Goal: Task Accomplishment & Management: Manage account settings

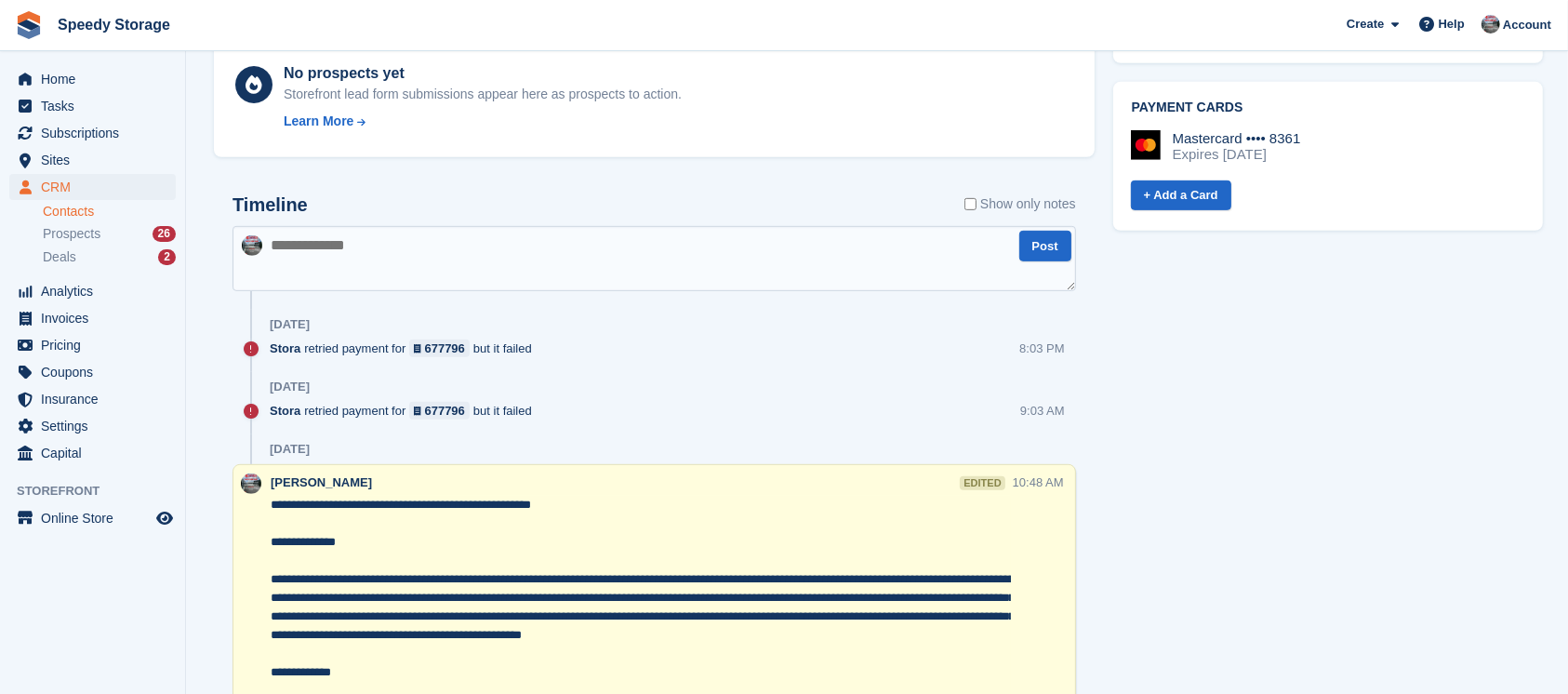
scroll to position [992, 0]
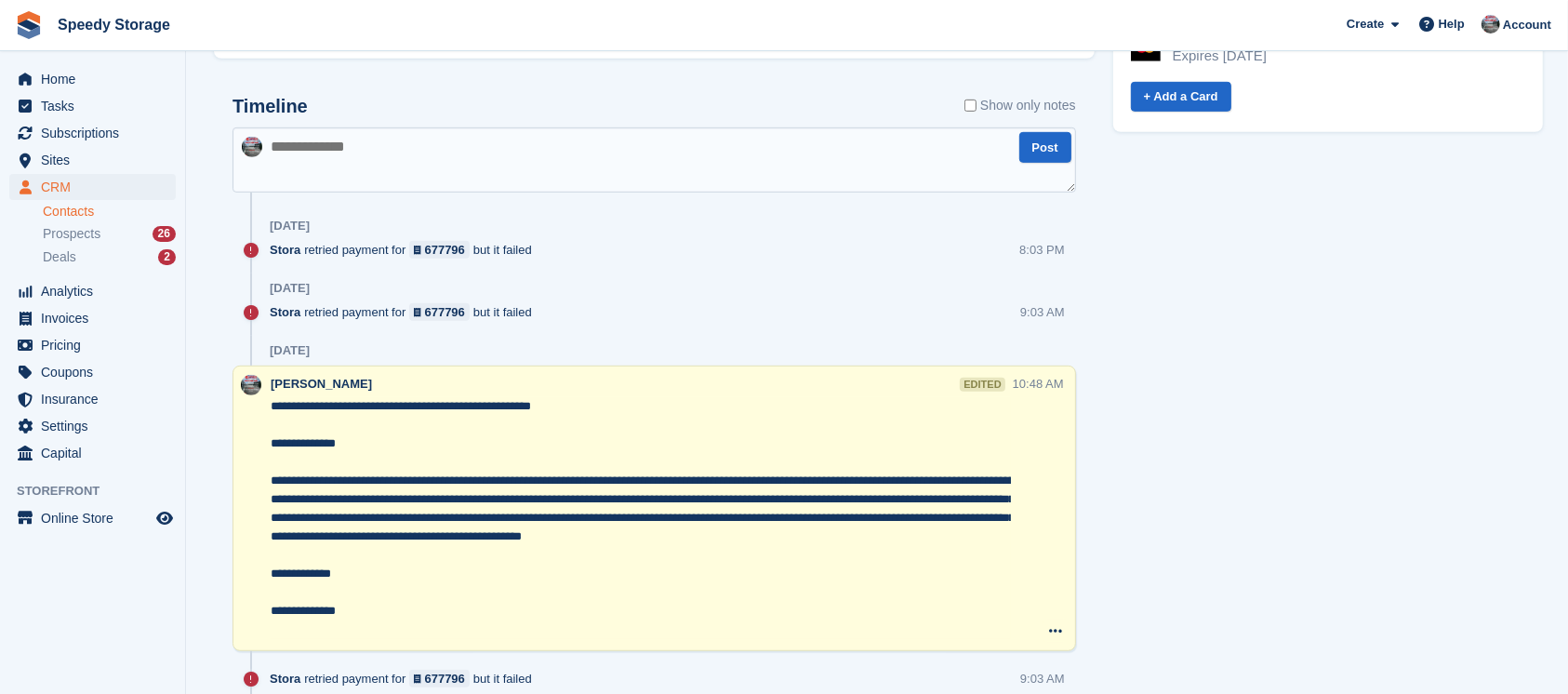
click at [323, 151] on textarea at bounding box center [653, 160] width 843 height 65
type textarea "**********"
click at [1030, 146] on button "Post" at bounding box center [1045, 147] width 52 height 31
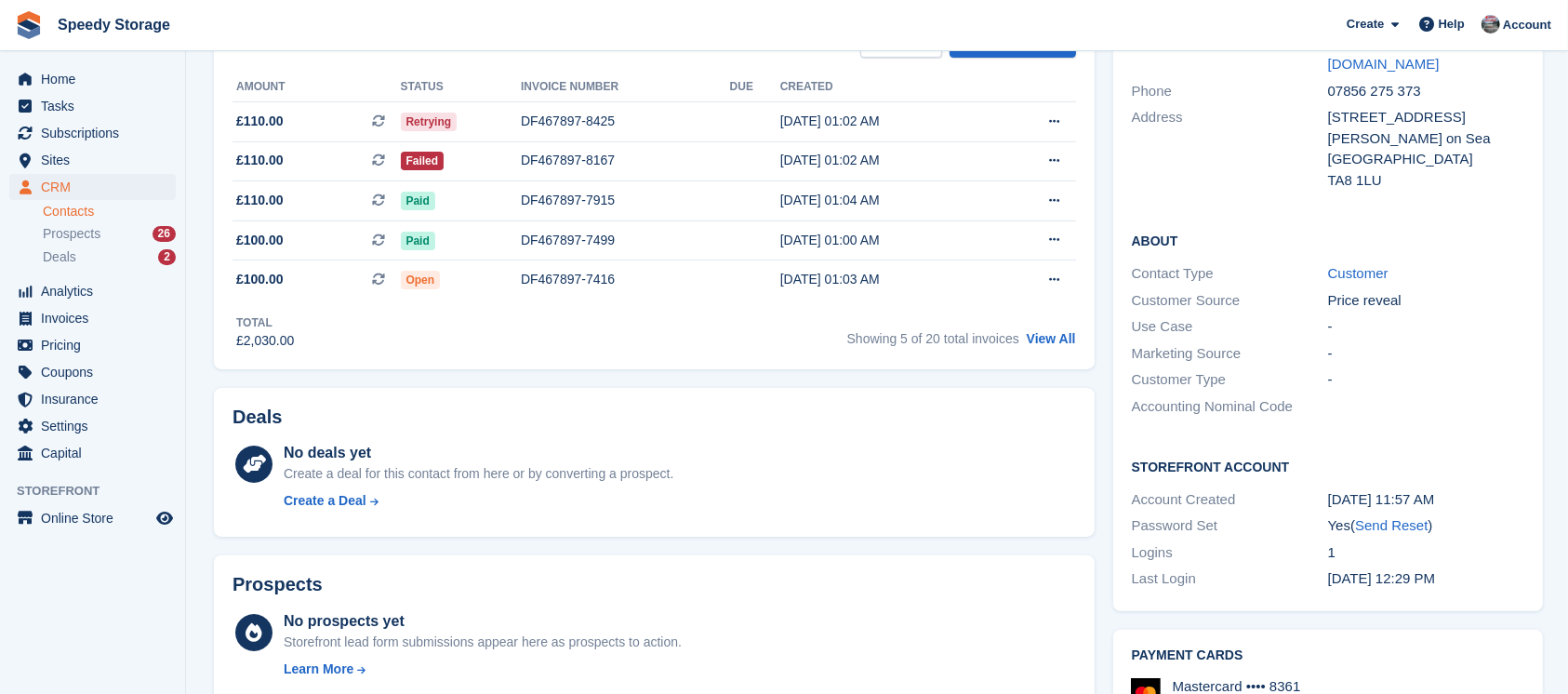
scroll to position [0, 0]
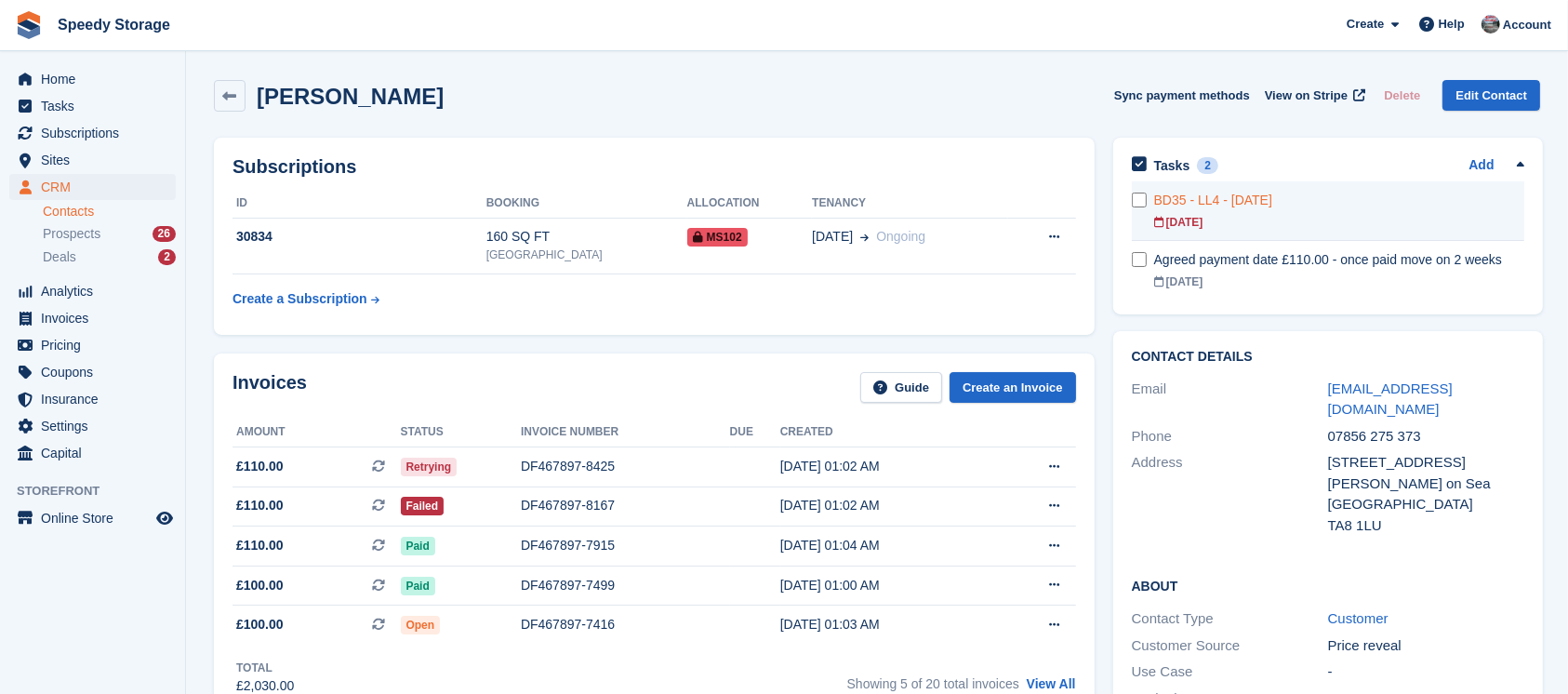
click at [1368, 199] on div "BD35 - LL4 - yesterday" at bounding box center [1339, 201] width 370 height 20
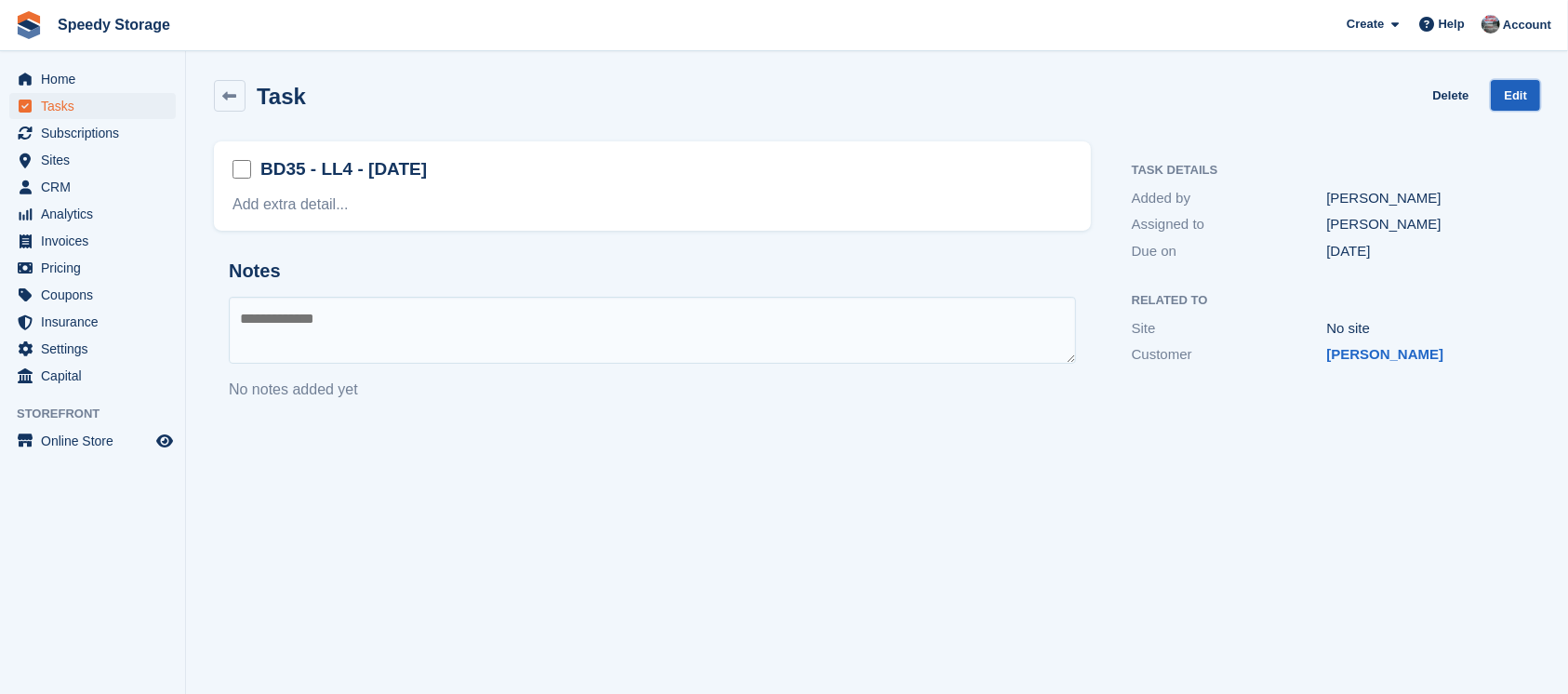
click at [1519, 94] on link "Edit" at bounding box center [1515, 95] width 49 height 31
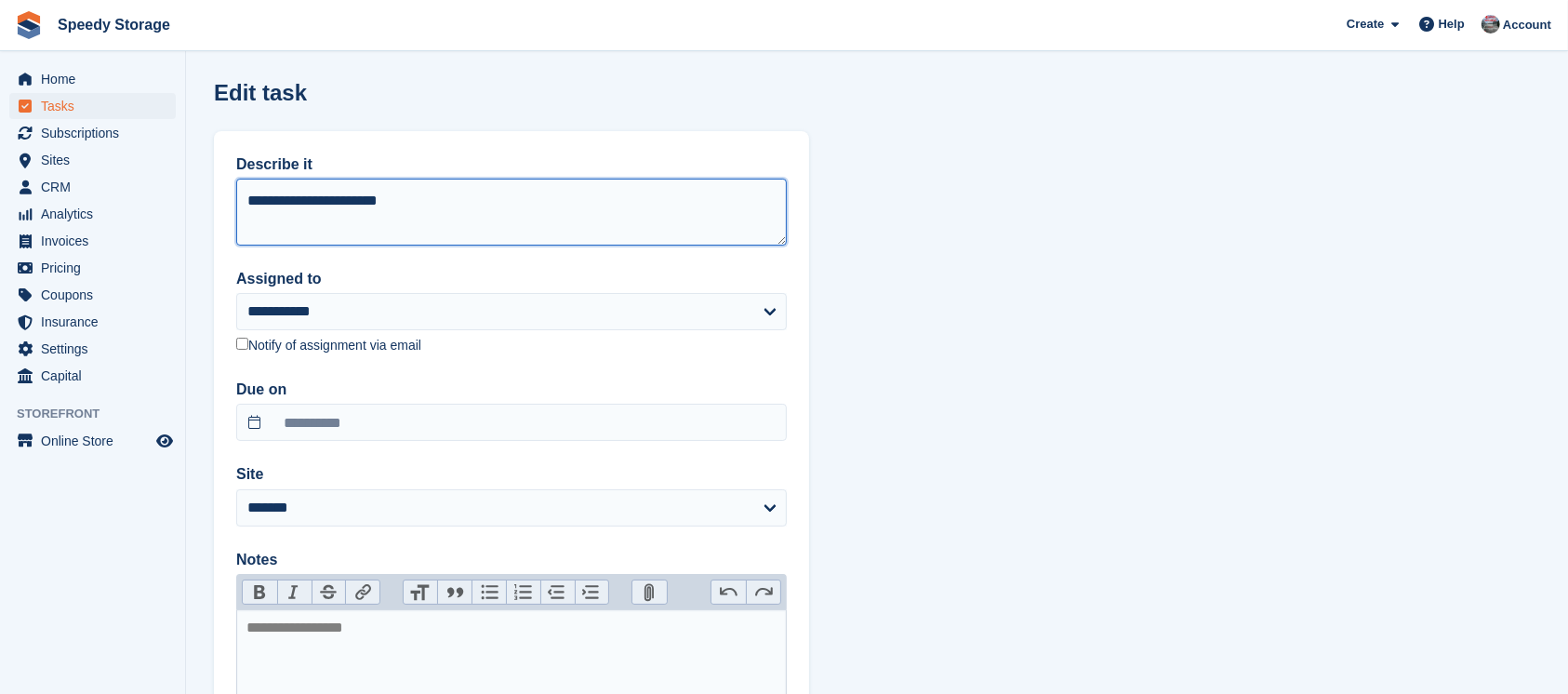
click at [271, 201] on textarea "**********" at bounding box center [512, 212] width 551 height 67
click at [316, 206] on textarea "**********" at bounding box center [512, 212] width 551 height 67
click at [409, 201] on textarea "**********" at bounding box center [512, 212] width 551 height 67
type textarea "**********"
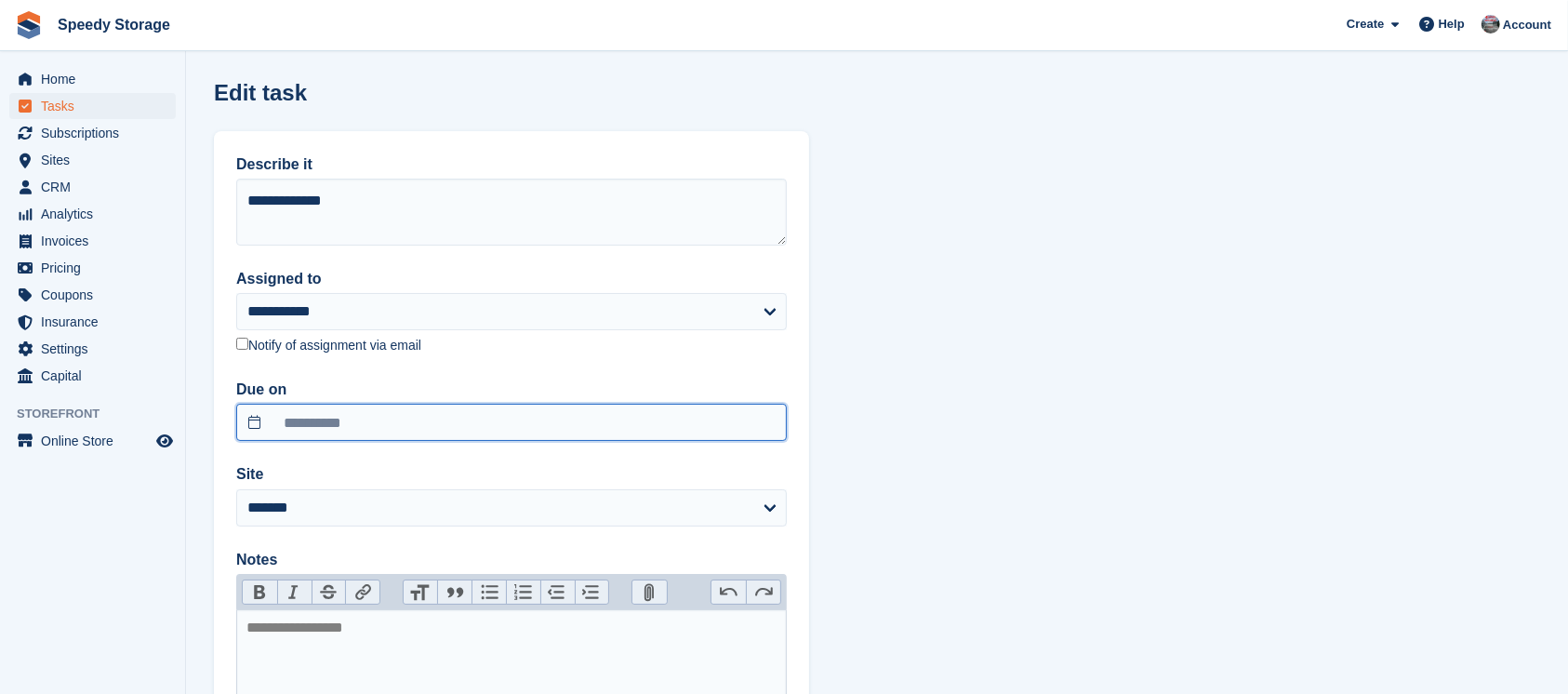
click at [311, 418] on input "**********" at bounding box center [512, 422] width 551 height 37
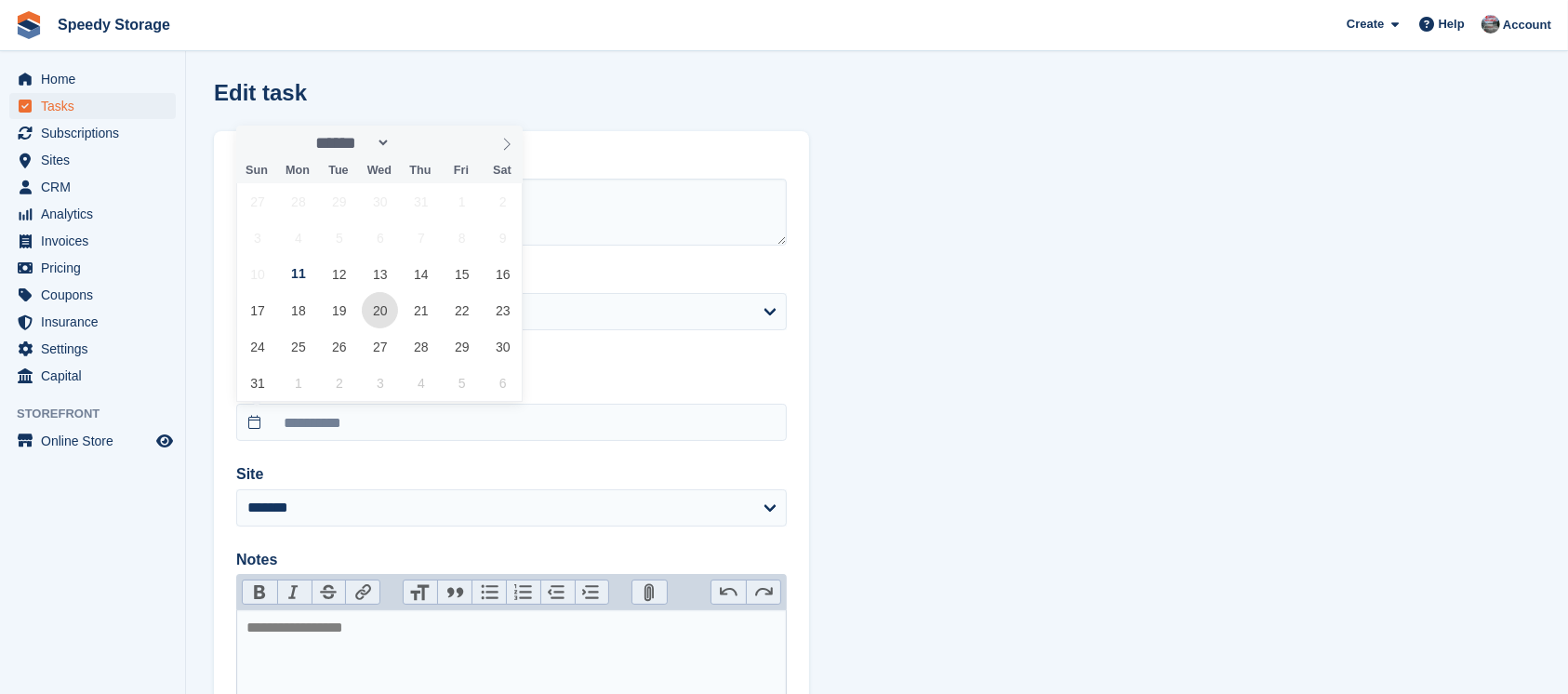
click at [375, 309] on span "20" at bounding box center [380, 310] width 36 height 36
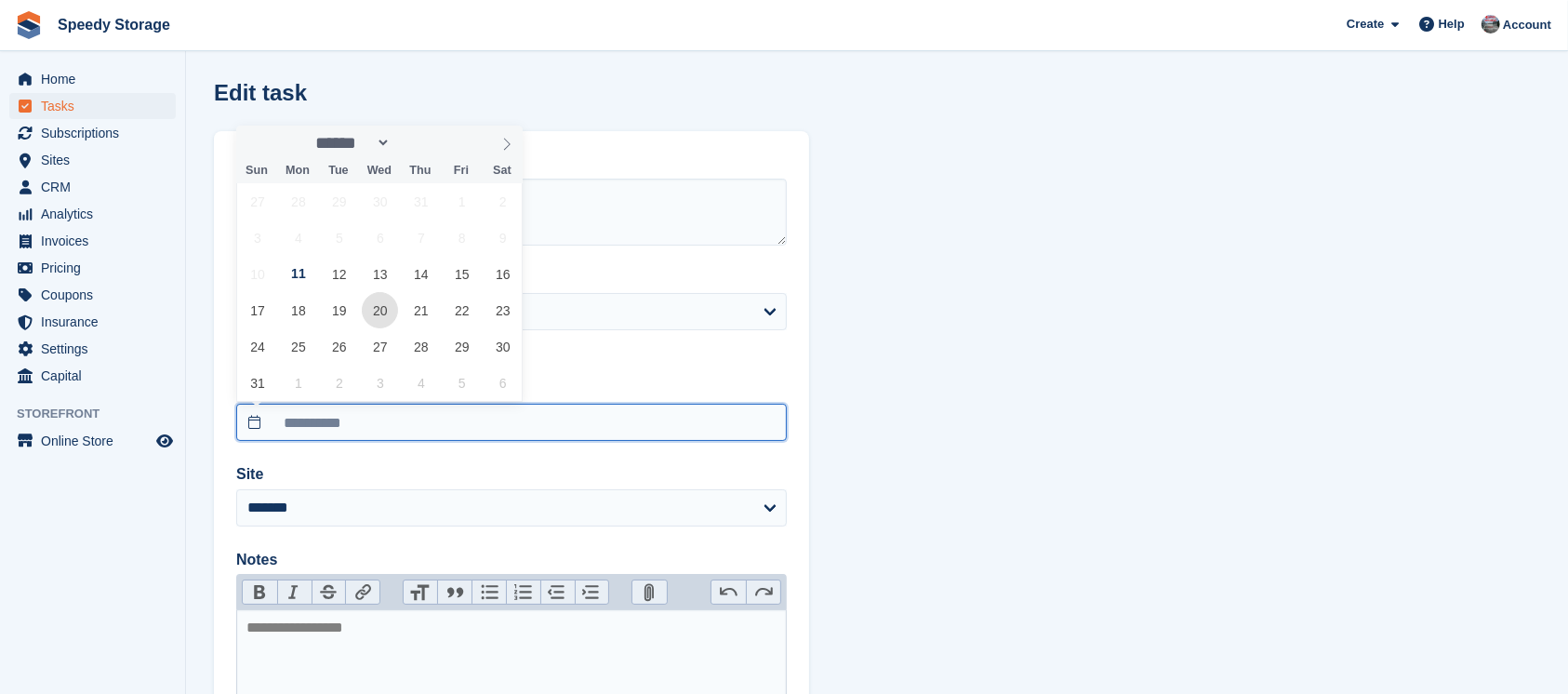
type input "**********"
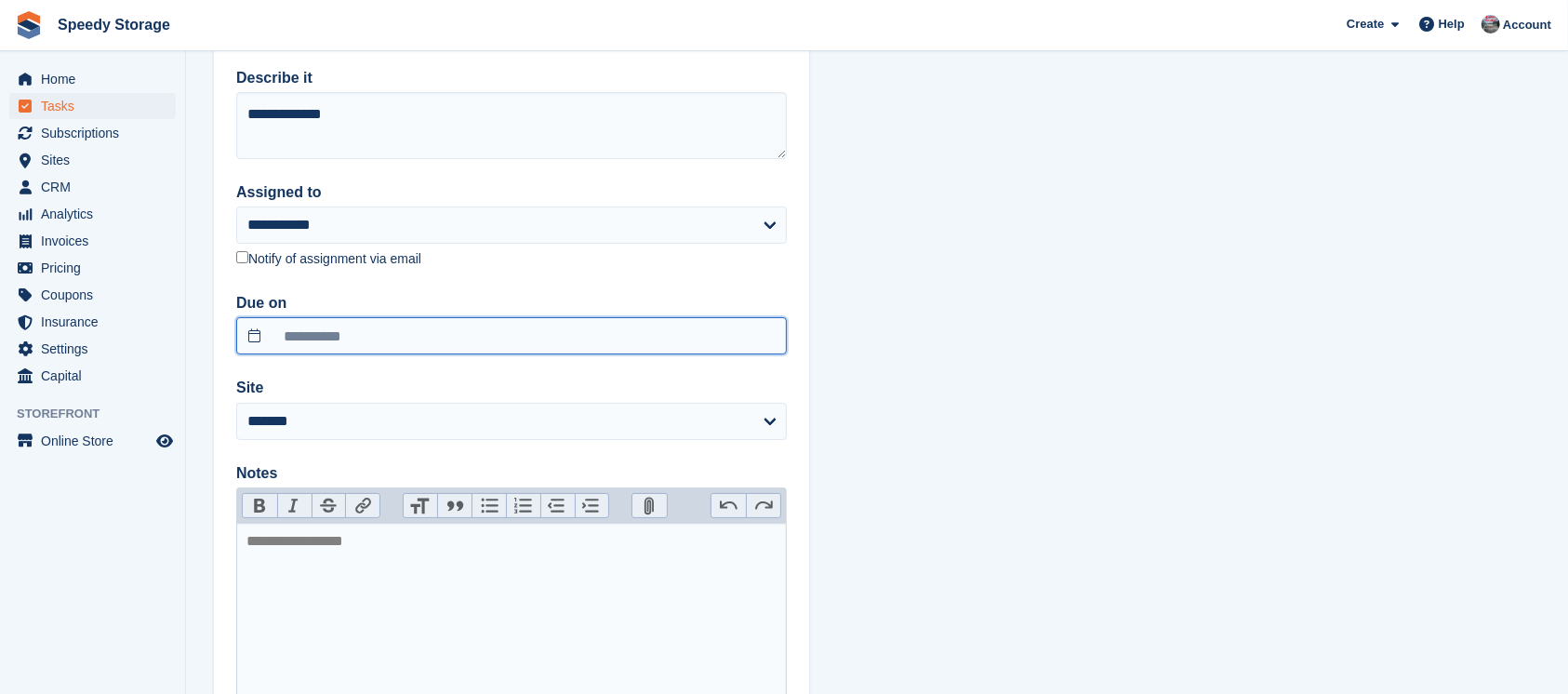
scroll to position [233, 0]
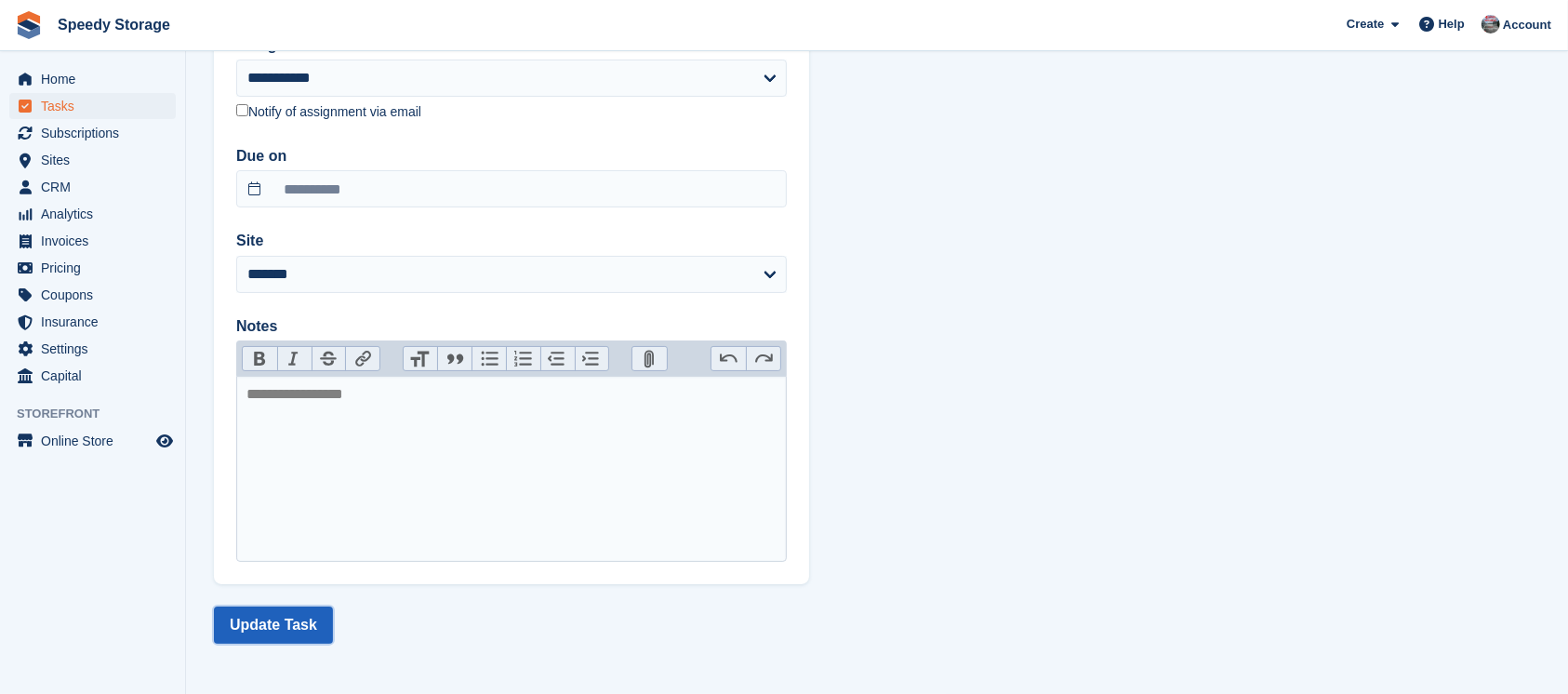
click at [265, 630] on button "Update Task" at bounding box center [272, 625] width 119 height 37
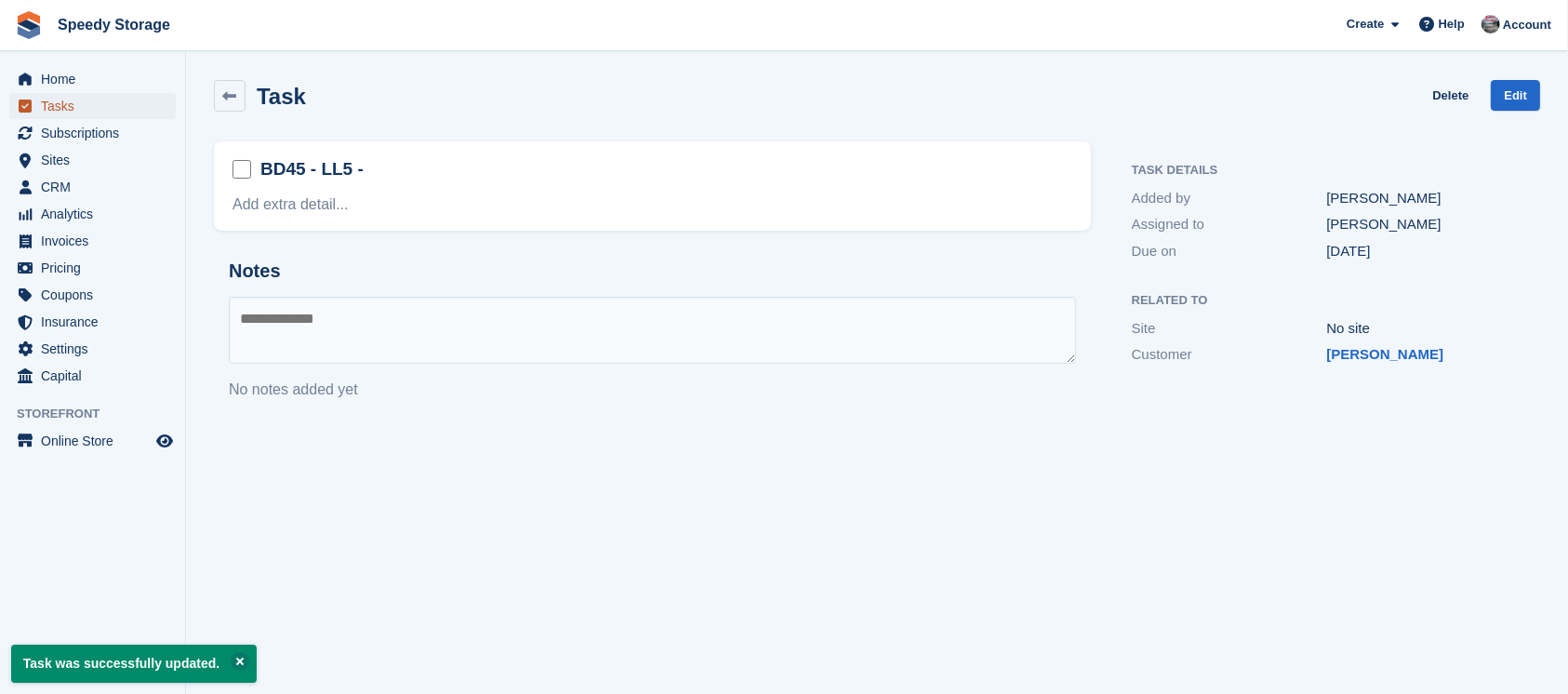
click at [82, 108] on span "Tasks" at bounding box center [96, 106] width 111 height 26
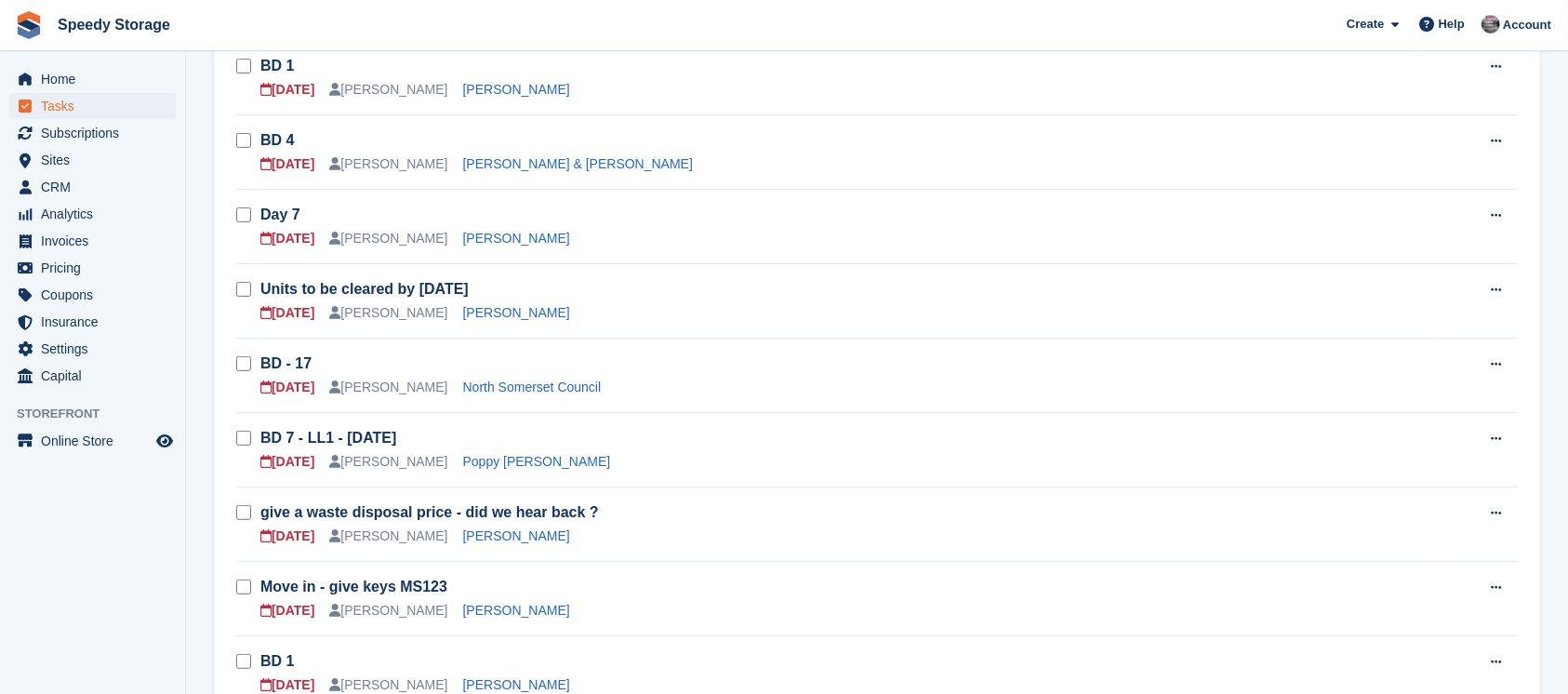
scroll to position [868, 0]
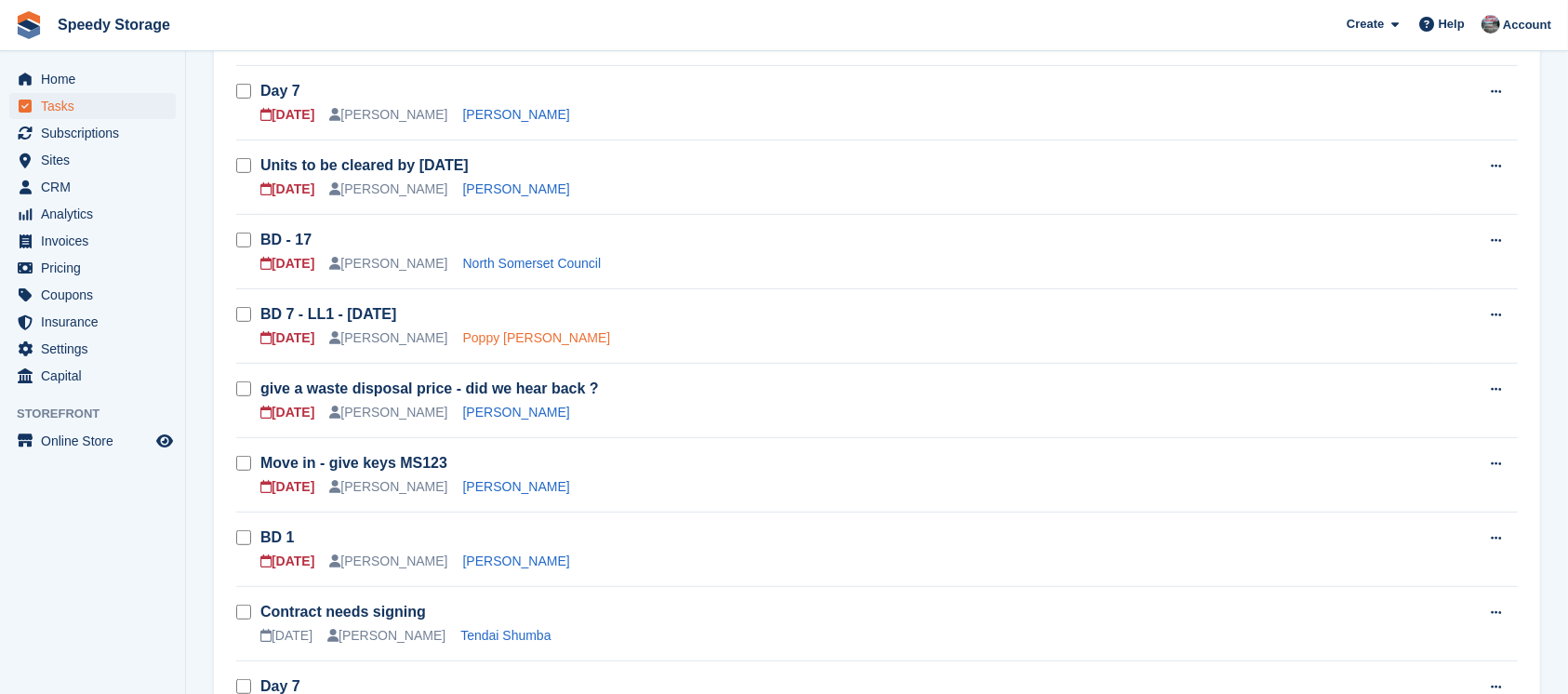
click at [482, 340] on link "Poppy Hough" at bounding box center [537, 338] width 148 height 15
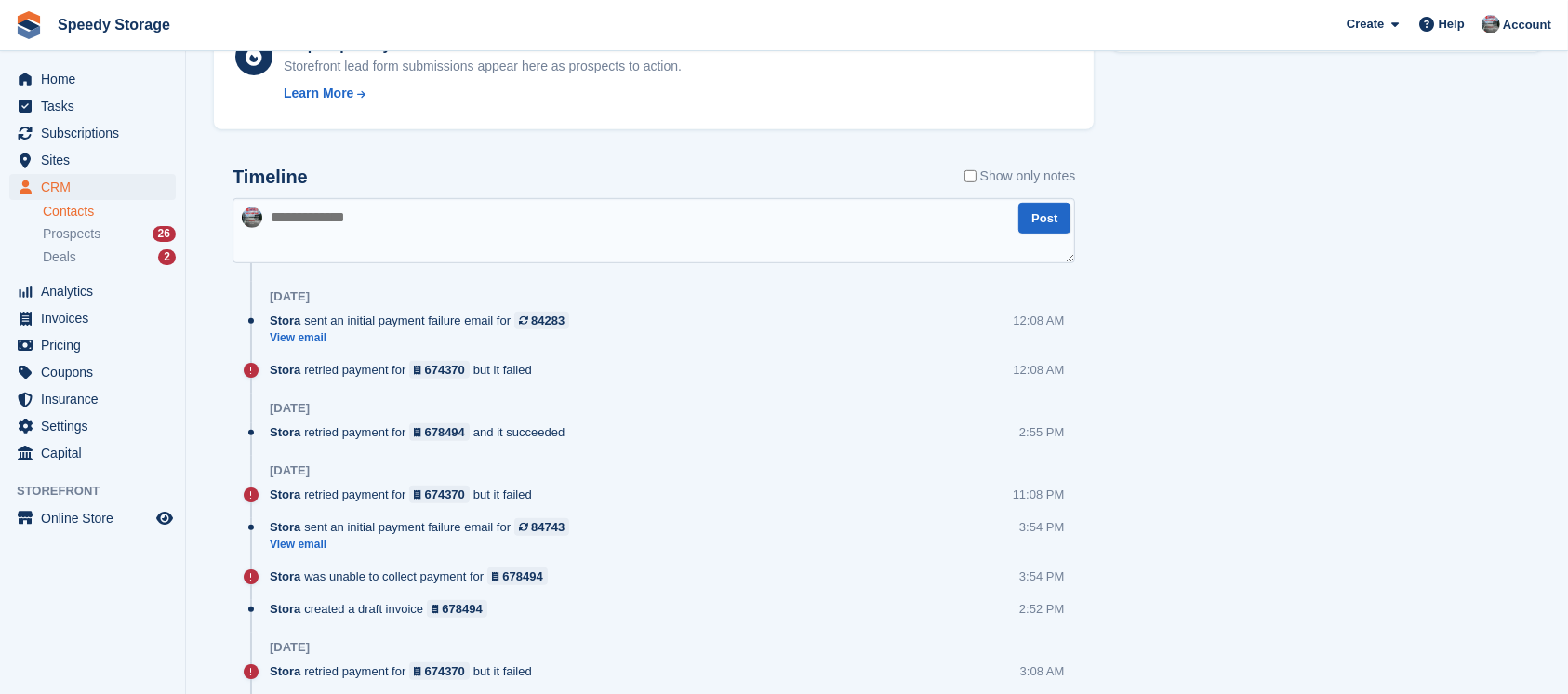
scroll to position [992, 0]
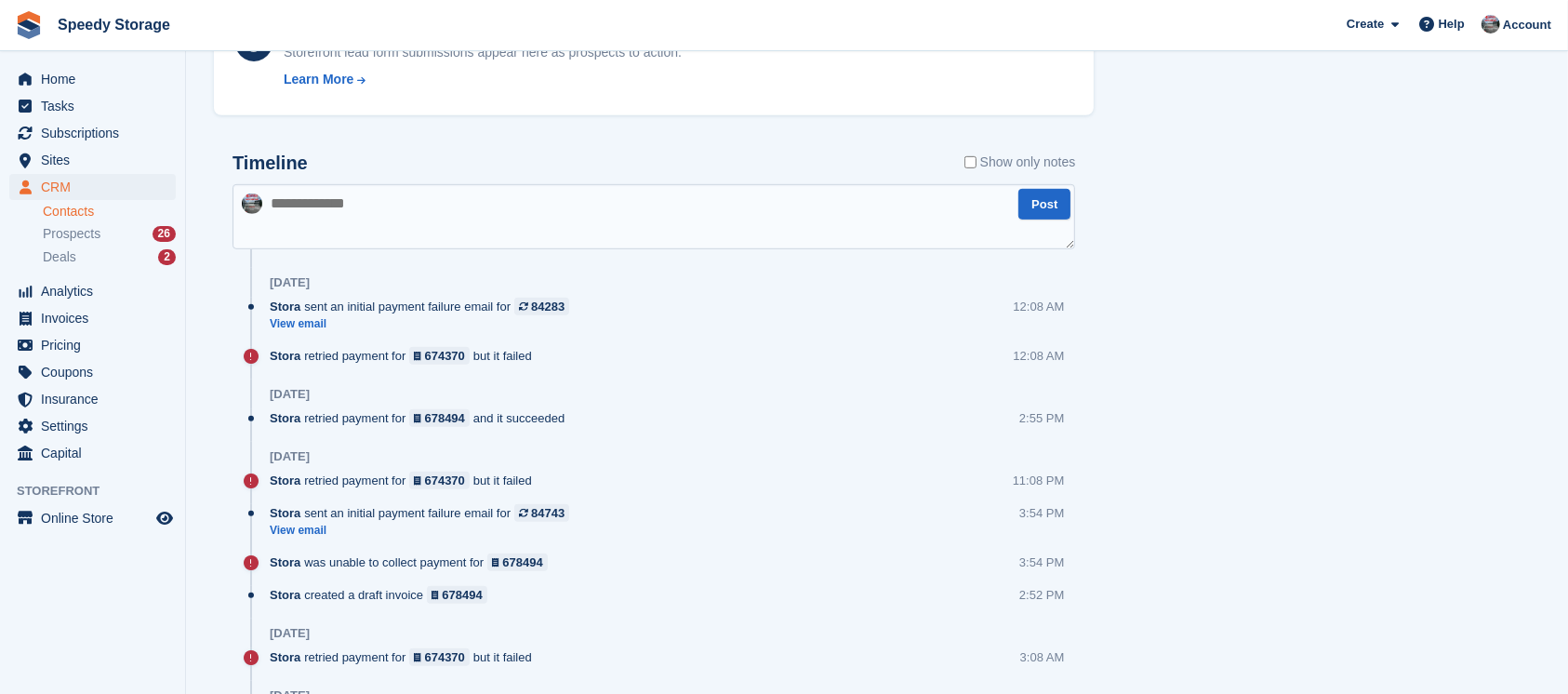
click at [313, 211] on textarea at bounding box center [653, 217] width 842 height 65
type textarea "*"
type textarea "**********"
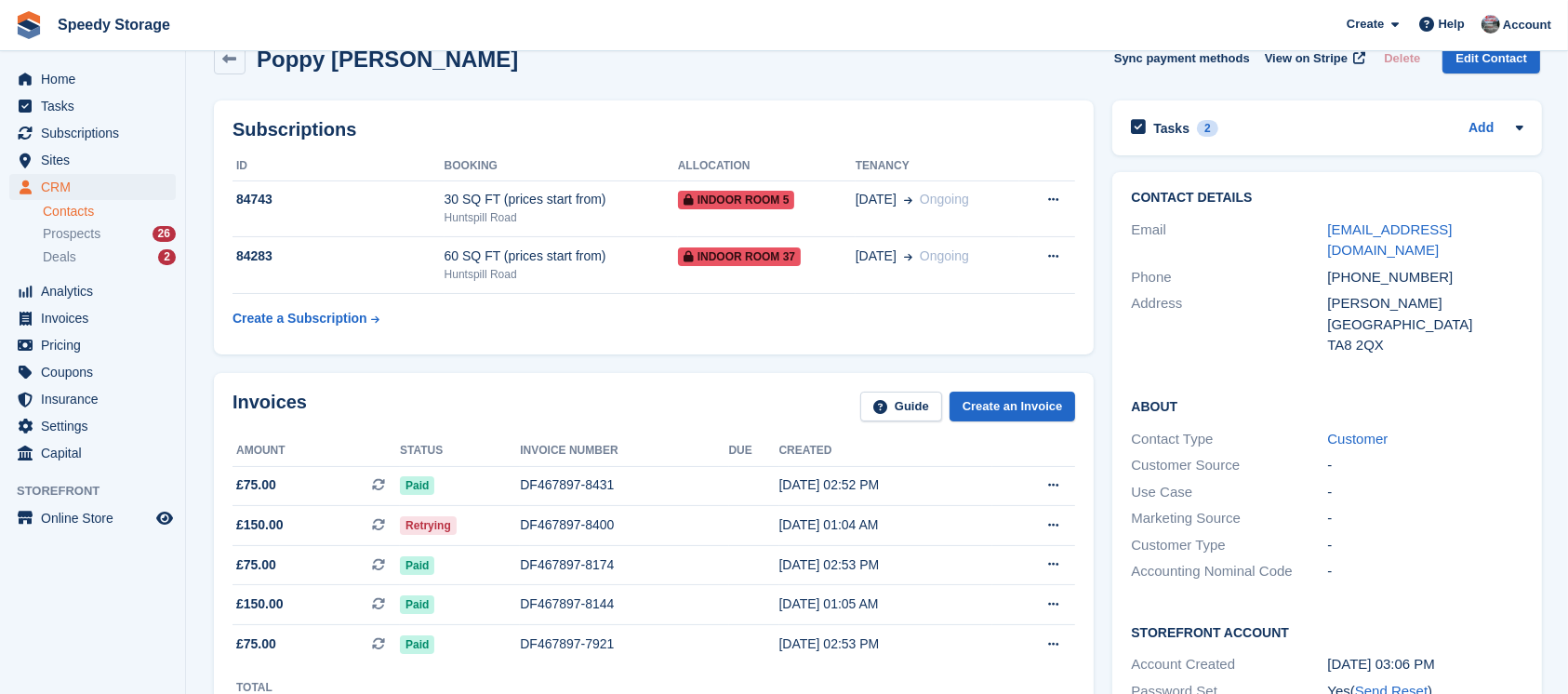
scroll to position [0, 0]
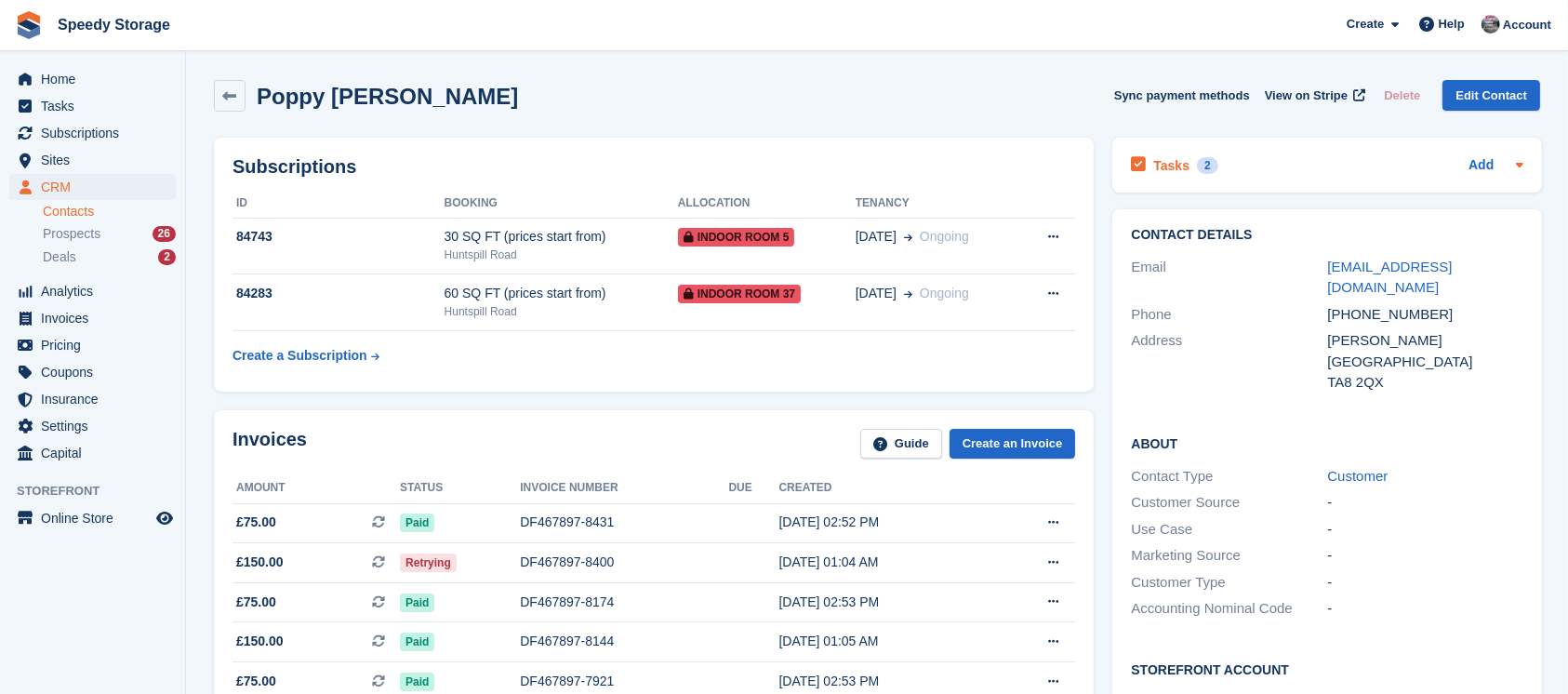
click at [1267, 163] on div "Tasks 2 Add" at bounding box center [1326, 165] width 392 height 26
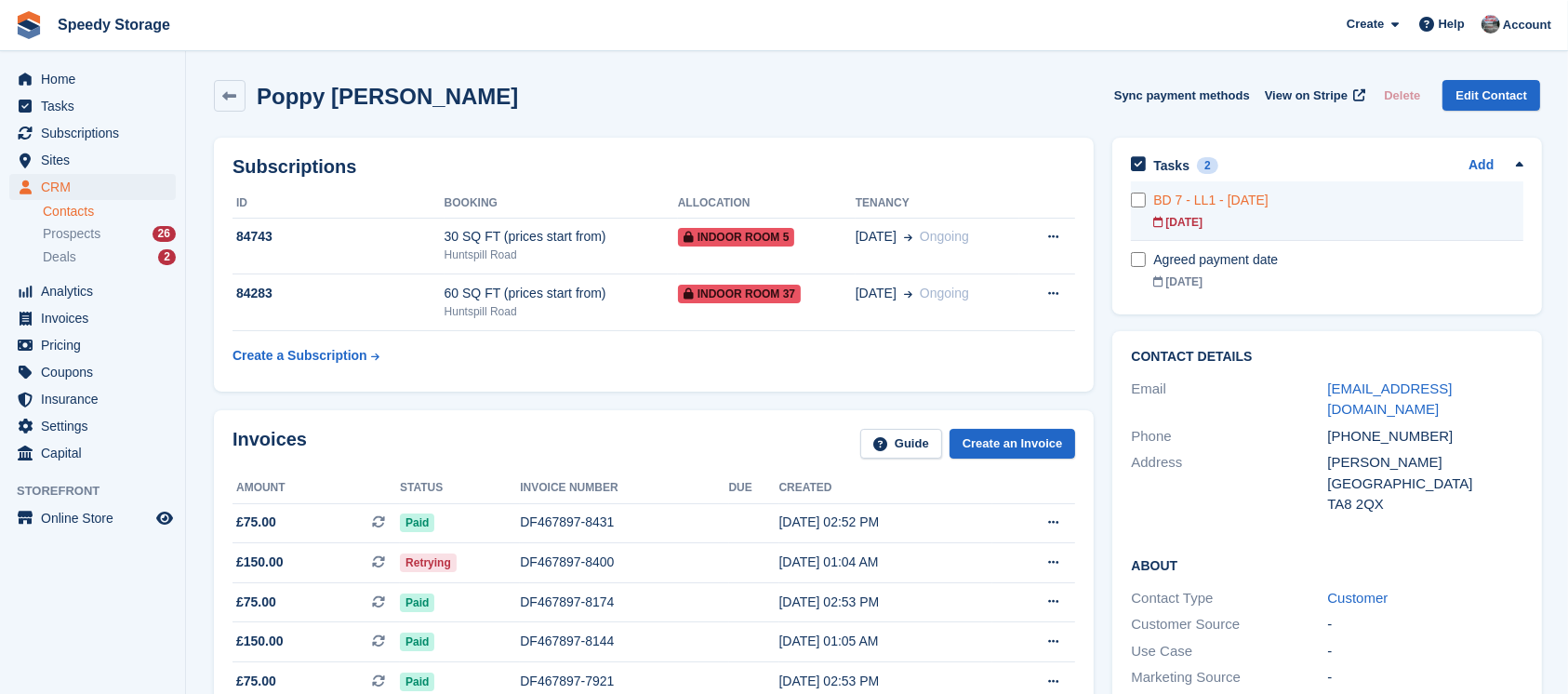
click at [1227, 206] on div "BD 7 - LL1 - yesterday" at bounding box center [1338, 201] width 370 height 20
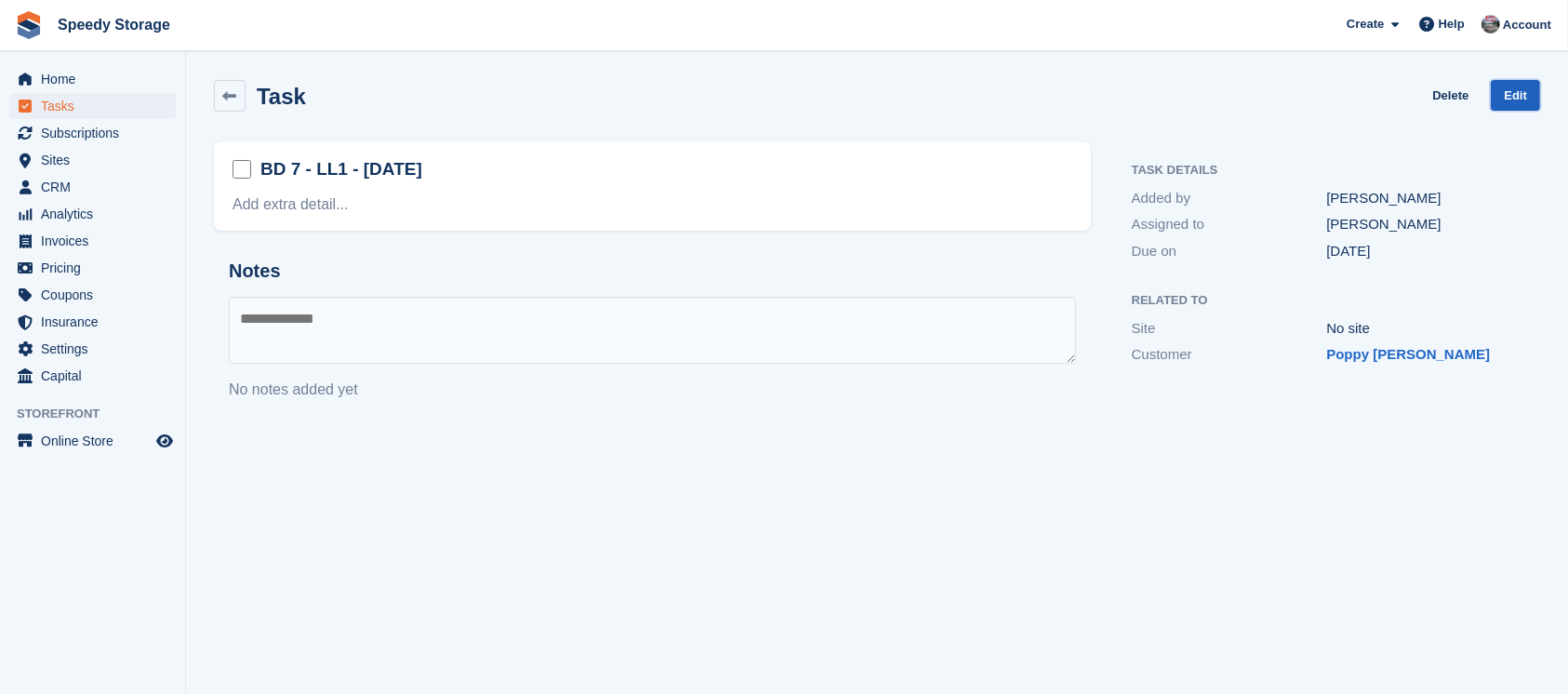
click at [1500, 95] on link "Edit" at bounding box center [1515, 95] width 49 height 31
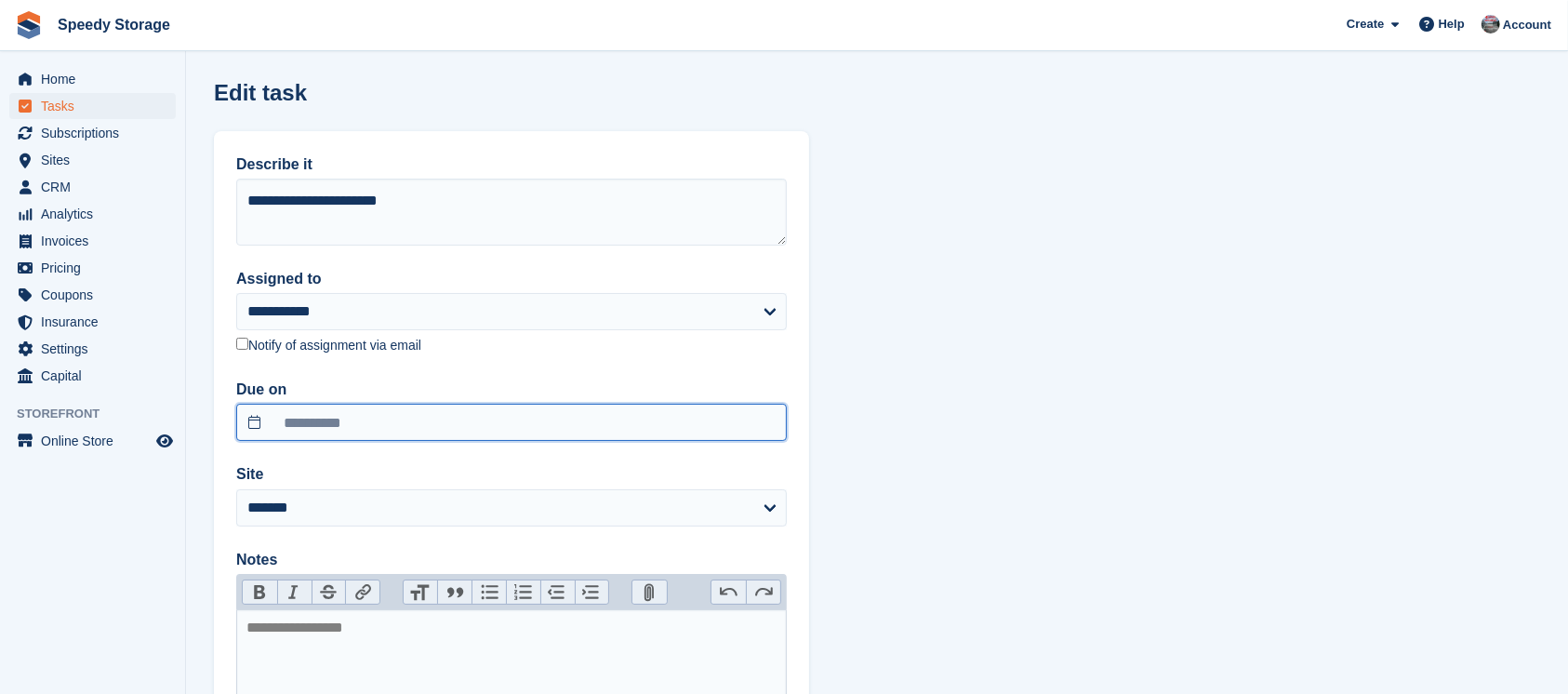
click at [292, 413] on input "**********" at bounding box center [512, 422] width 551 height 37
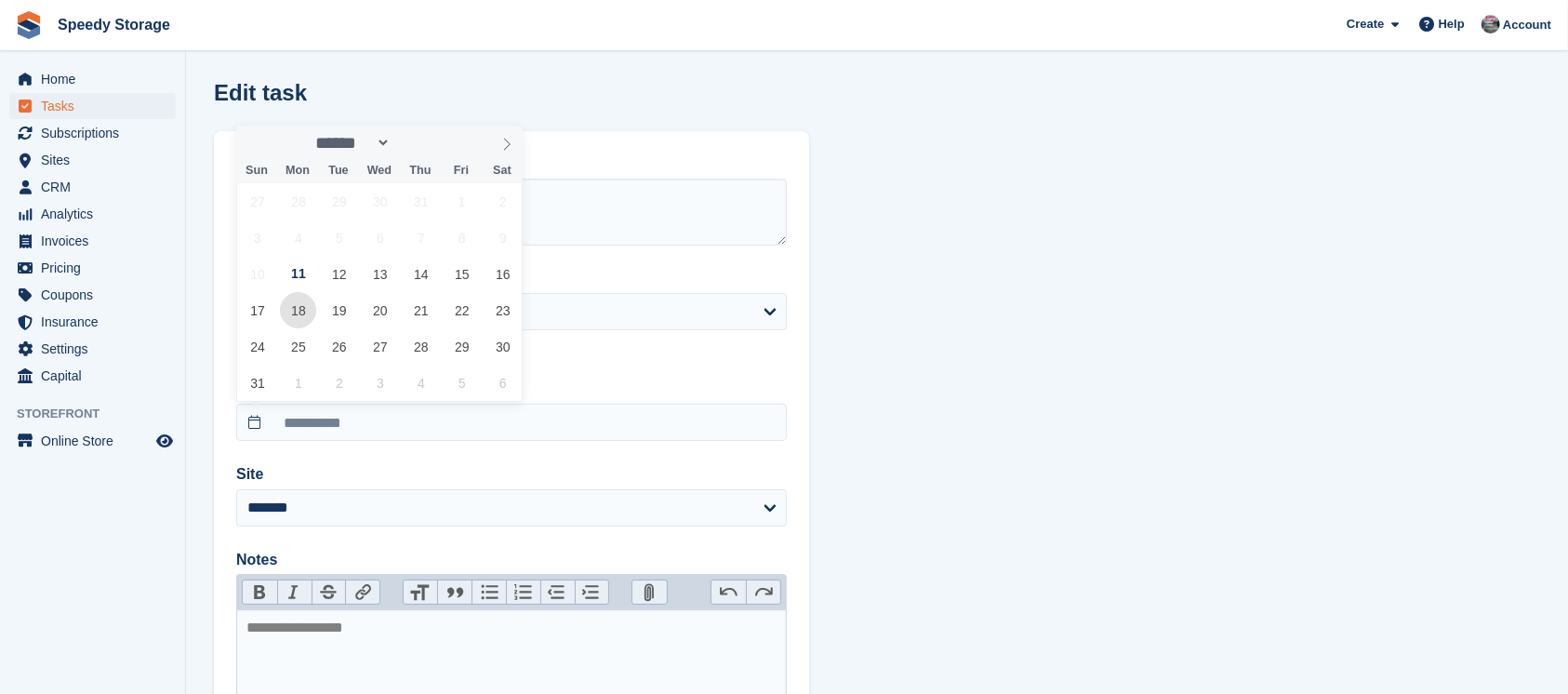
click at [299, 306] on span "18" at bounding box center [298, 310] width 36 height 36
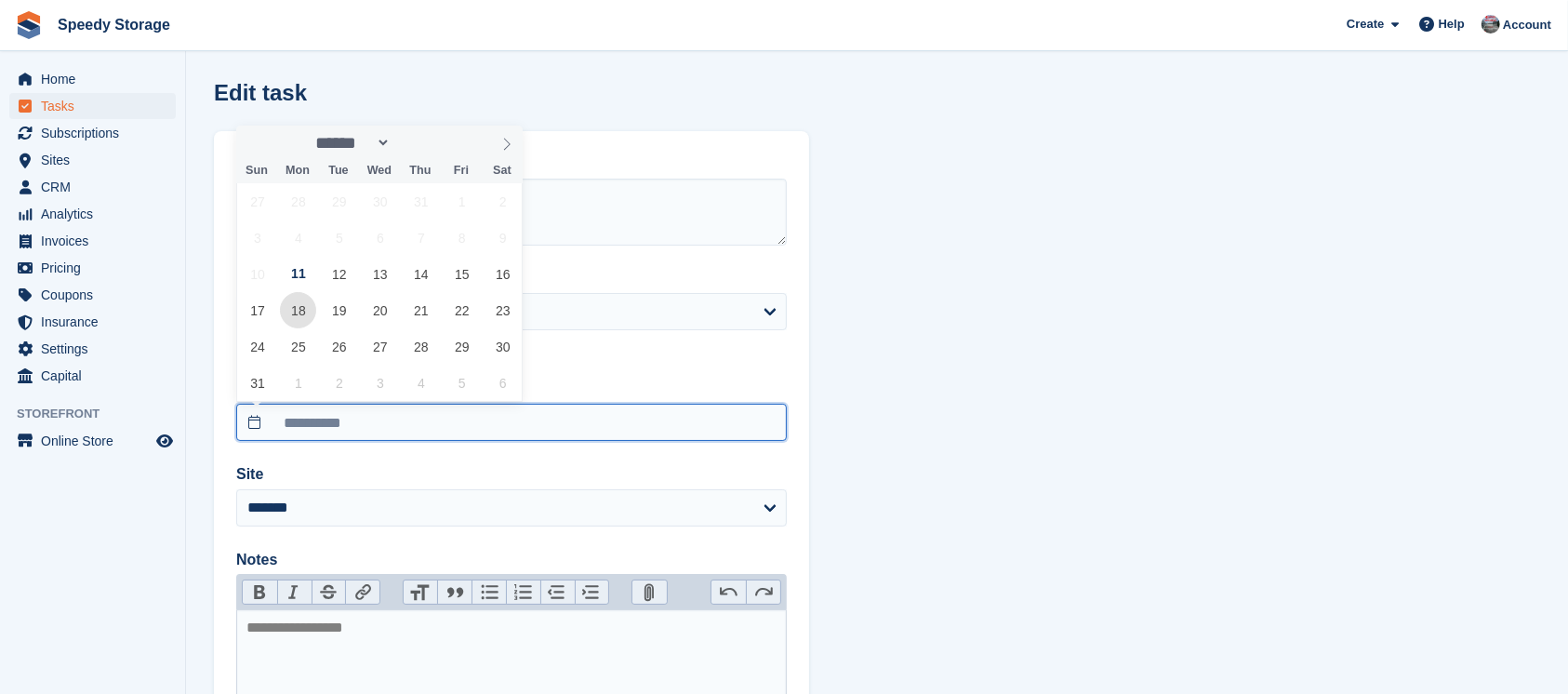
type input "**********"
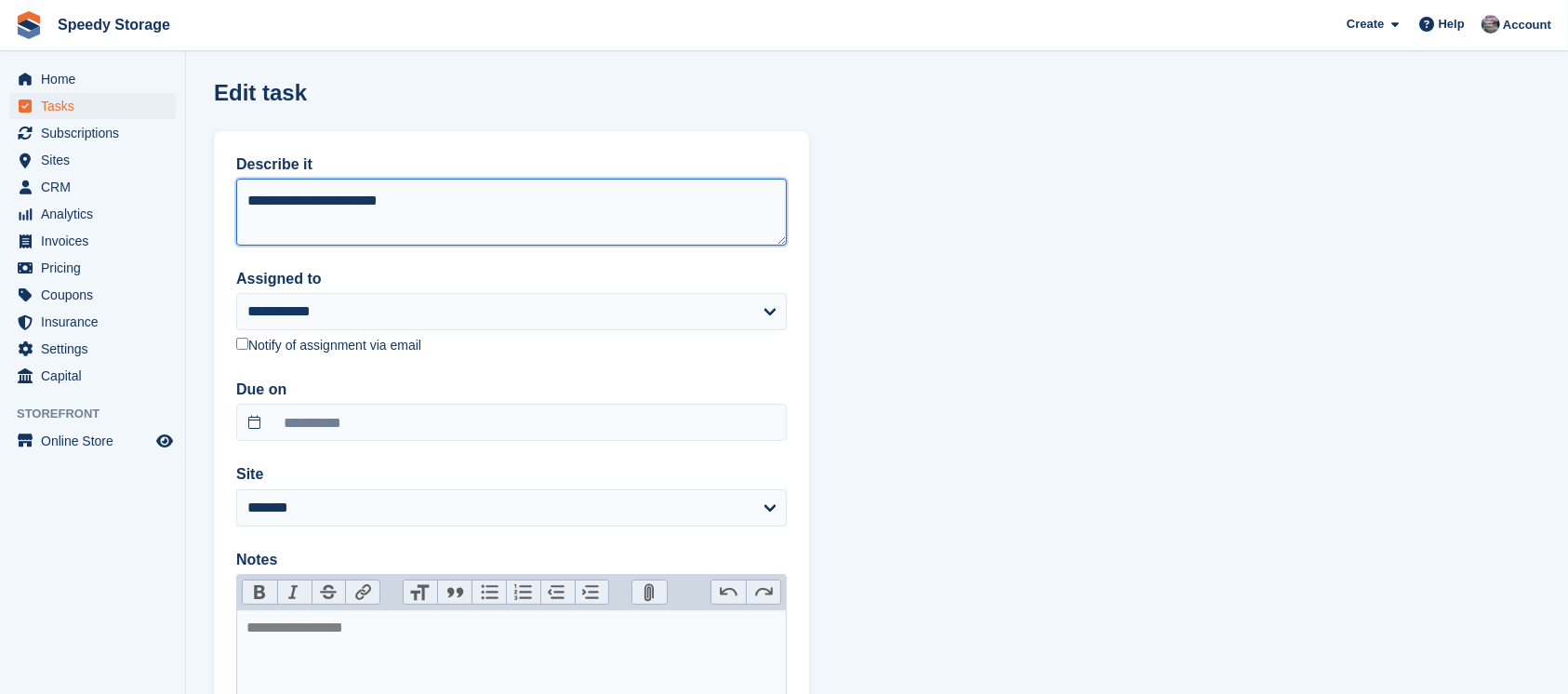
click at [275, 199] on textarea "**********" at bounding box center [512, 212] width 551 height 67
type textarea "**********"
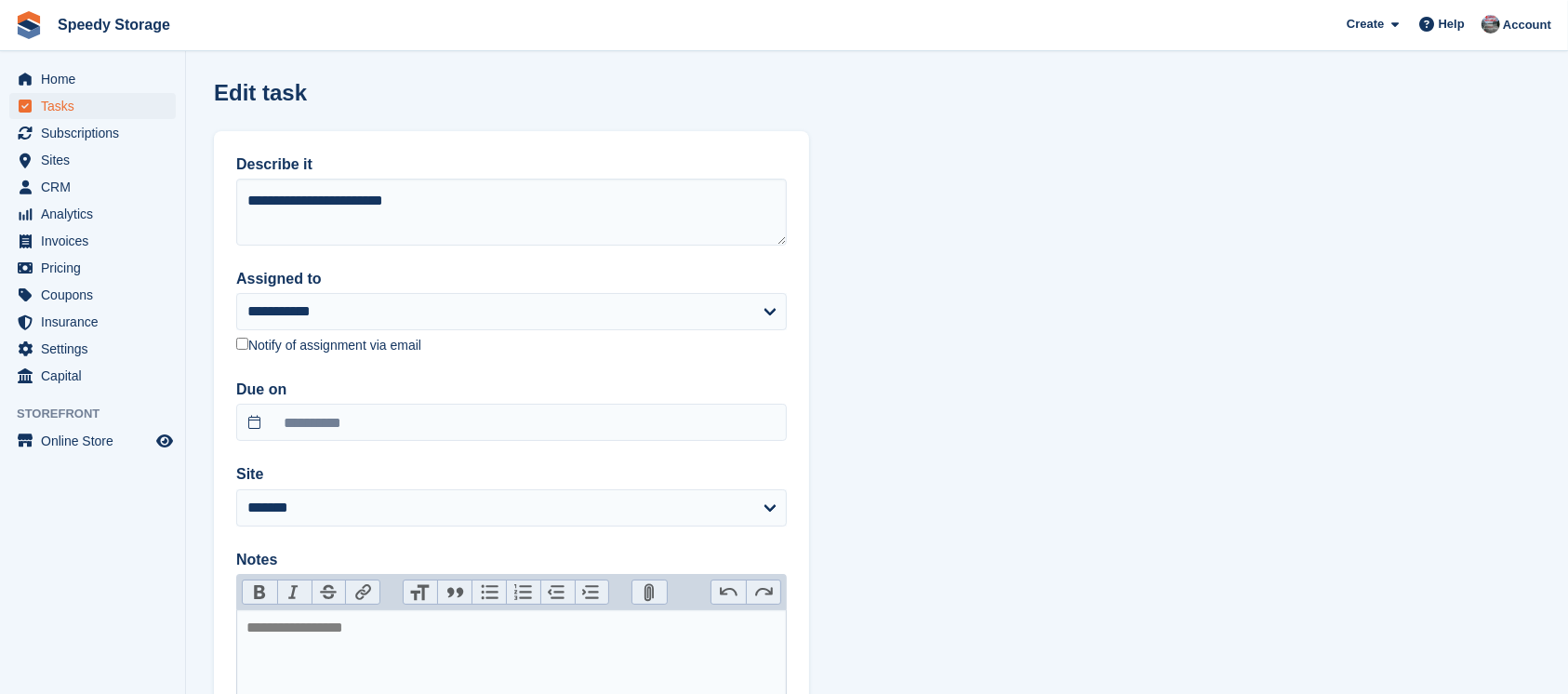
click at [355, 376] on div "**********" at bounding box center [511, 474] width 595 height 687
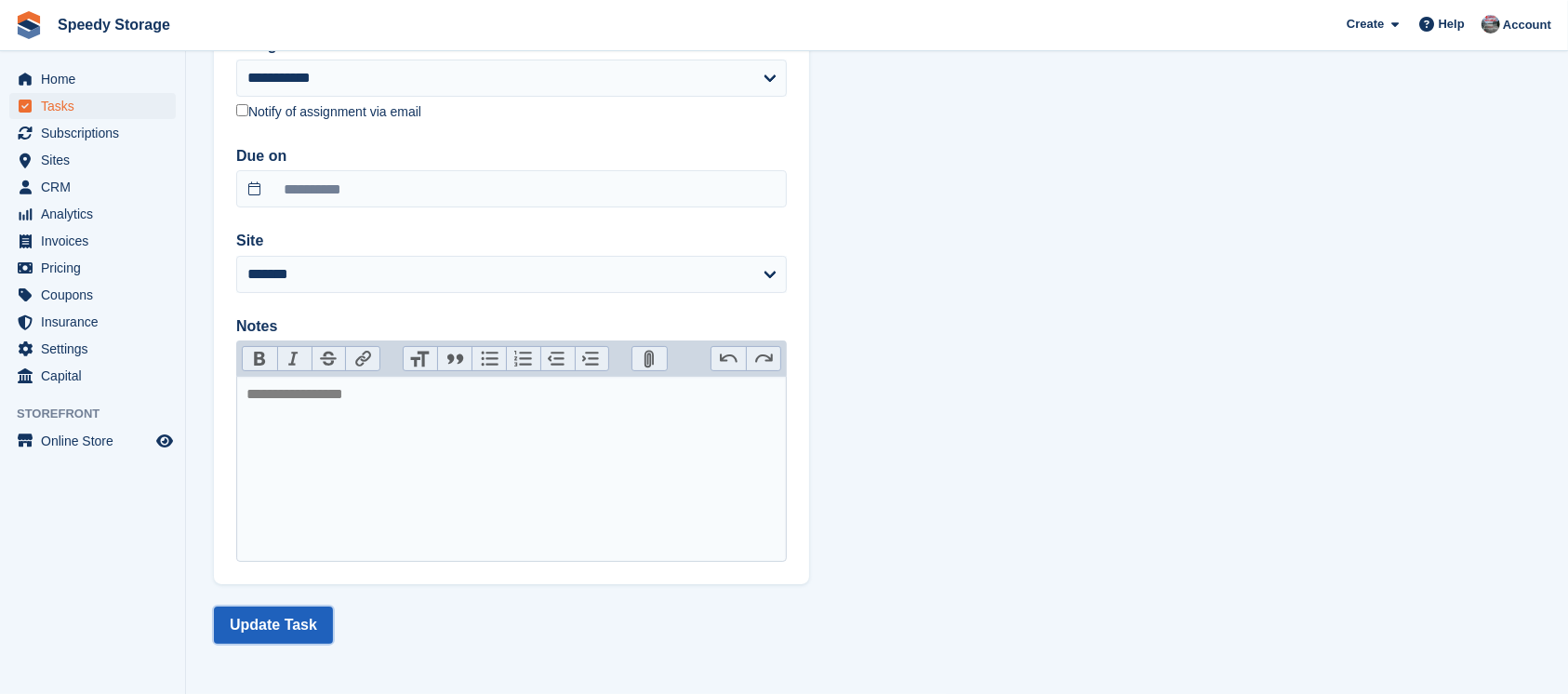
click at [273, 635] on button "Update Task" at bounding box center [272, 625] width 119 height 37
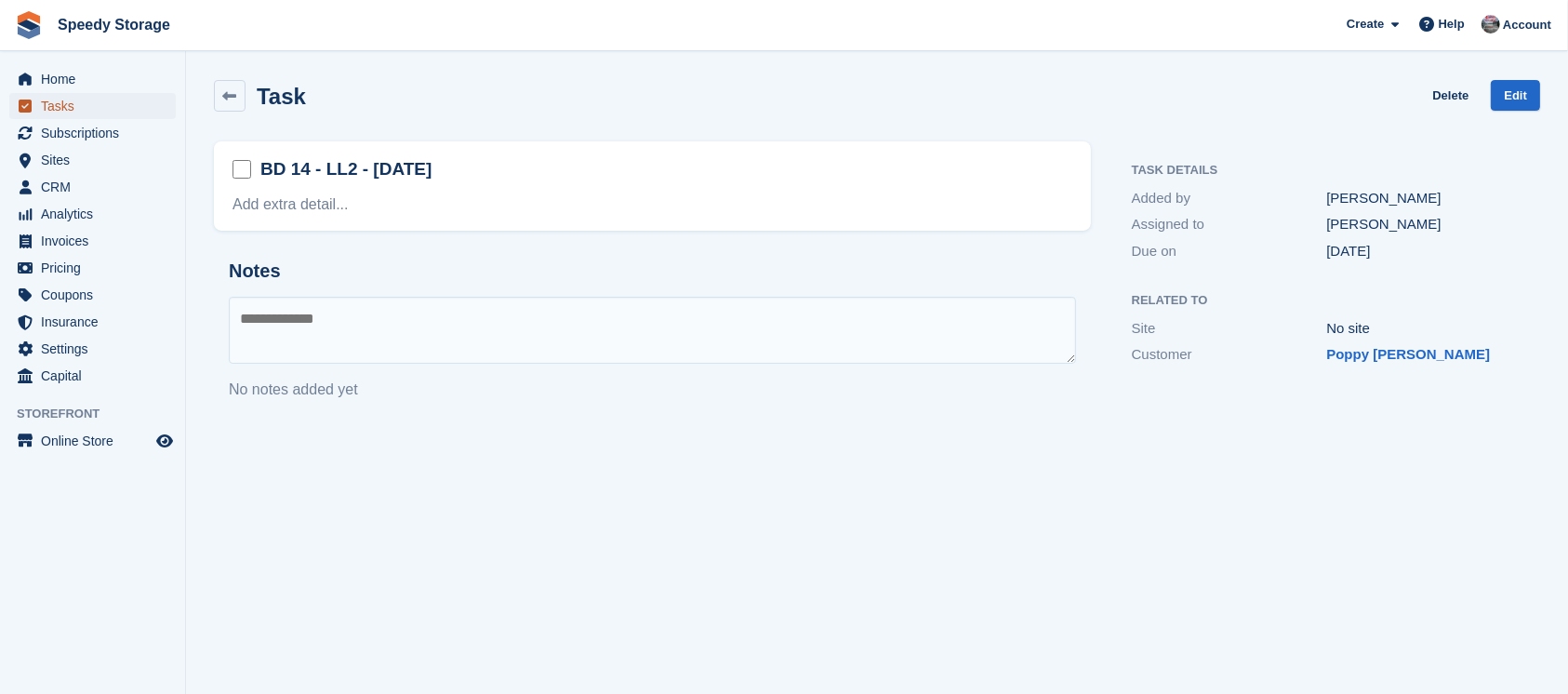
click at [73, 110] on span "Tasks" at bounding box center [96, 106] width 111 height 26
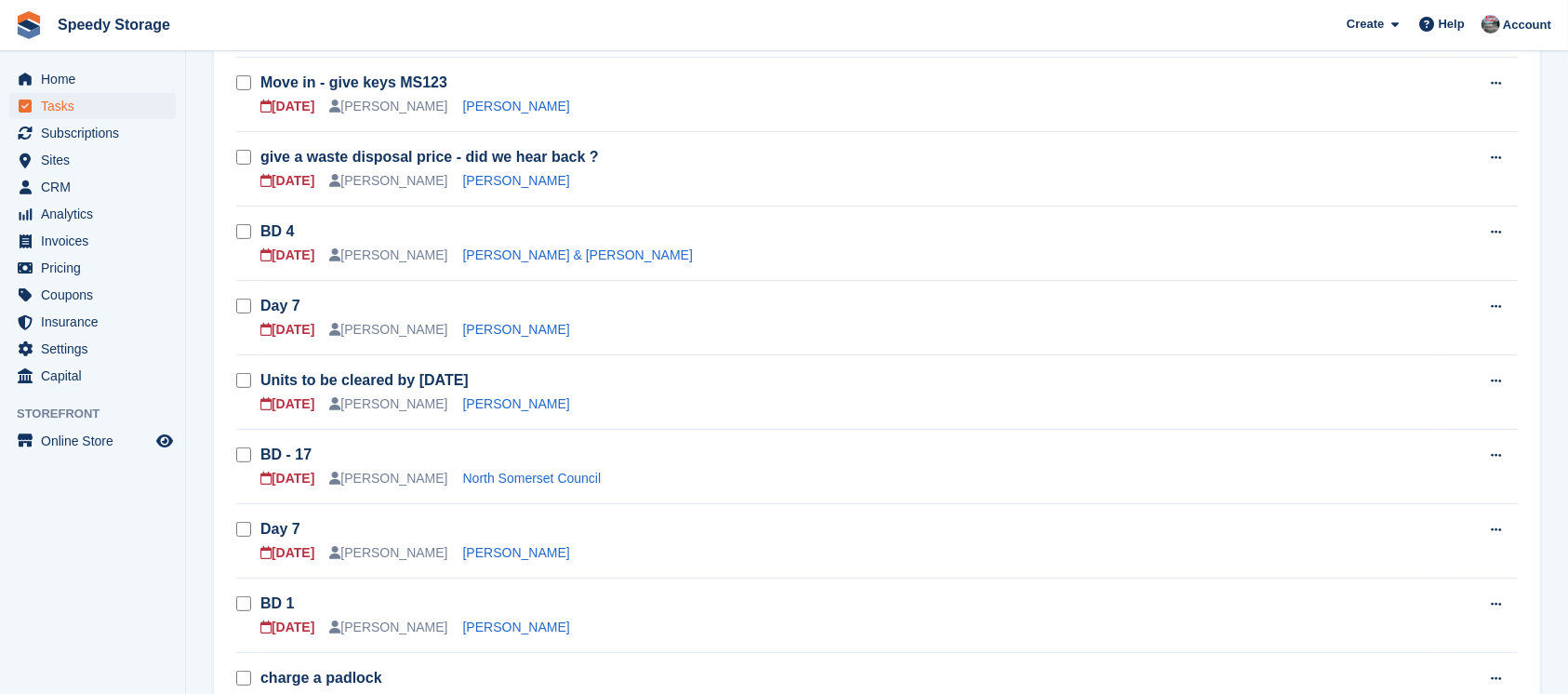
scroll to position [496, 0]
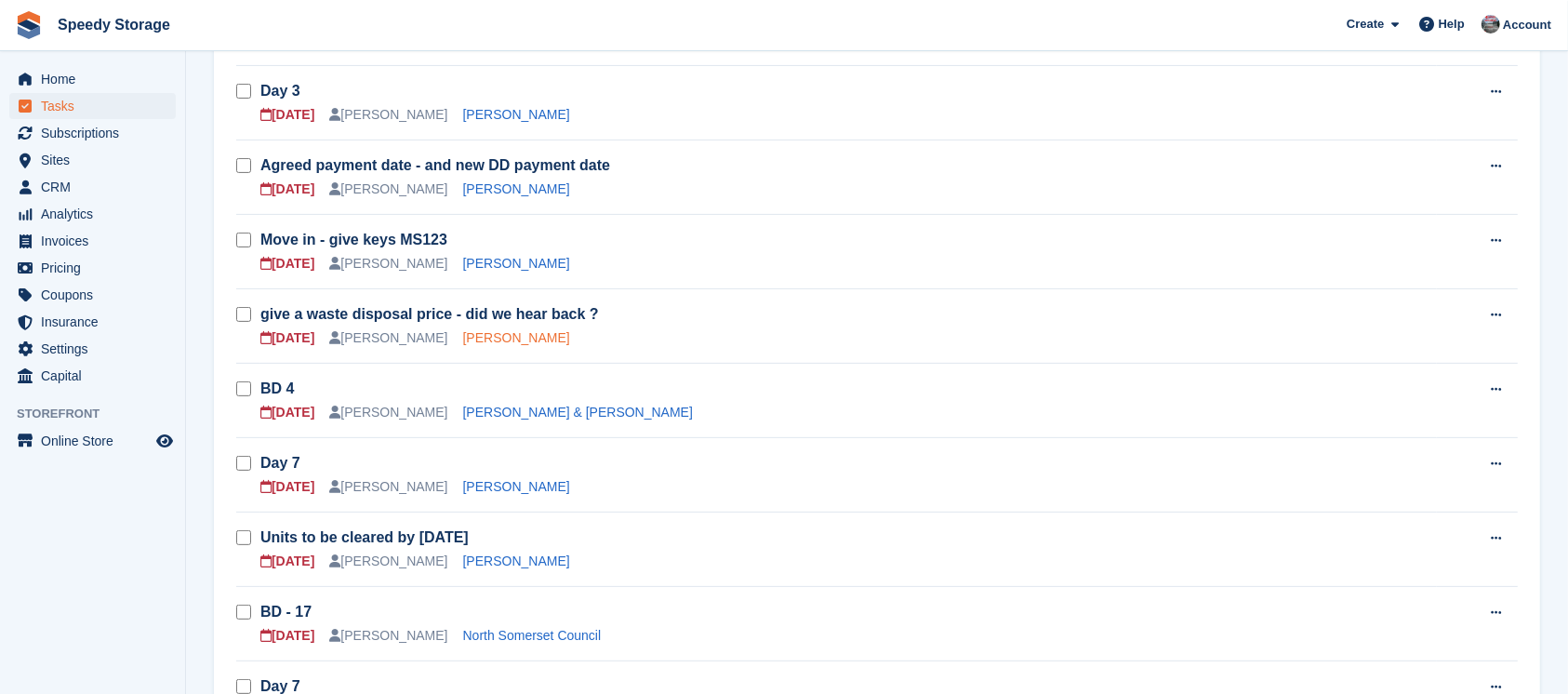
click at [485, 338] on link "Deano Young" at bounding box center [516, 338] width 107 height 15
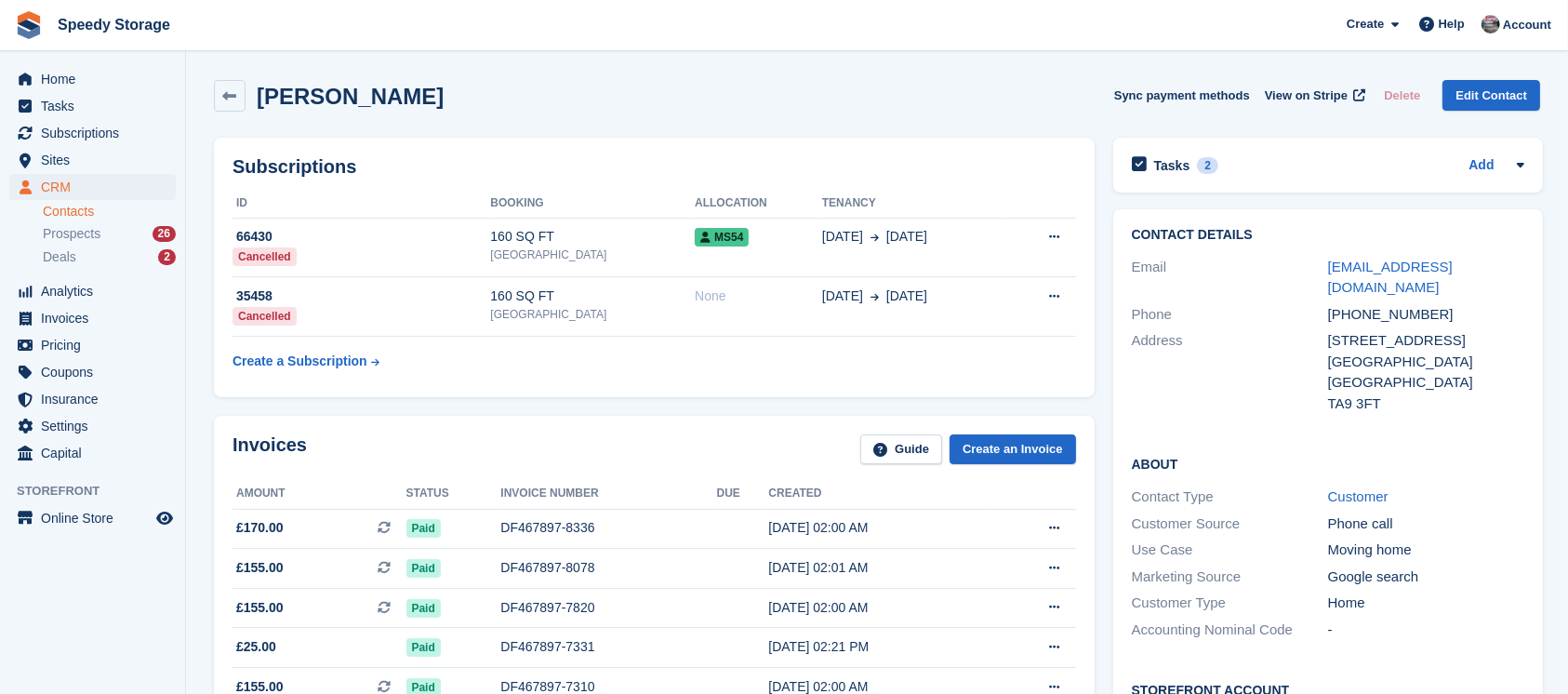
click at [1308, 151] on div "Tasks 2 Add give a waste disposal price - did we hear back ? 11 Aug" at bounding box center [1328, 165] width 430 height 55
click at [1297, 160] on div "Tasks 2 Add" at bounding box center [1327, 165] width 392 height 26
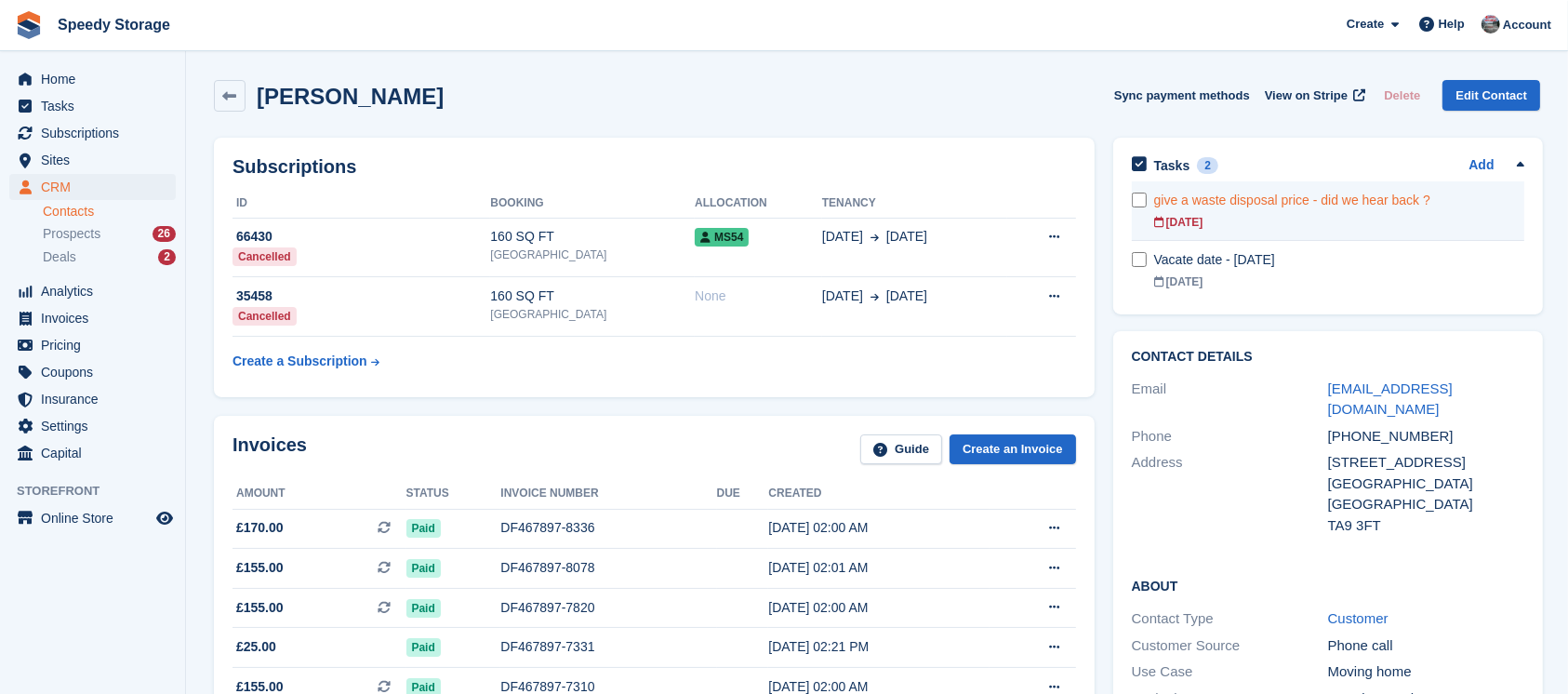
click at [1308, 214] on div "[DATE]" at bounding box center [1339, 221] width 370 height 17
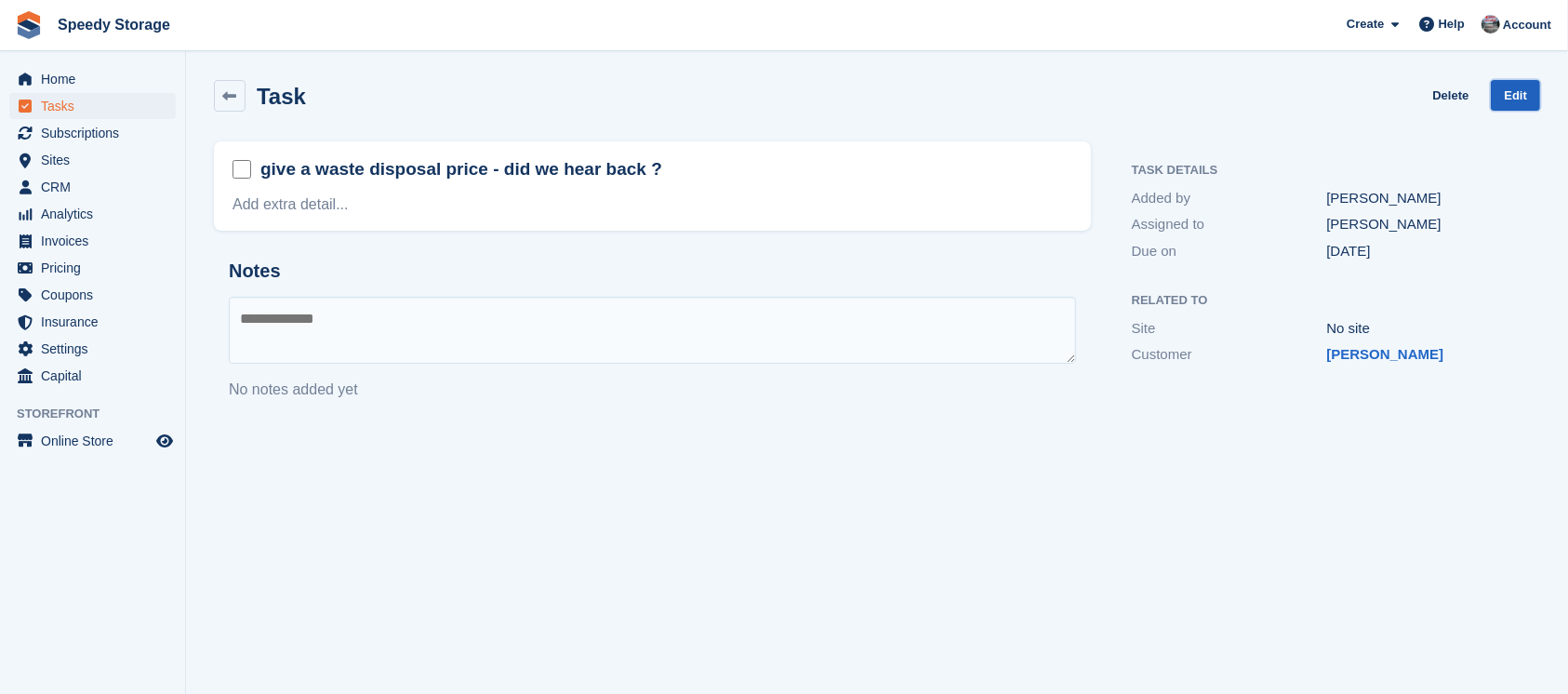
click at [1526, 101] on link "Edit" at bounding box center [1515, 95] width 49 height 31
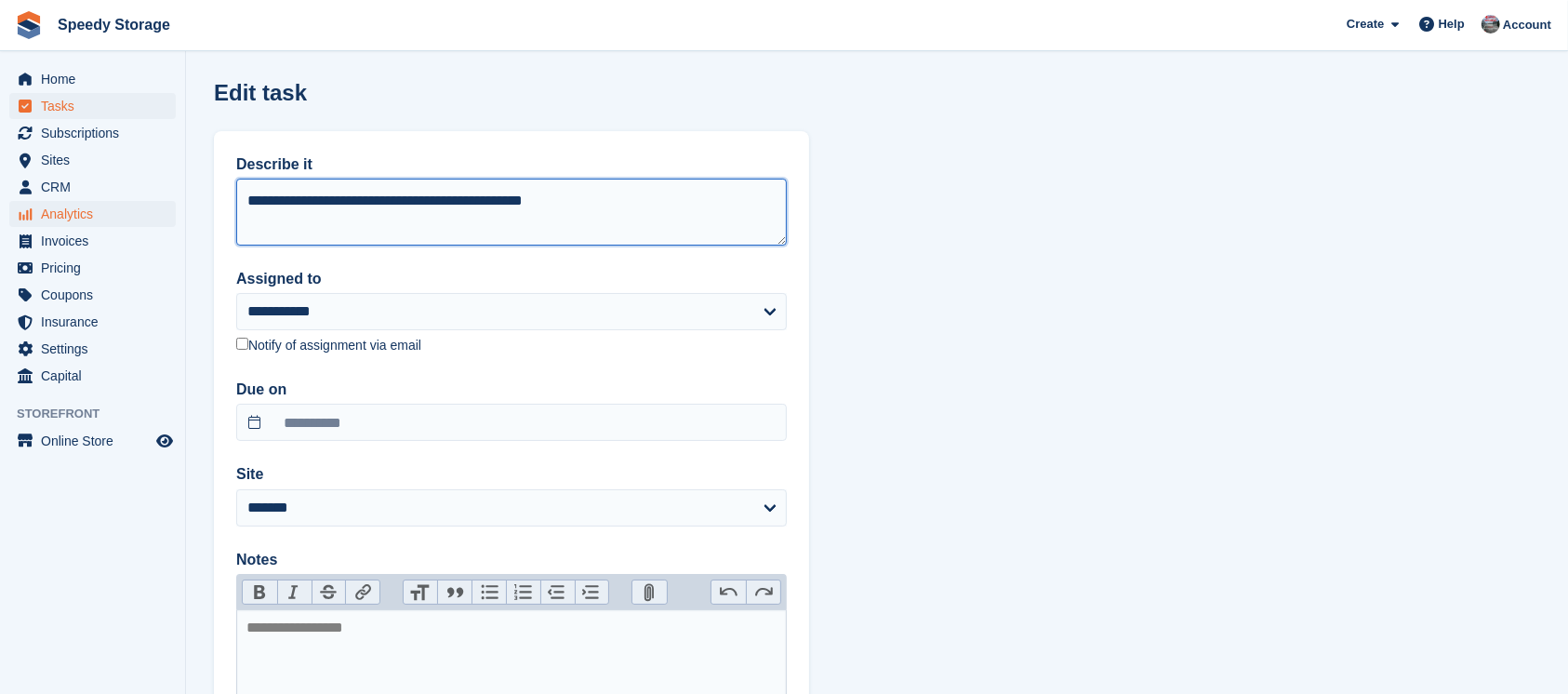
drag, startPoint x: 581, startPoint y: 205, endPoint x: 78, endPoint y: 213, distance: 503.1
click at [78, 213] on div "Home Tasks Subscriptions Subscriptions Subscriptions Contracts Price increases …" at bounding box center [784, 464] width 1568 height 927
click at [405, 207] on textarea "**********" at bounding box center [512, 212] width 551 height 67
type textarea "**********"
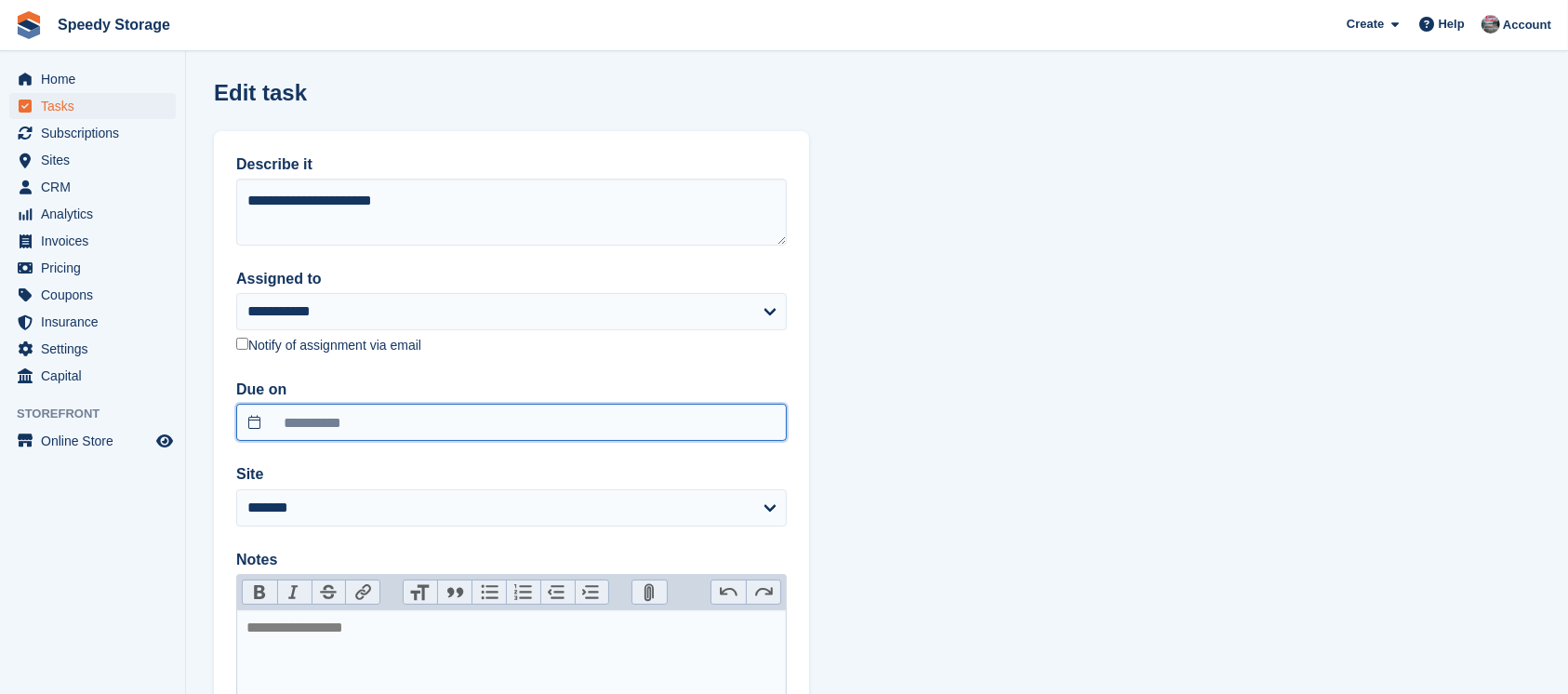
click at [365, 433] on input "**********" at bounding box center [512, 422] width 551 height 37
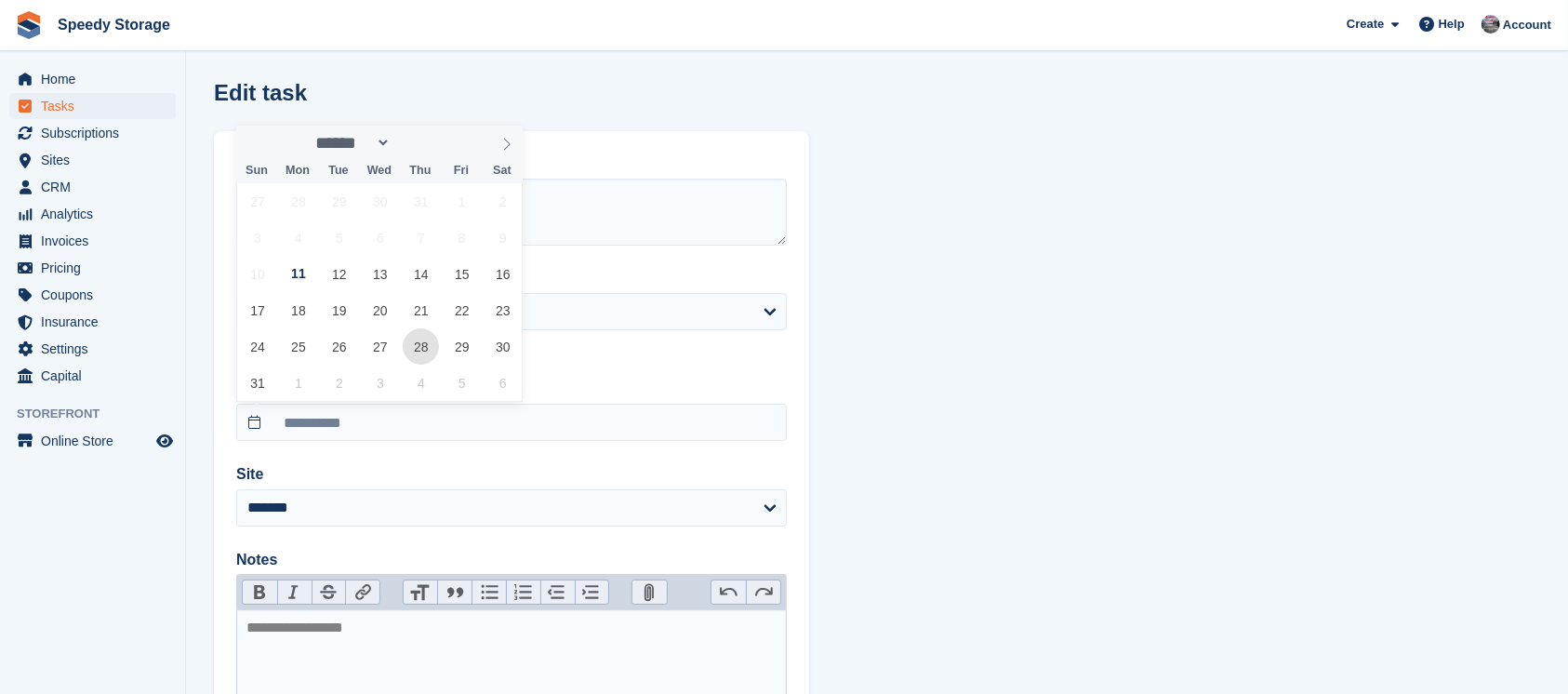
click at [425, 342] on span "28" at bounding box center [420, 347] width 36 height 36
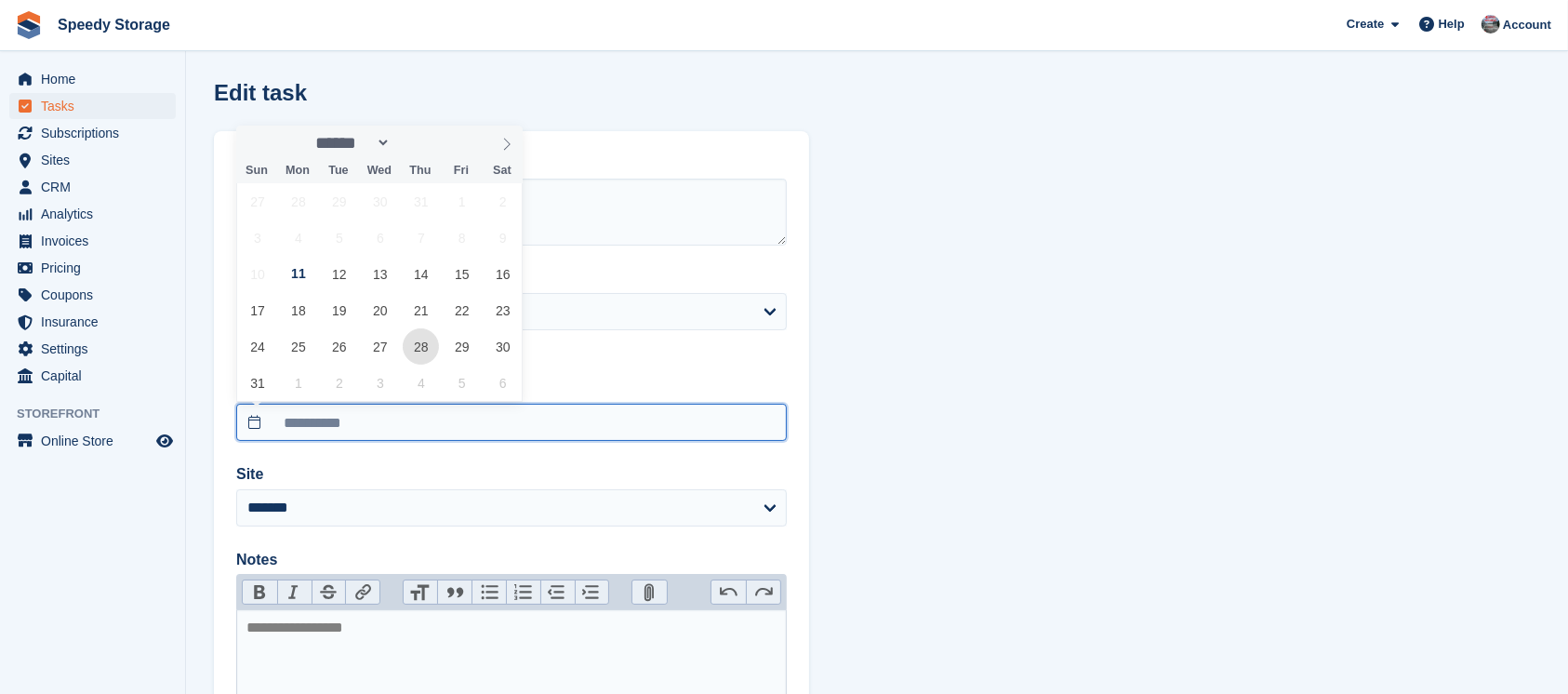
type input "**********"
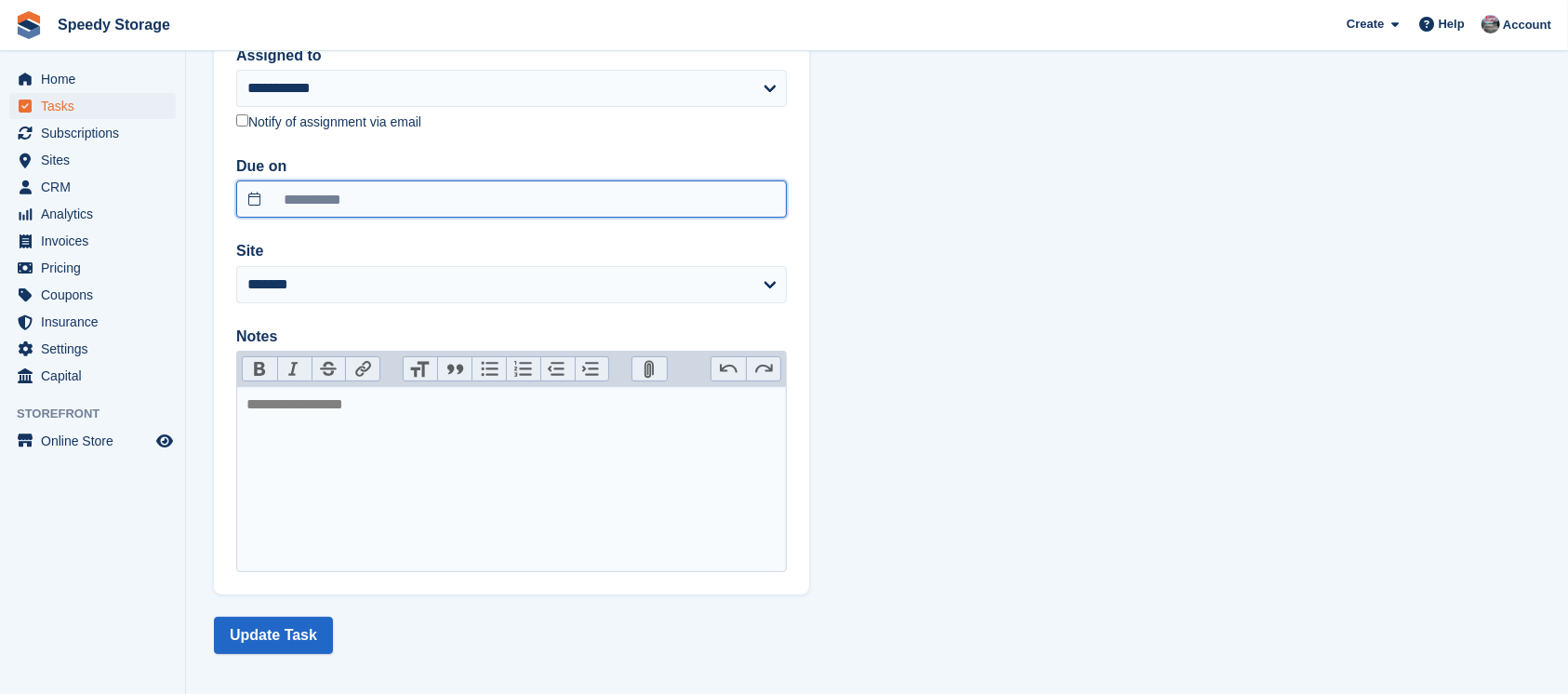
scroll to position [233, 0]
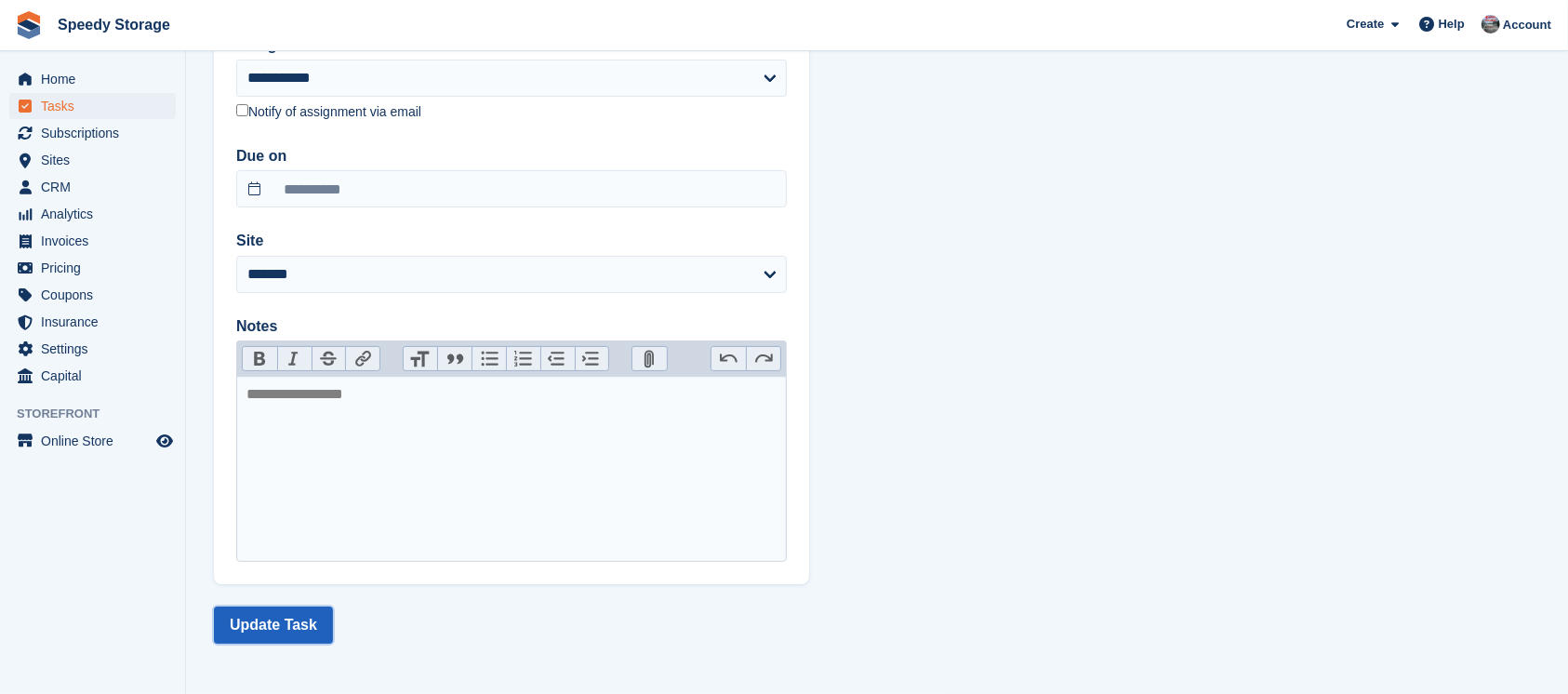
click at [290, 636] on button "Update Task" at bounding box center [272, 625] width 119 height 37
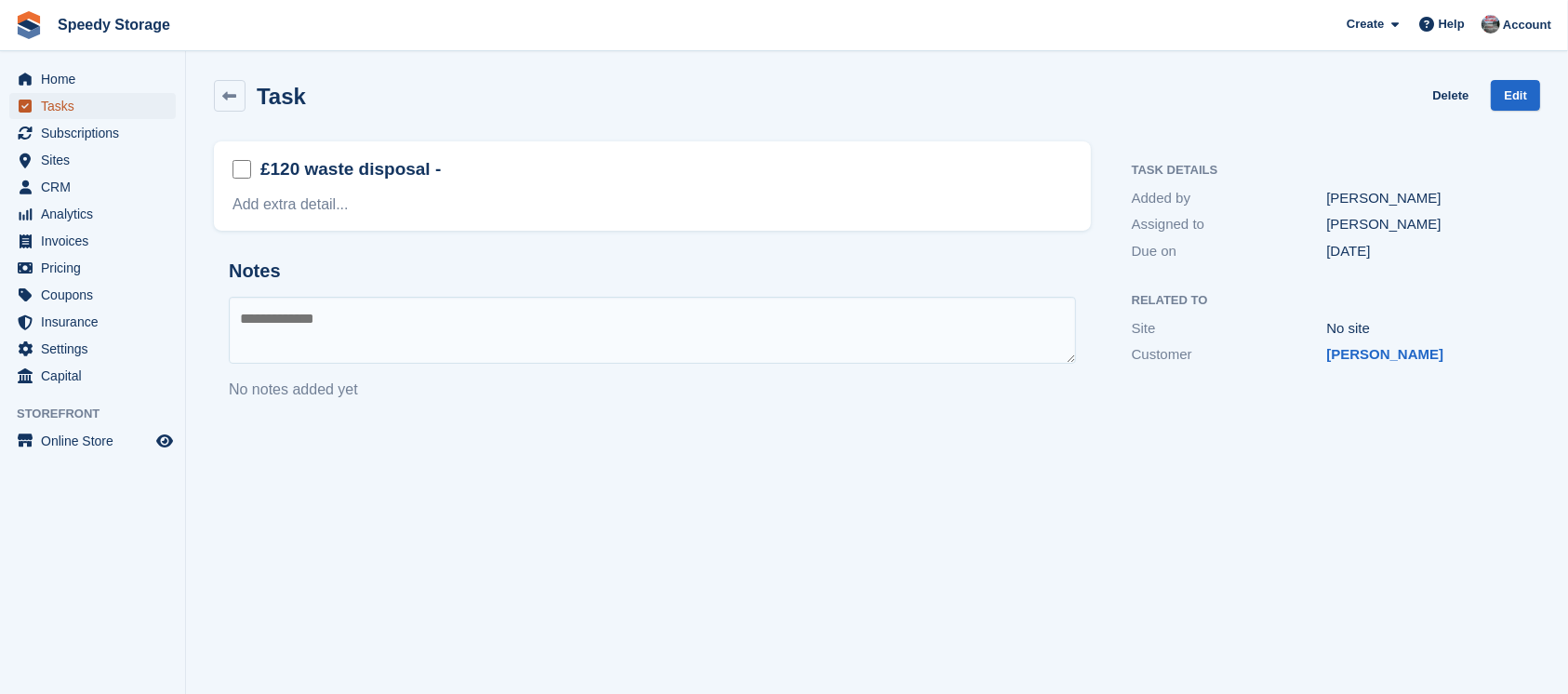
click at [64, 107] on span "Tasks" at bounding box center [96, 106] width 111 height 26
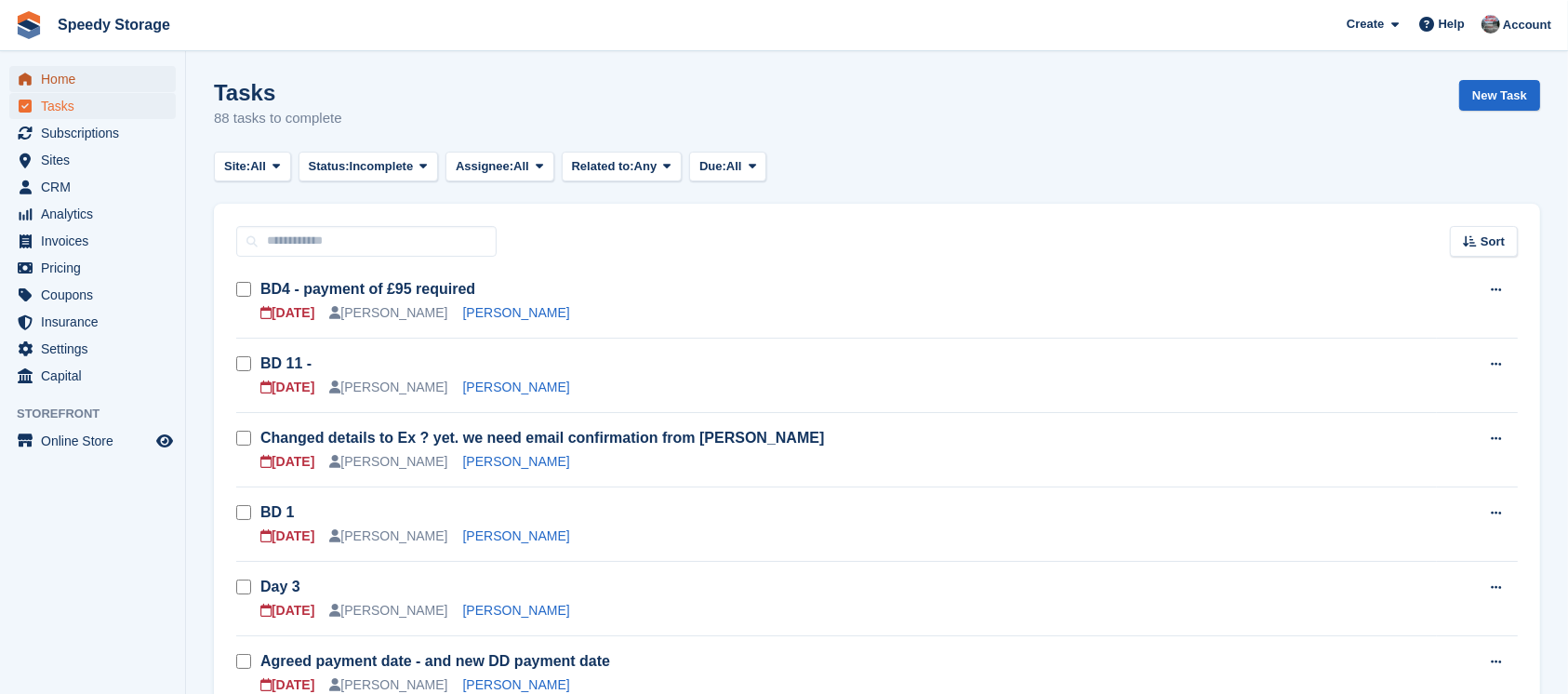
click at [90, 81] on span "Home" at bounding box center [96, 79] width 111 height 26
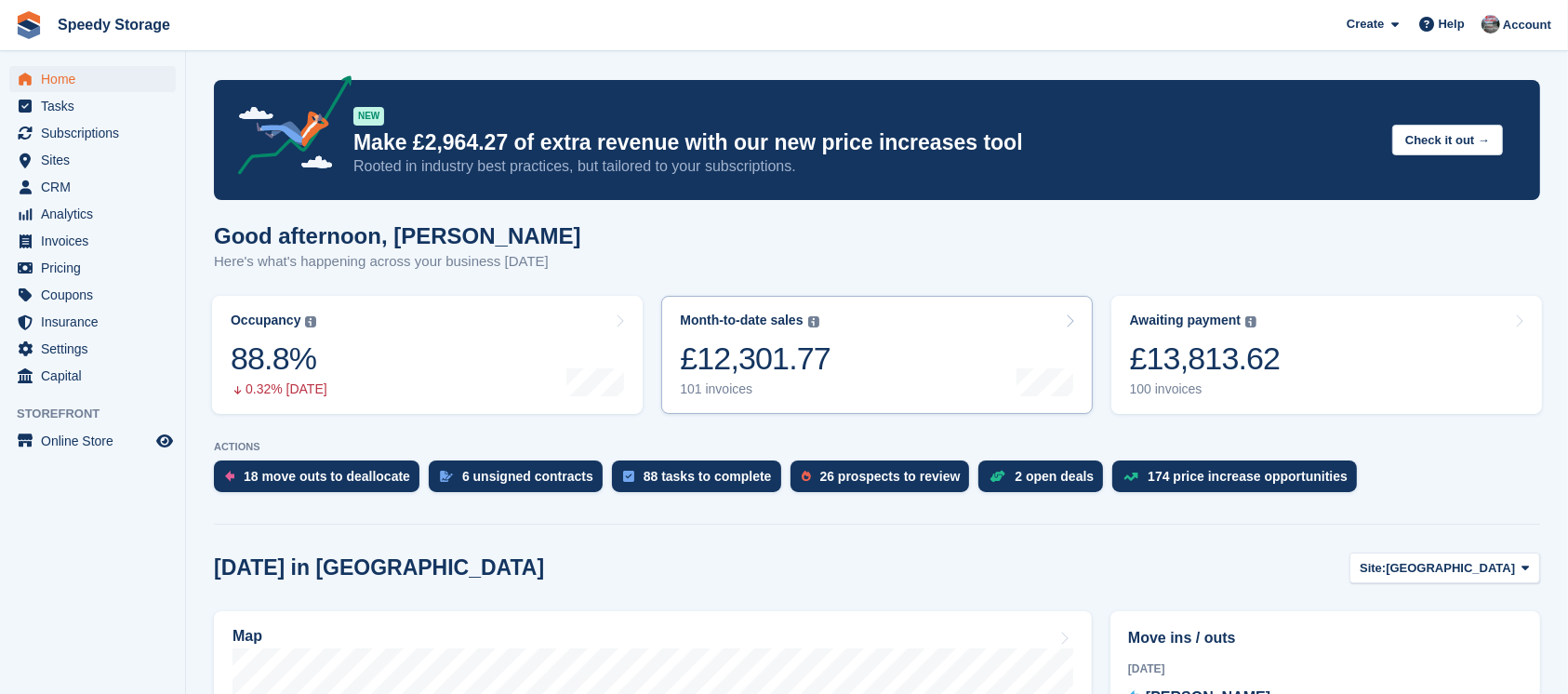
click at [908, 362] on link "Month-to-date sales The sum of all finalised invoices generated this month to d…" at bounding box center [876, 355] width 431 height 118
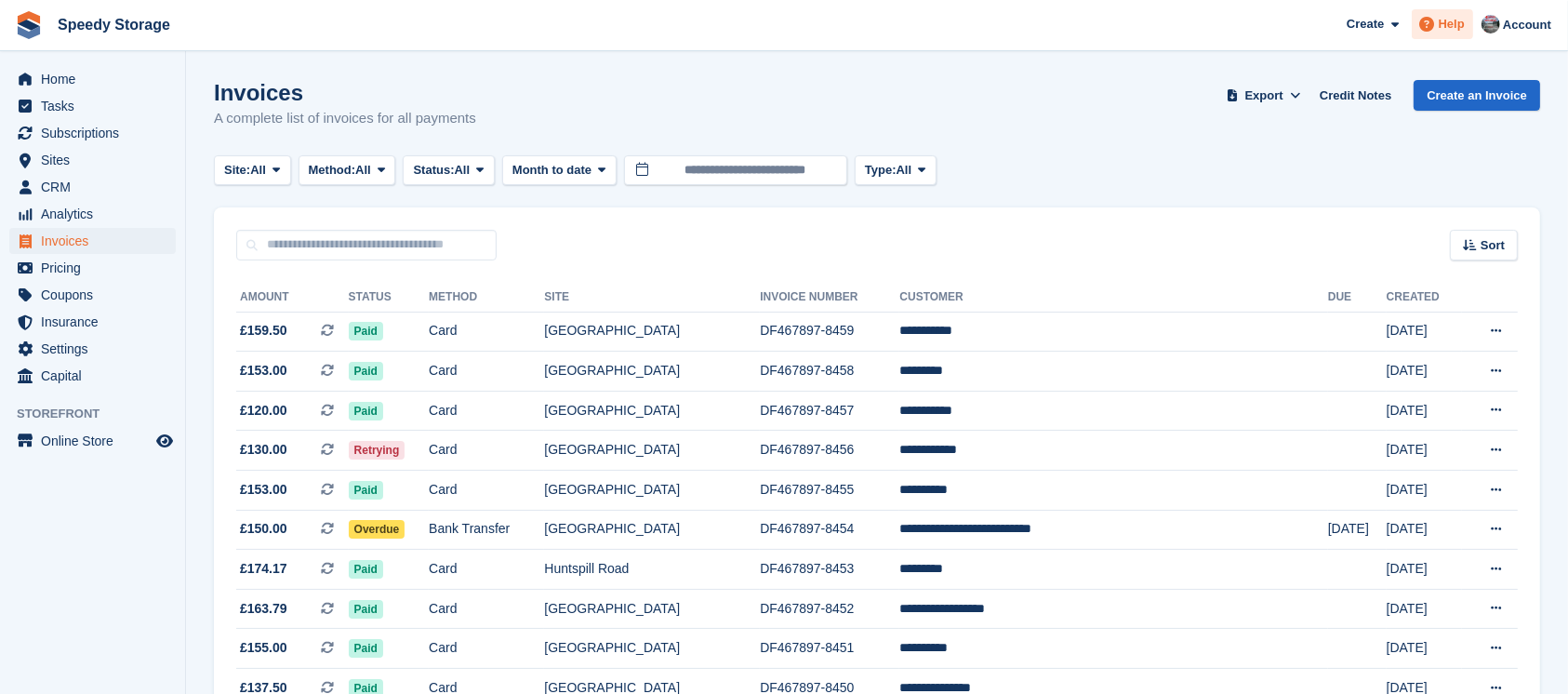
click at [1435, 22] on icon at bounding box center [1426, 24] width 15 height 15
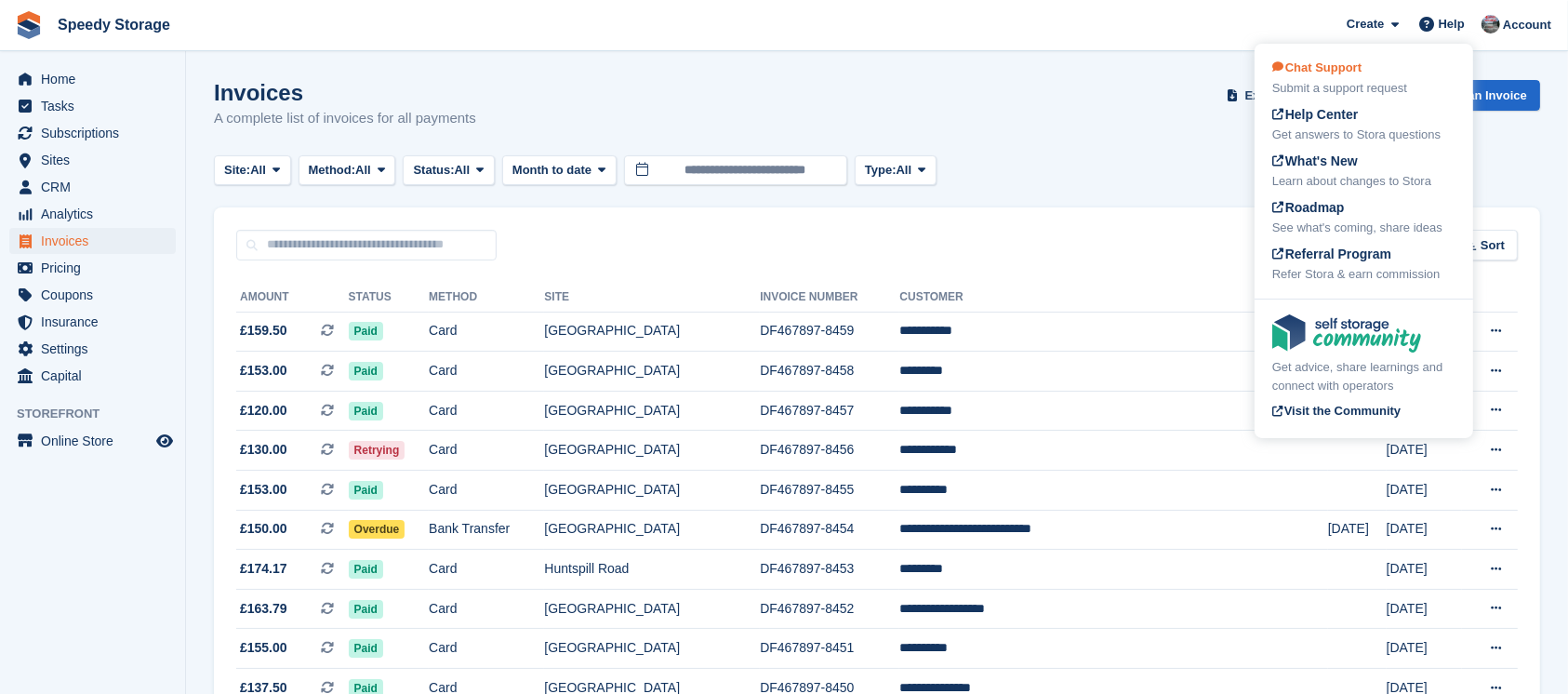
click at [1345, 77] on div "Chat Support Submit a support request" at bounding box center [1363, 79] width 183 height 39
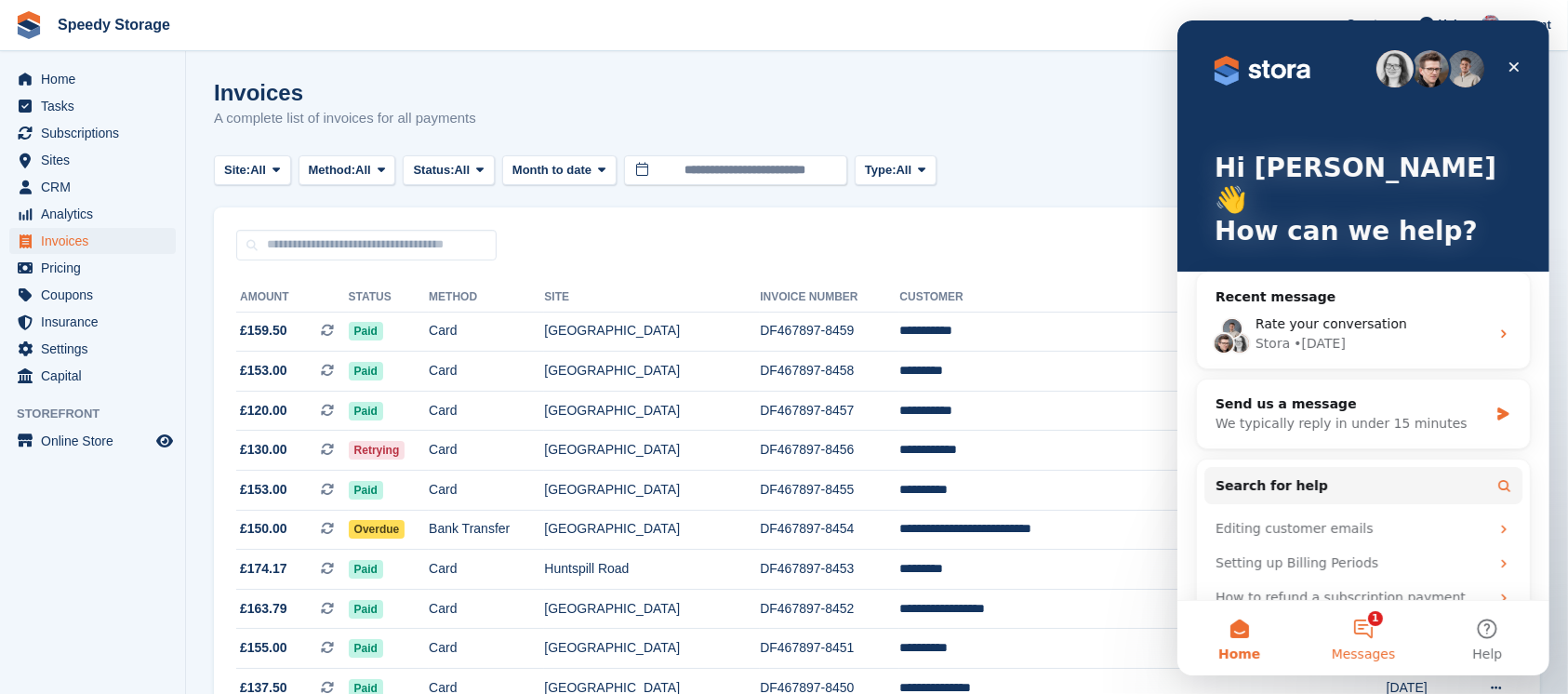
click at [1376, 627] on button "1 Messages" at bounding box center [1362, 639] width 124 height 75
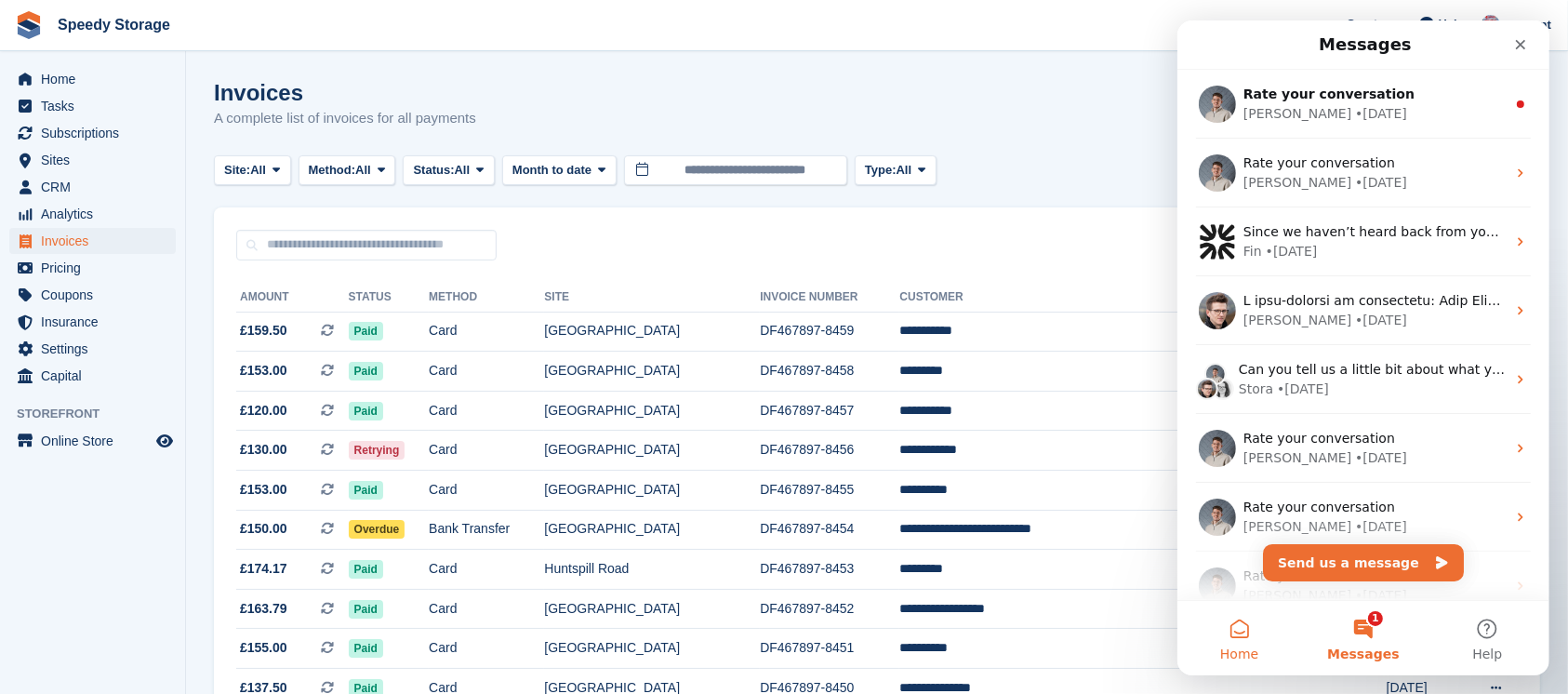
click at [1244, 621] on button "Home" at bounding box center [1238, 639] width 124 height 75
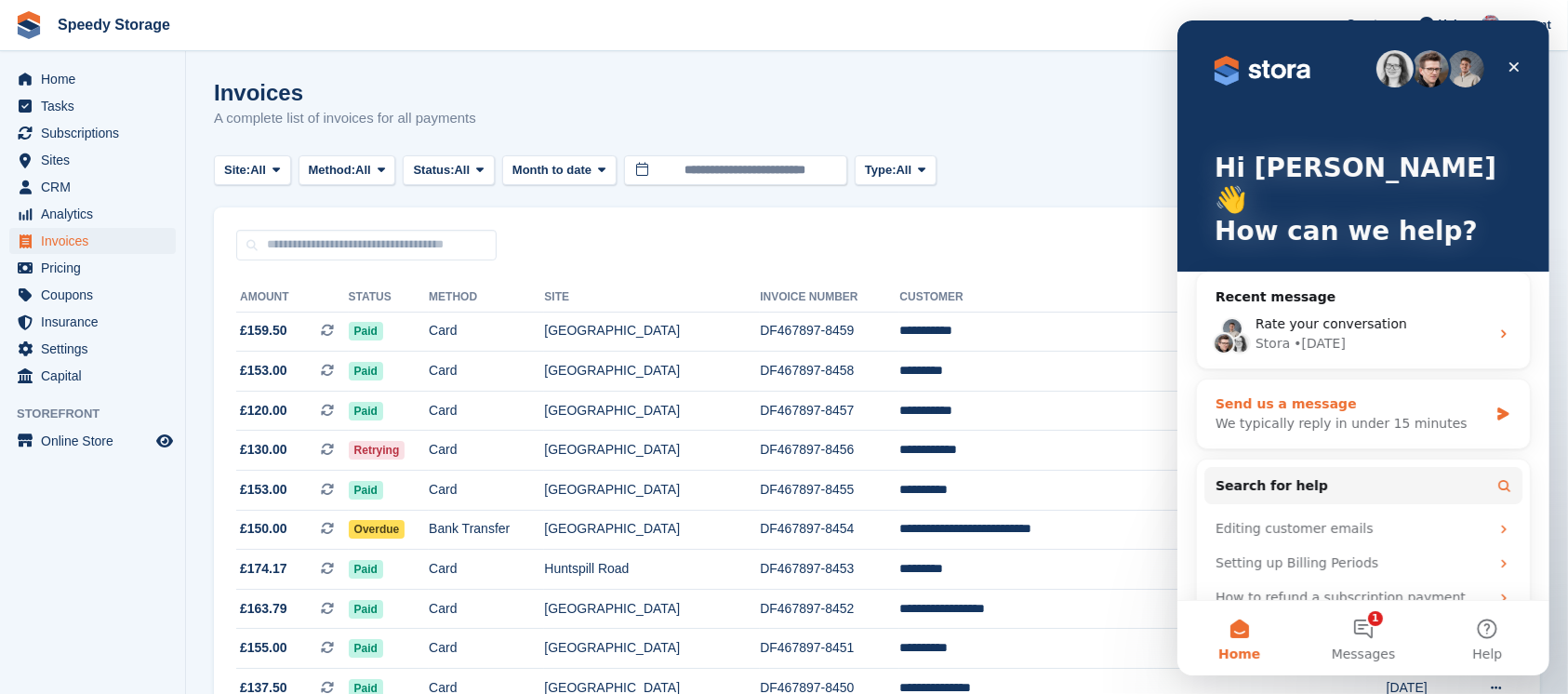
click at [1312, 414] on div "We typically reply in under 15 minutes" at bounding box center [1351, 424] width 272 height 20
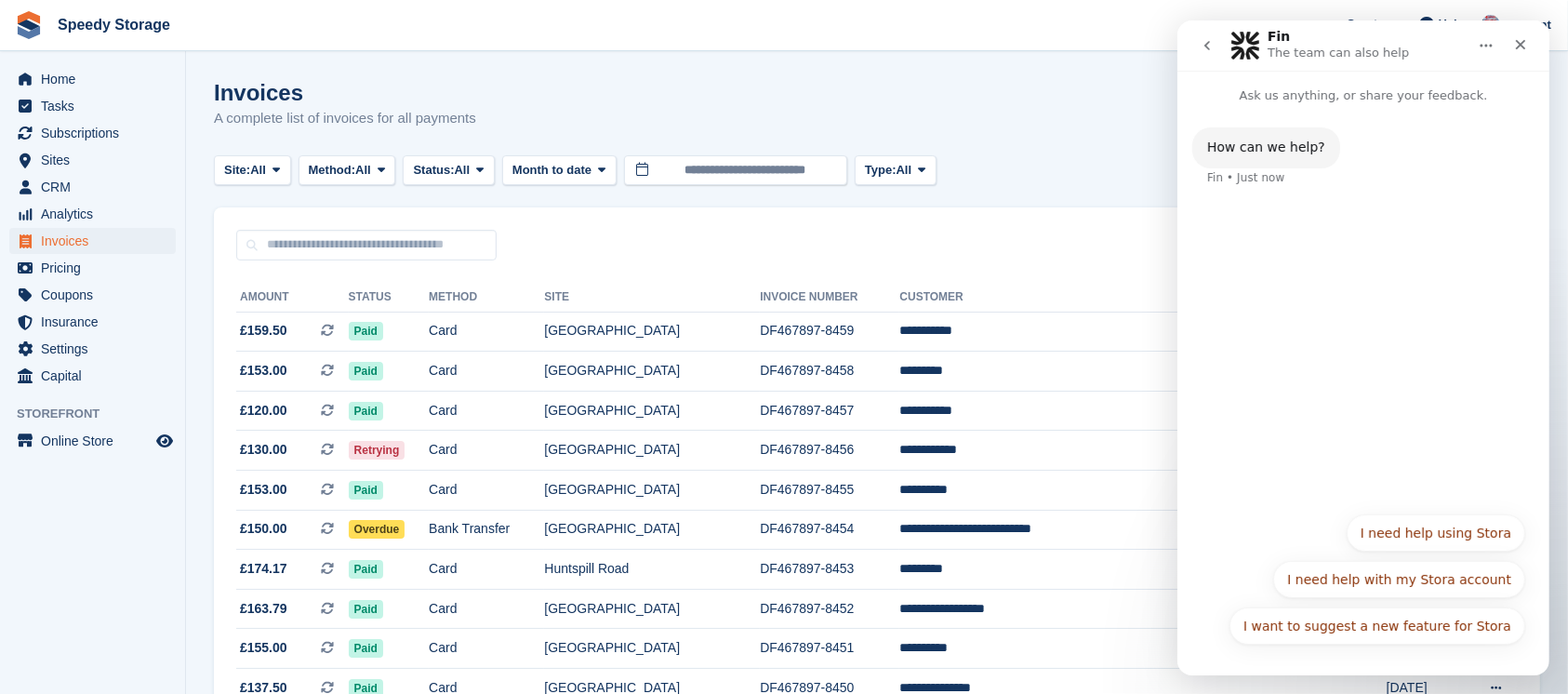
click at [1287, 234] on div "How can we help? Fin • Just now" at bounding box center [1362, 304] width 372 height 398
click at [1298, 577] on div "I want to suggest a new feature for Stora I need help using Stora I need help w…" at bounding box center [1361, 585] width 324 height 140
click at [1245, 629] on div "I want to suggest a new feature for Stora I need help using Stora I need help w…" at bounding box center [1361, 585] width 324 height 140
click at [1441, 541] on button "I need help using Stora" at bounding box center [1434, 534] width 178 height 37
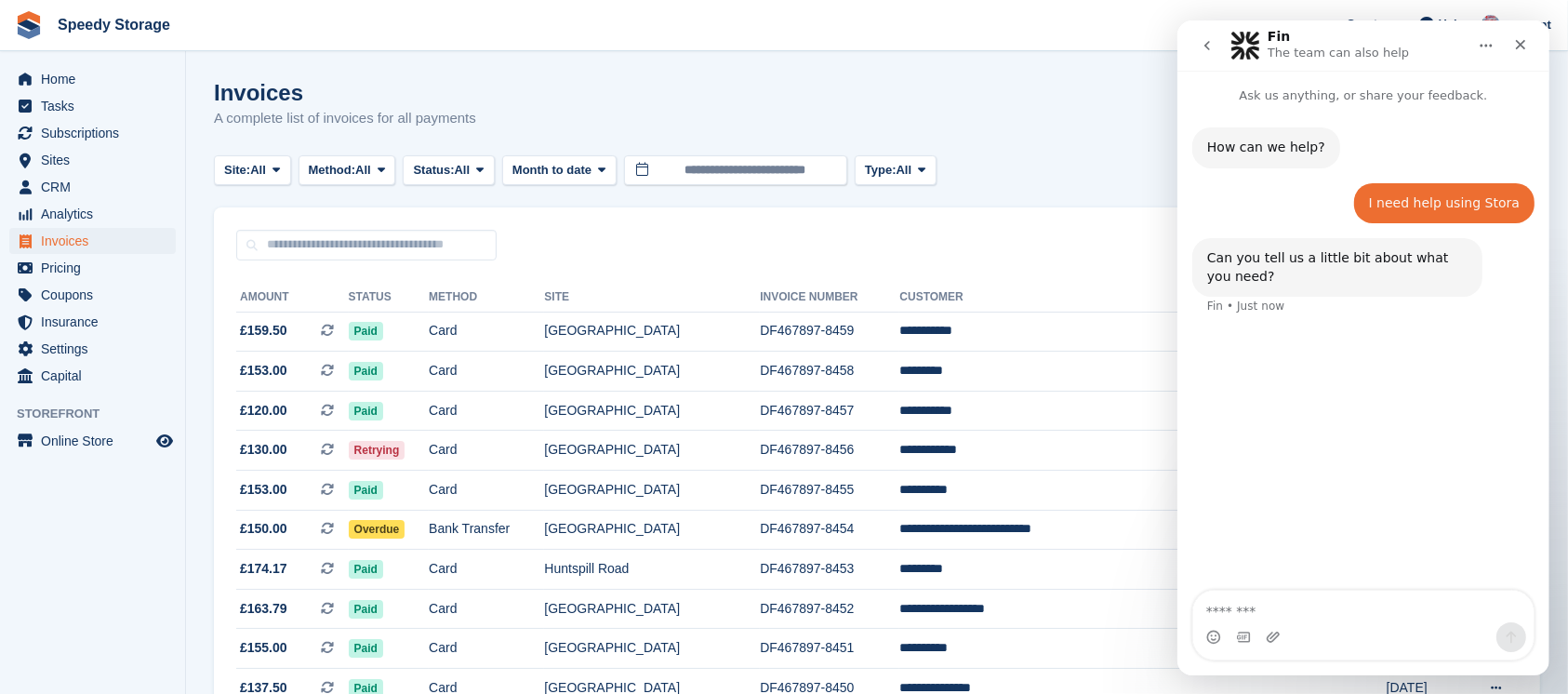
click at [1321, 600] on textarea "Message…" at bounding box center [1362, 606] width 340 height 32
type textarea "**********"
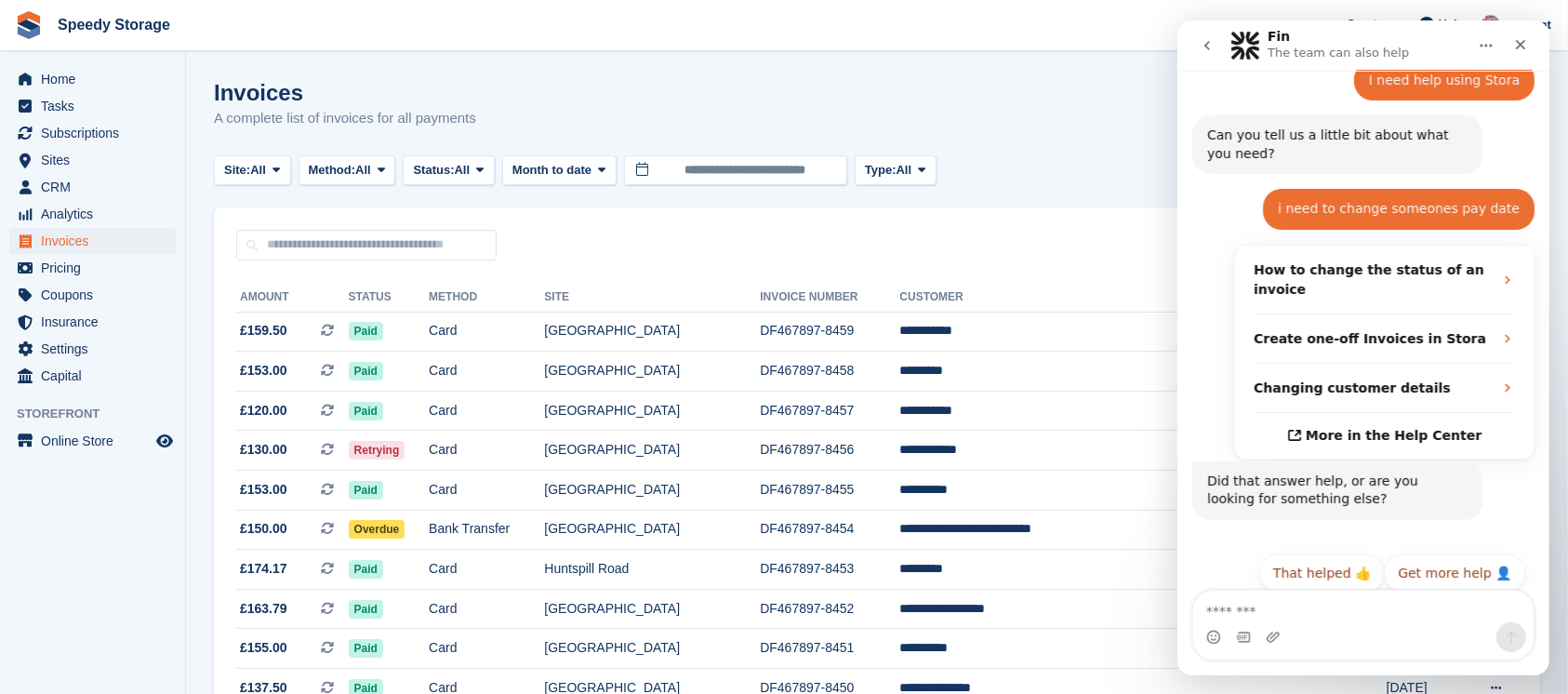
scroll to position [138, 0]
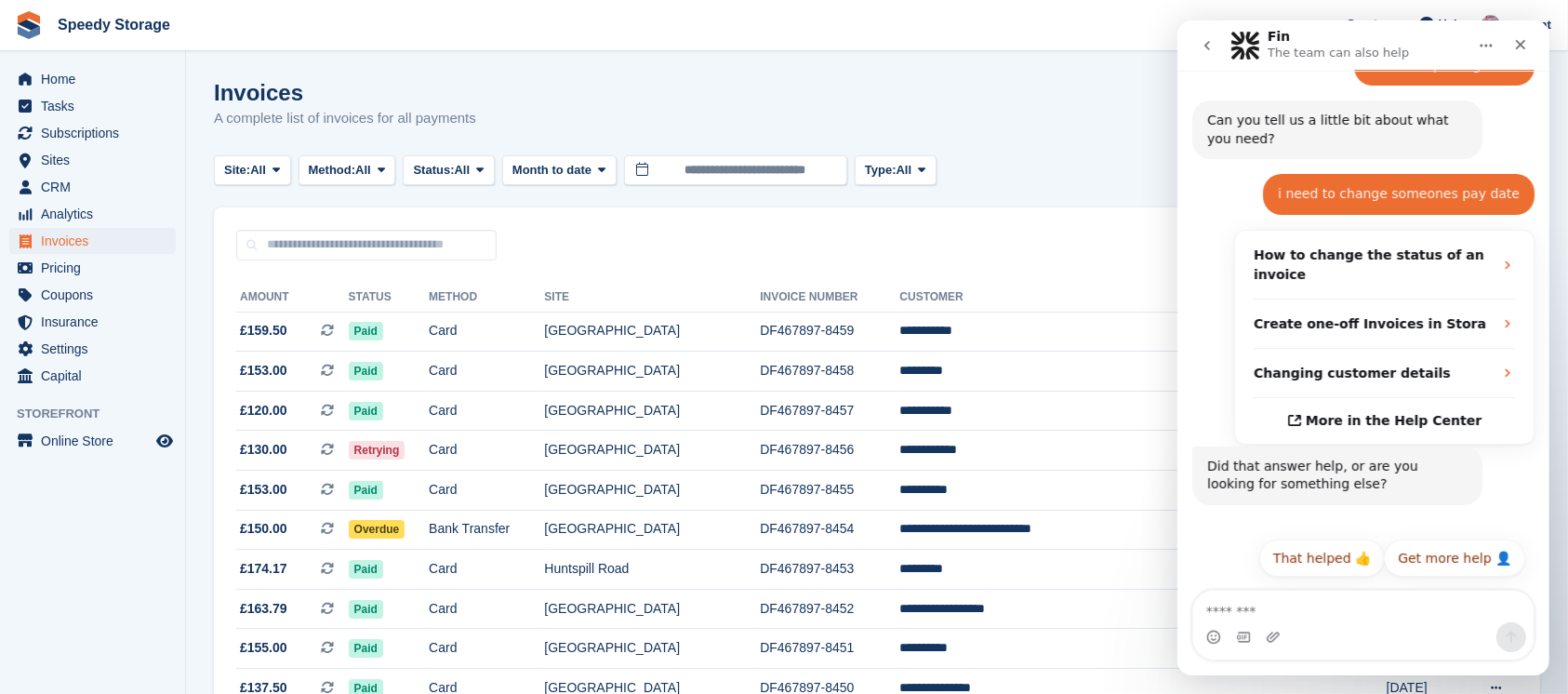
click at [1198, 58] on button "go back" at bounding box center [1206, 45] width 35 height 35
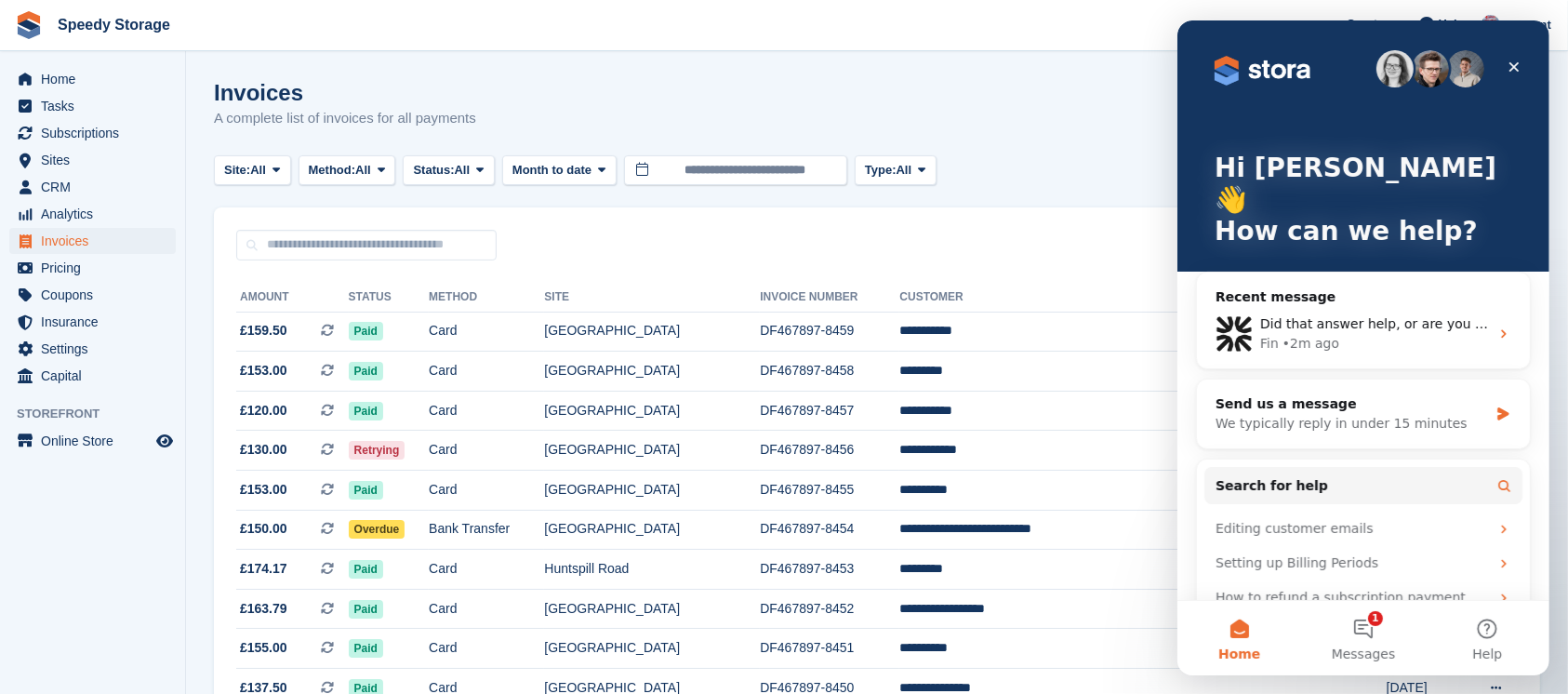
scroll to position [0, 0]
click at [1348, 621] on button "1 Messages" at bounding box center [1362, 639] width 124 height 75
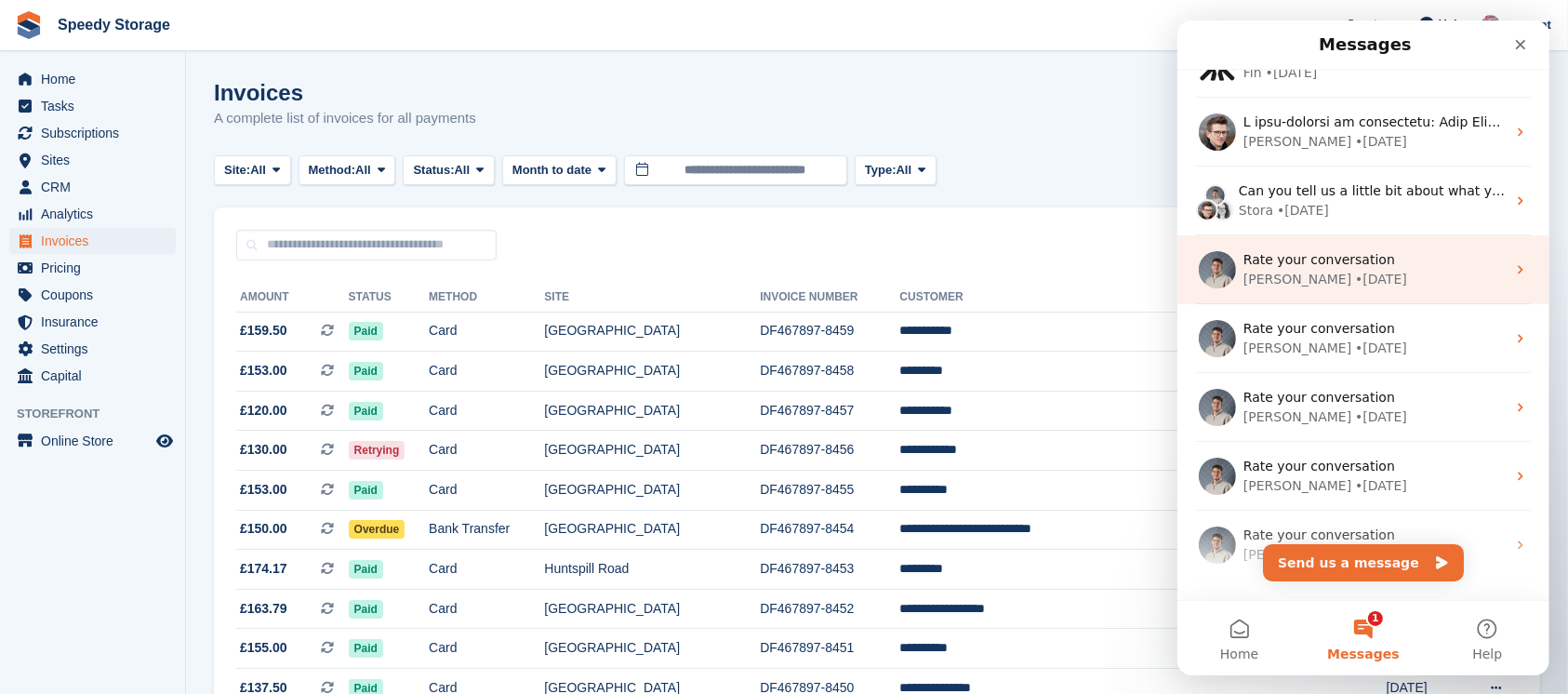
scroll to position [369, 0]
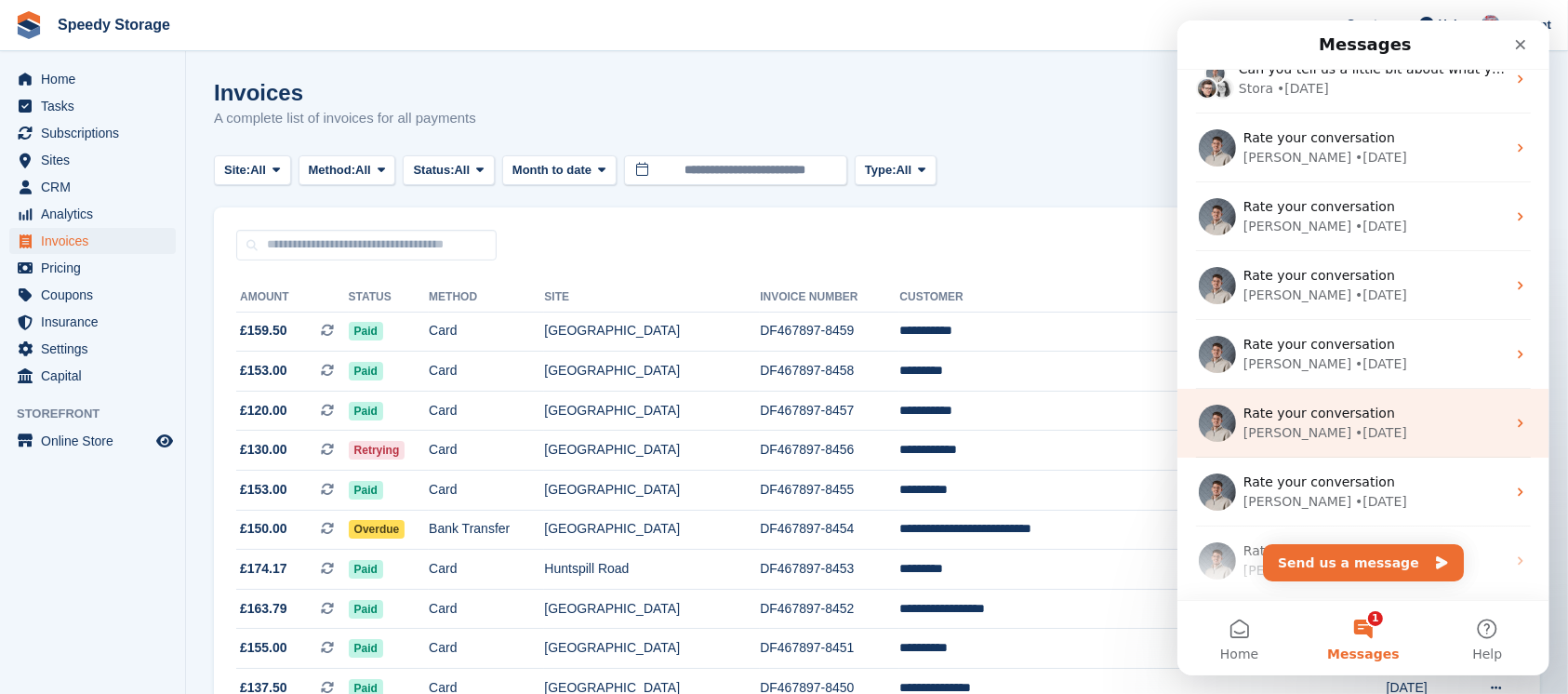
click at [1373, 418] on div "Rate your conversation" at bounding box center [1373, 413] width 263 height 20
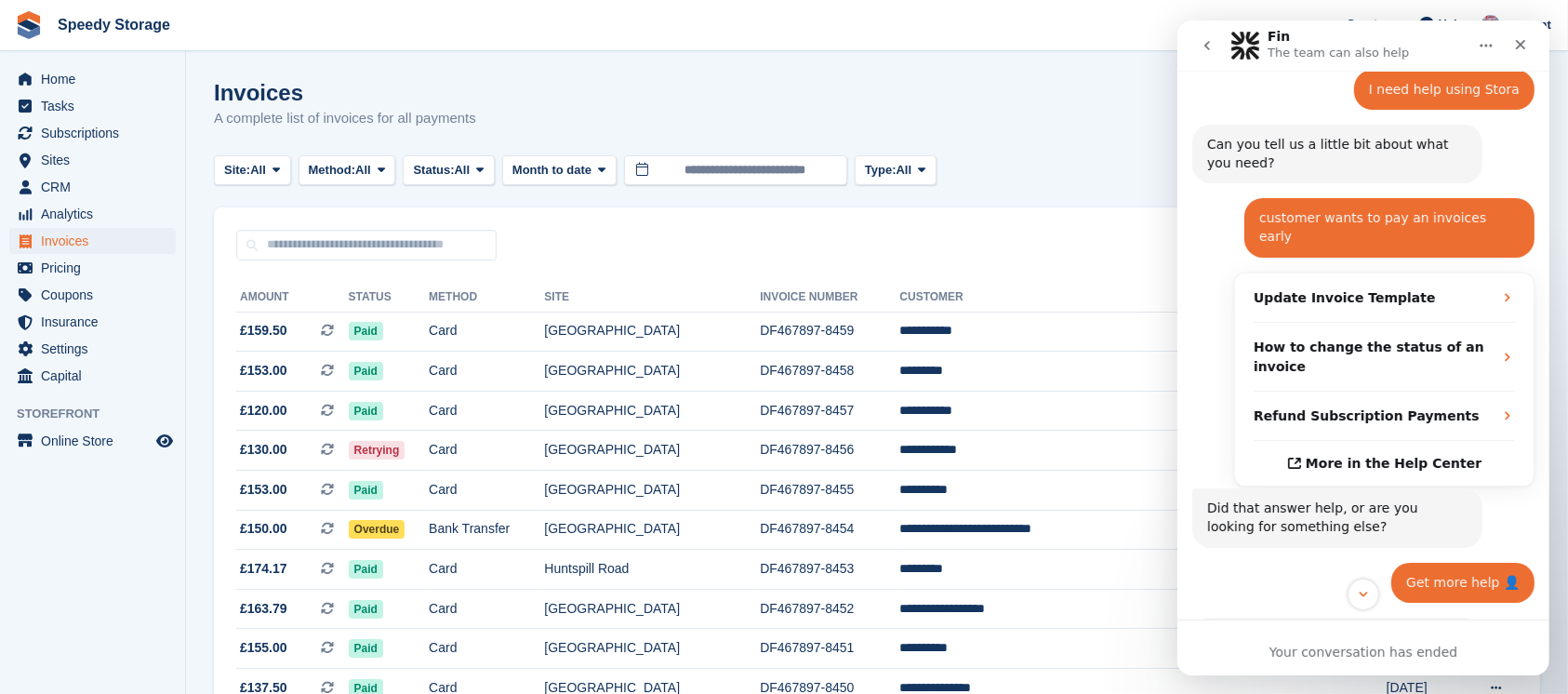
scroll to position [0, 0]
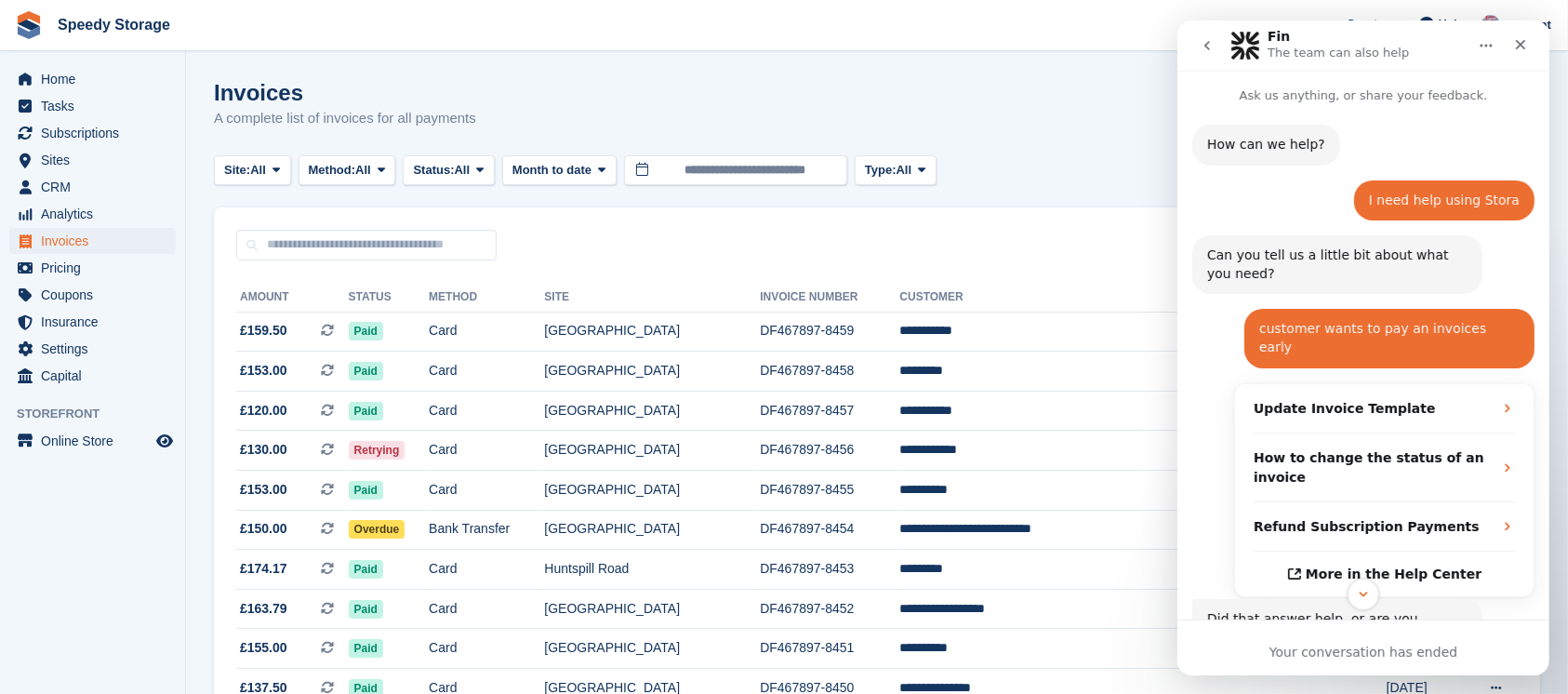
click at [1195, 48] on button "go back" at bounding box center [1206, 45] width 35 height 35
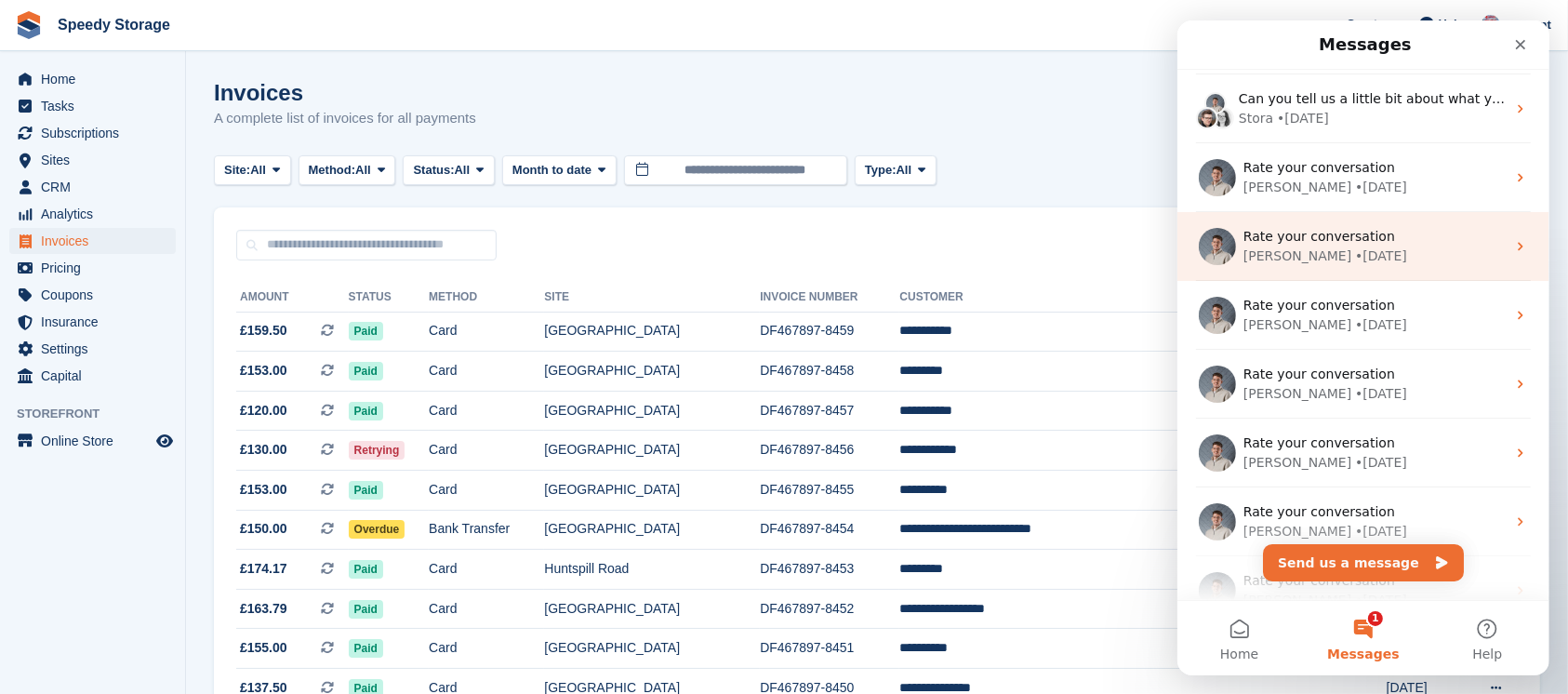
scroll to position [372, 0]
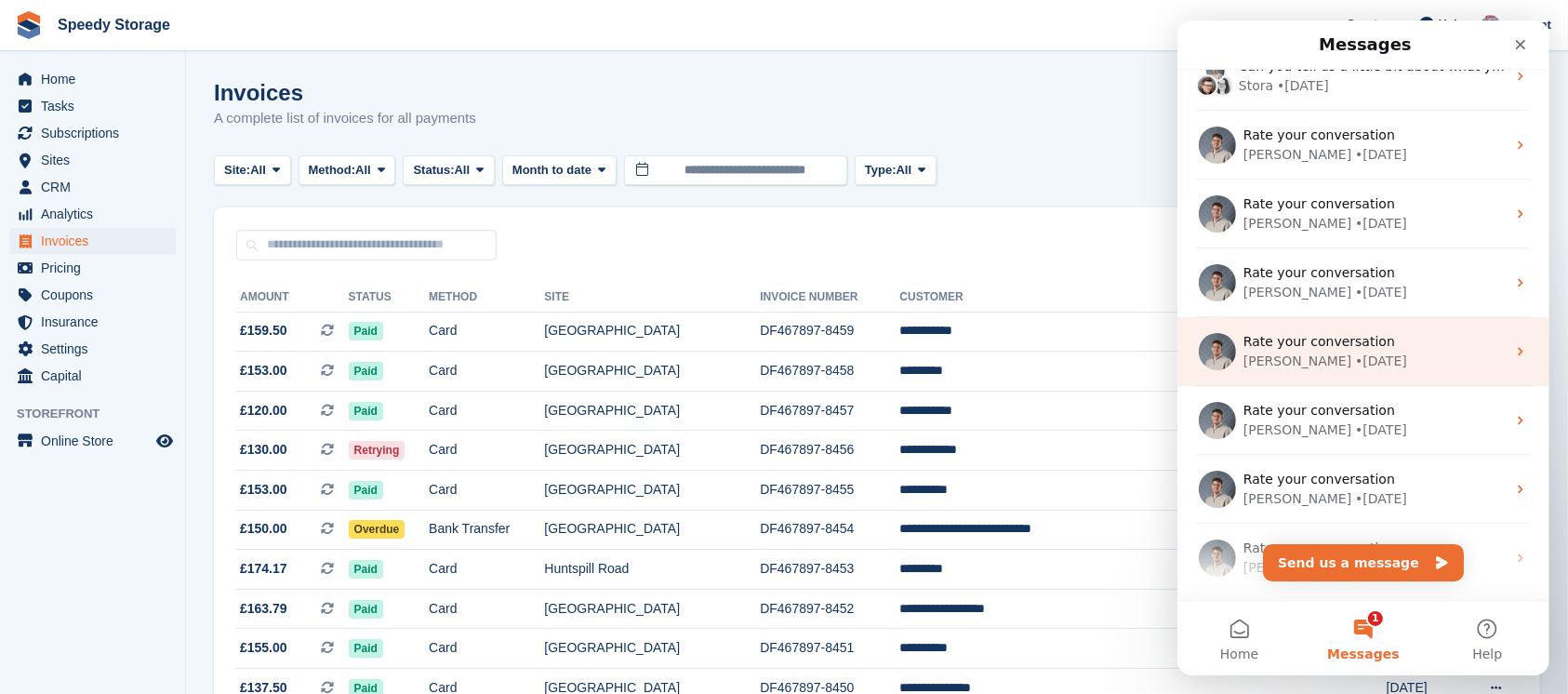
click at [1374, 333] on div "Rate your conversation" at bounding box center [1373, 342] width 263 height 20
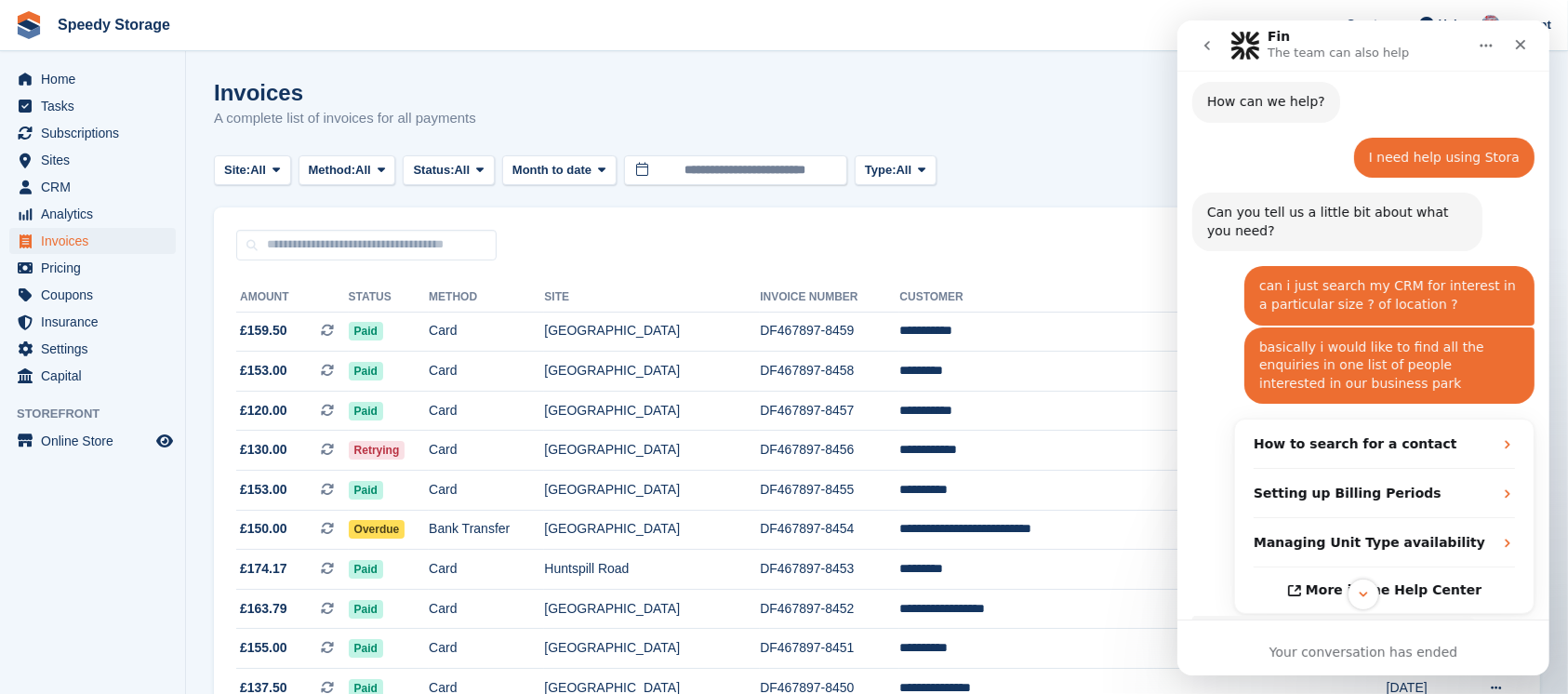
scroll to position [0, 0]
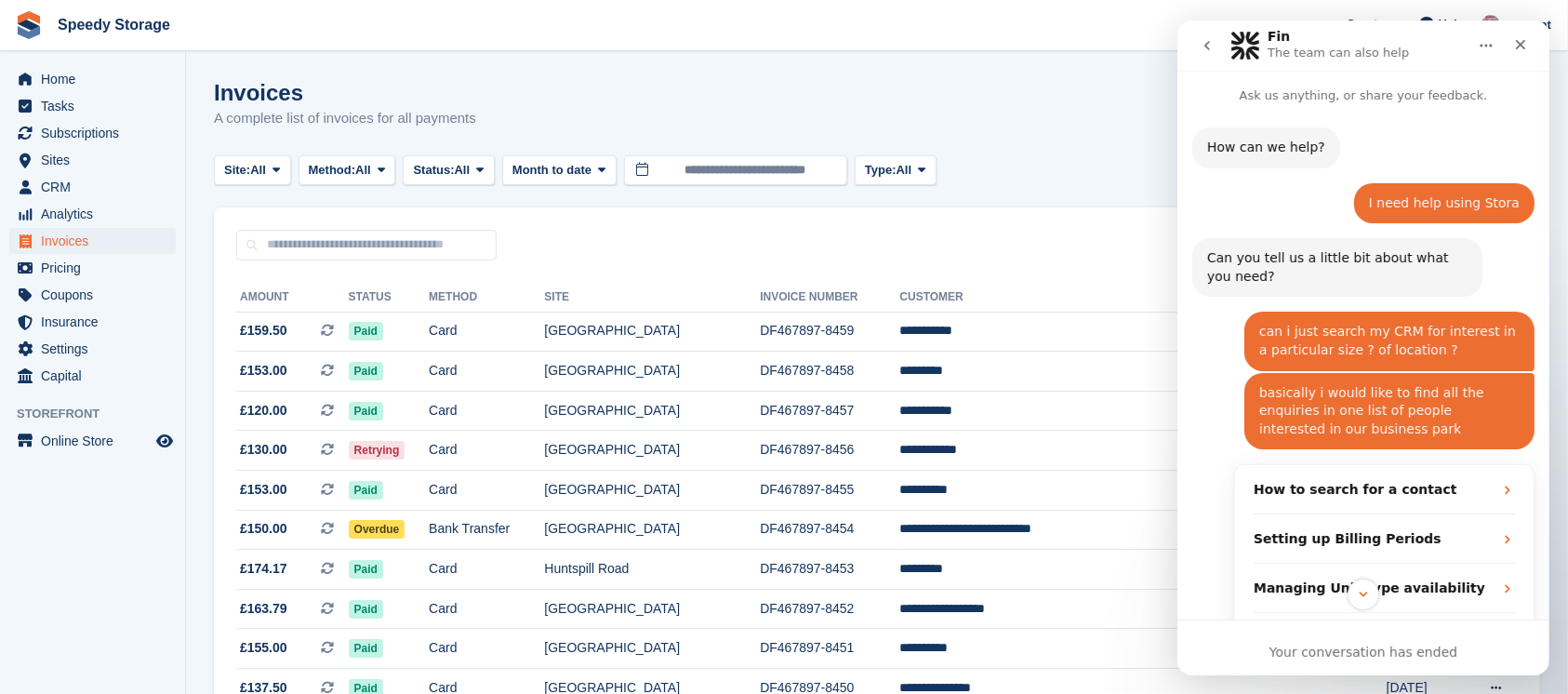
click at [1207, 49] on icon "go back" at bounding box center [1206, 45] width 15 height 15
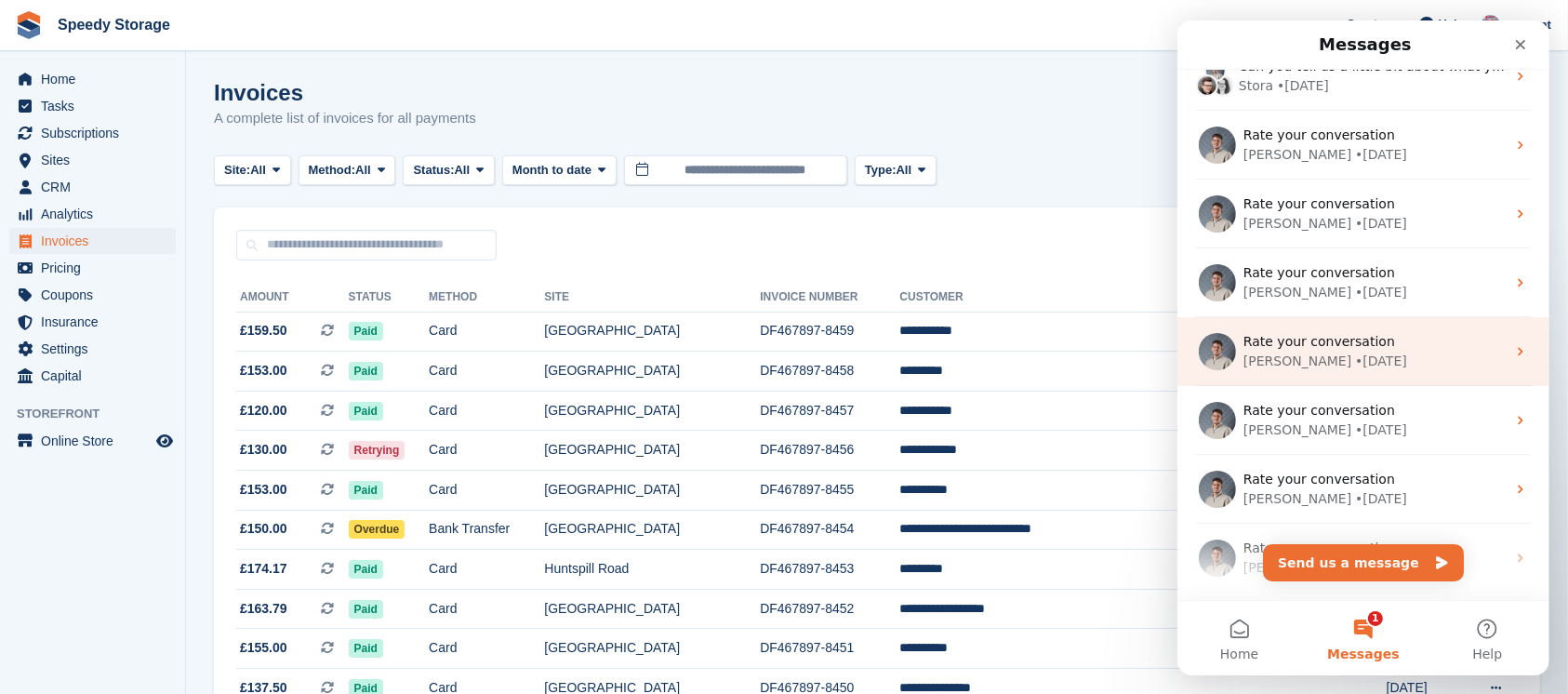
scroll to position [496, 0]
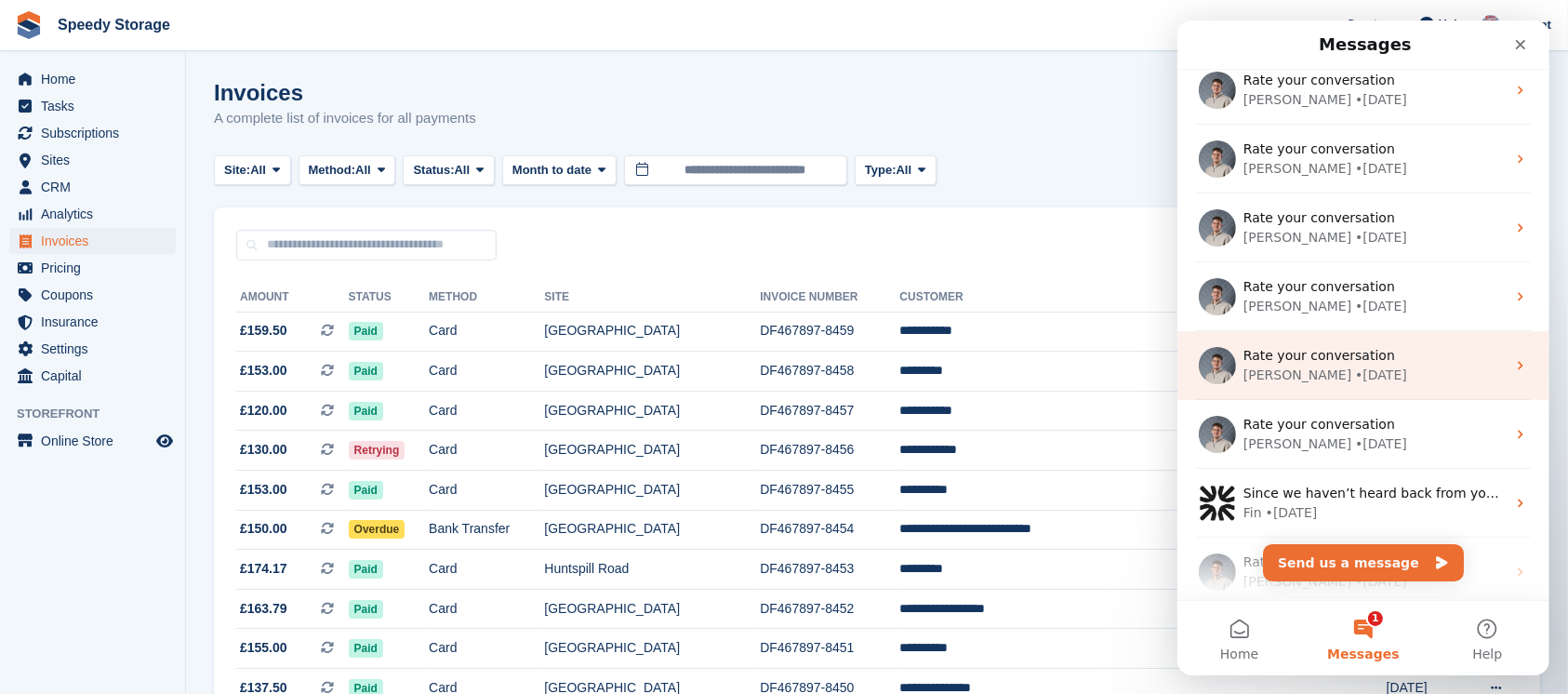
click at [1354, 366] on div "• 12w ago" at bounding box center [1379, 376] width 52 height 20
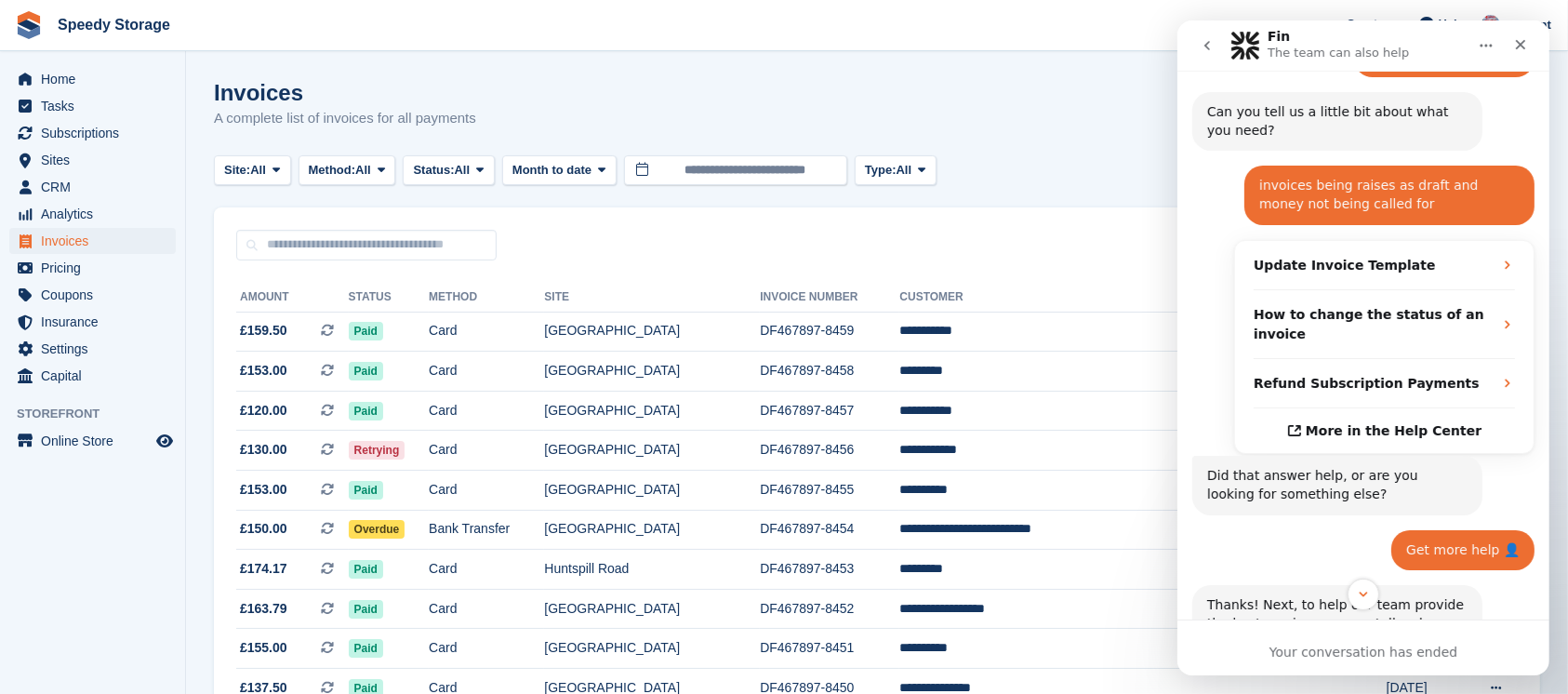
scroll to position [0, 0]
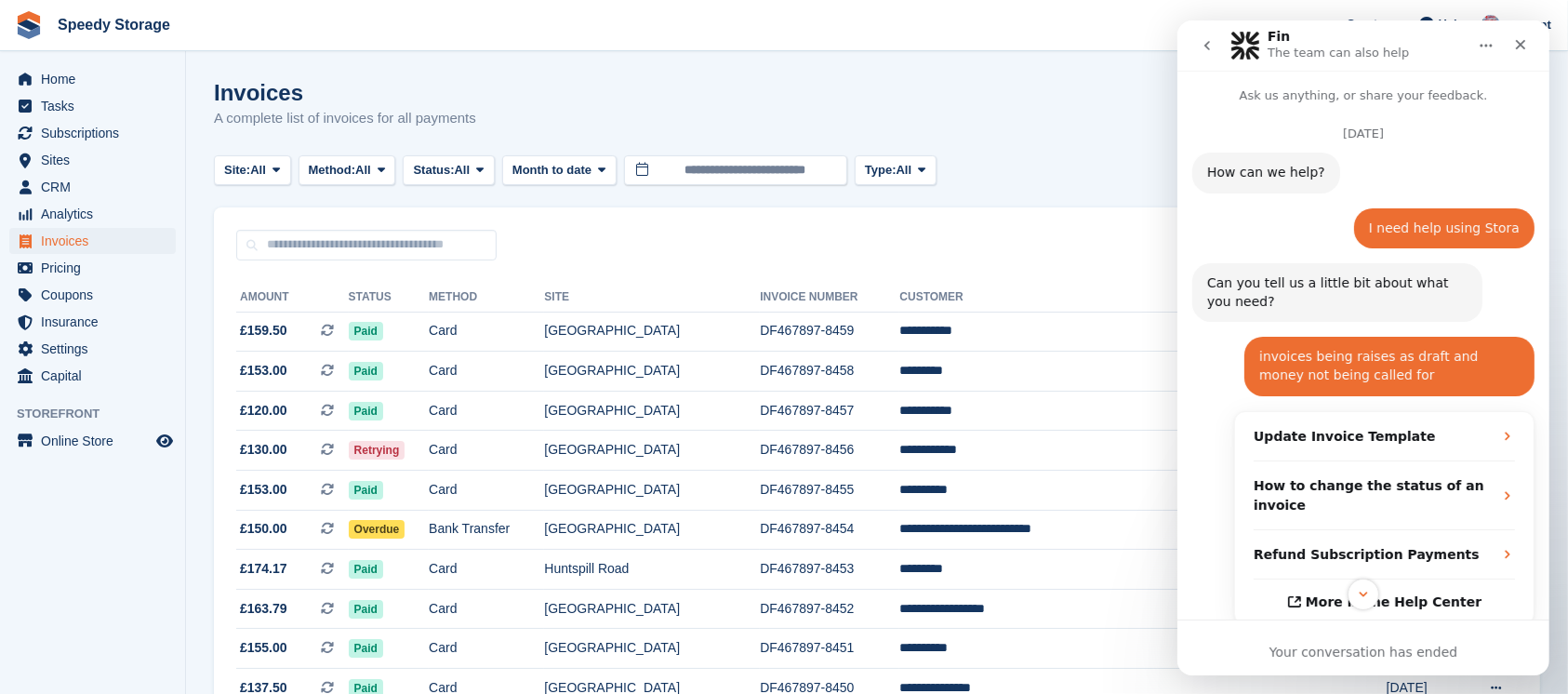
click at [1206, 45] on icon "go back" at bounding box center [1206, 45] width 15 height 15
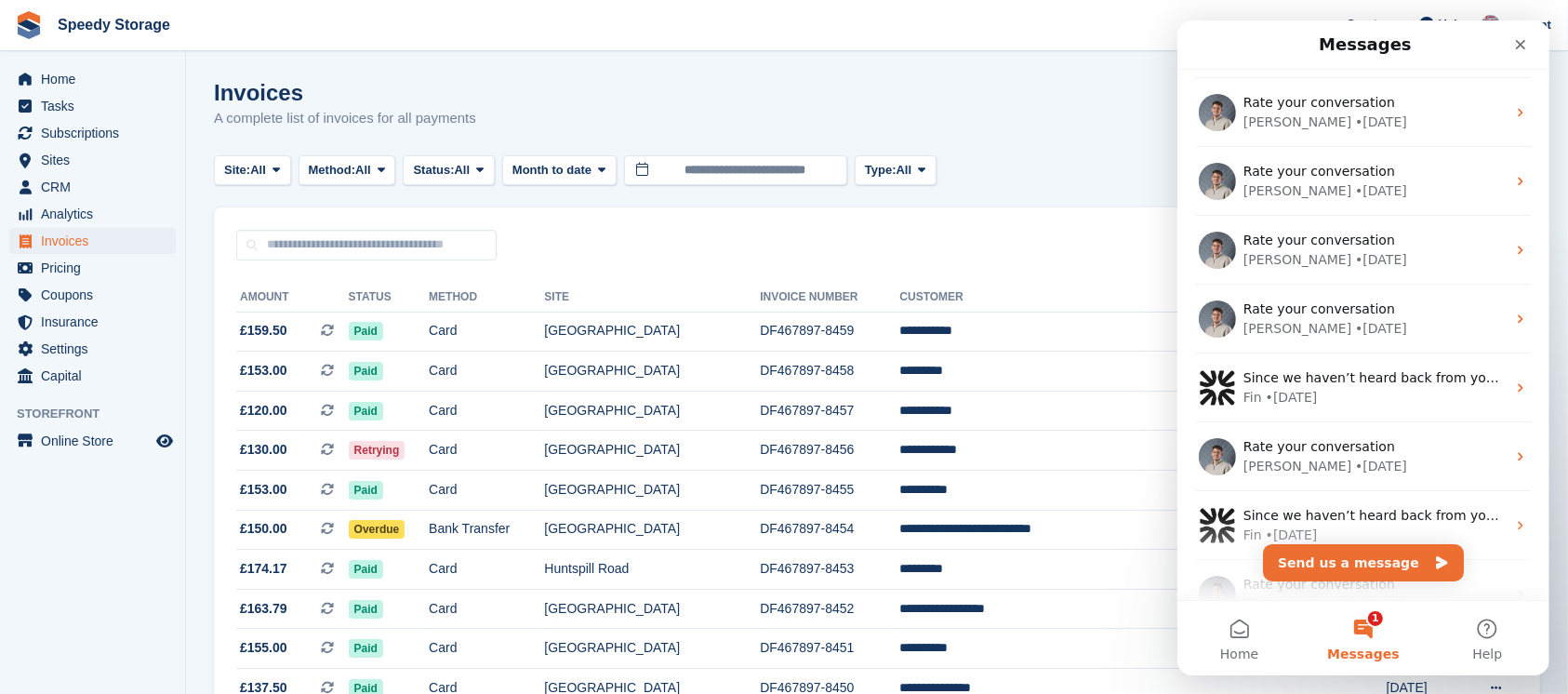
scroll to position [620, 0]
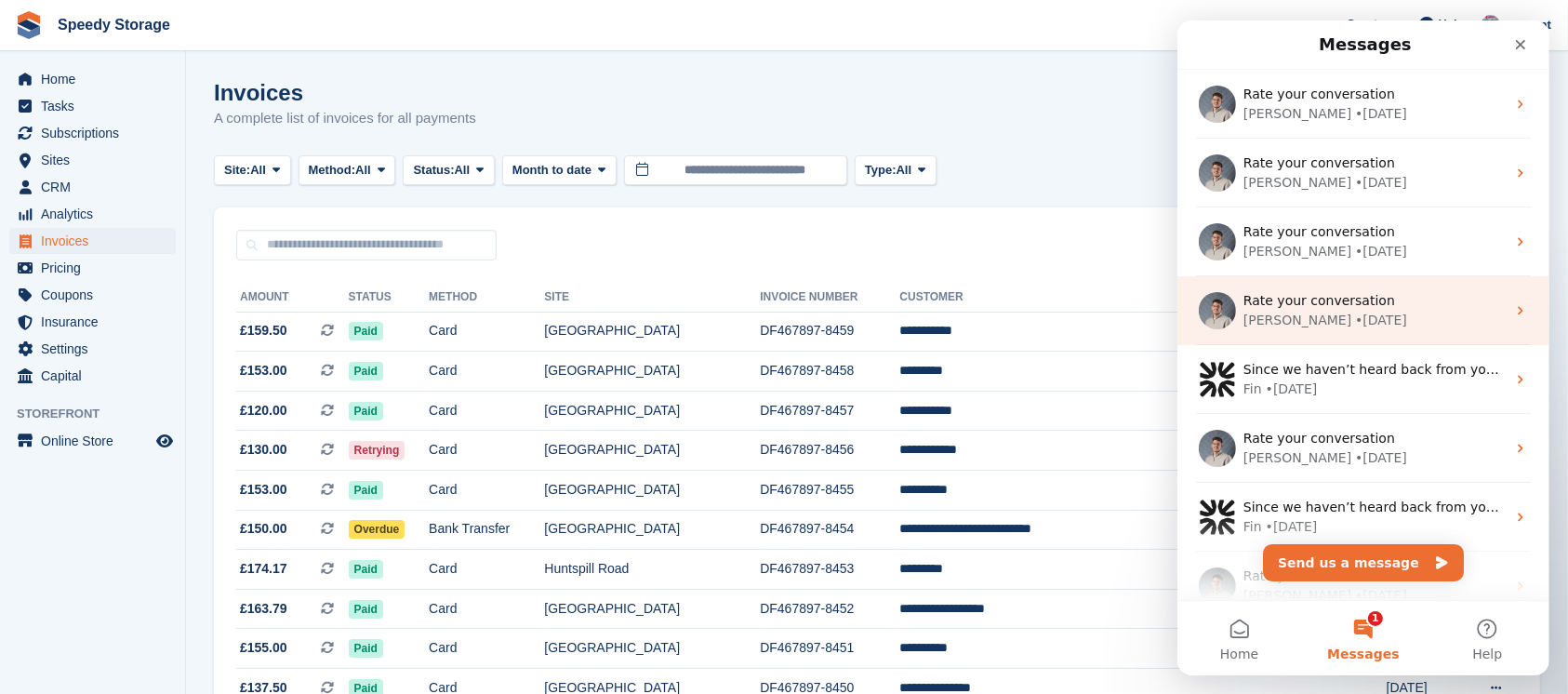
click at [1386, 297] on div "Rate your conversation" at bounding box center [1373, 301] width 263 height 20
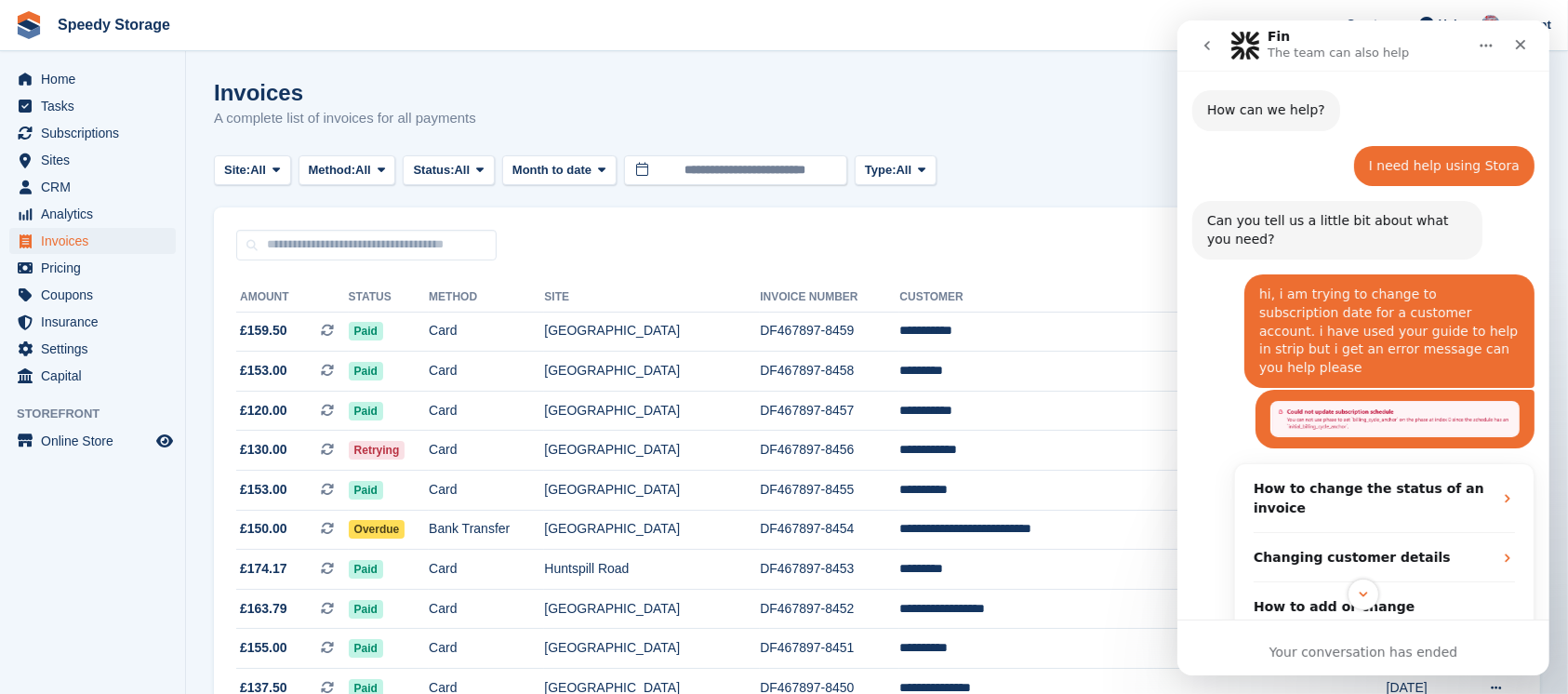
scroll to position [0, 0]
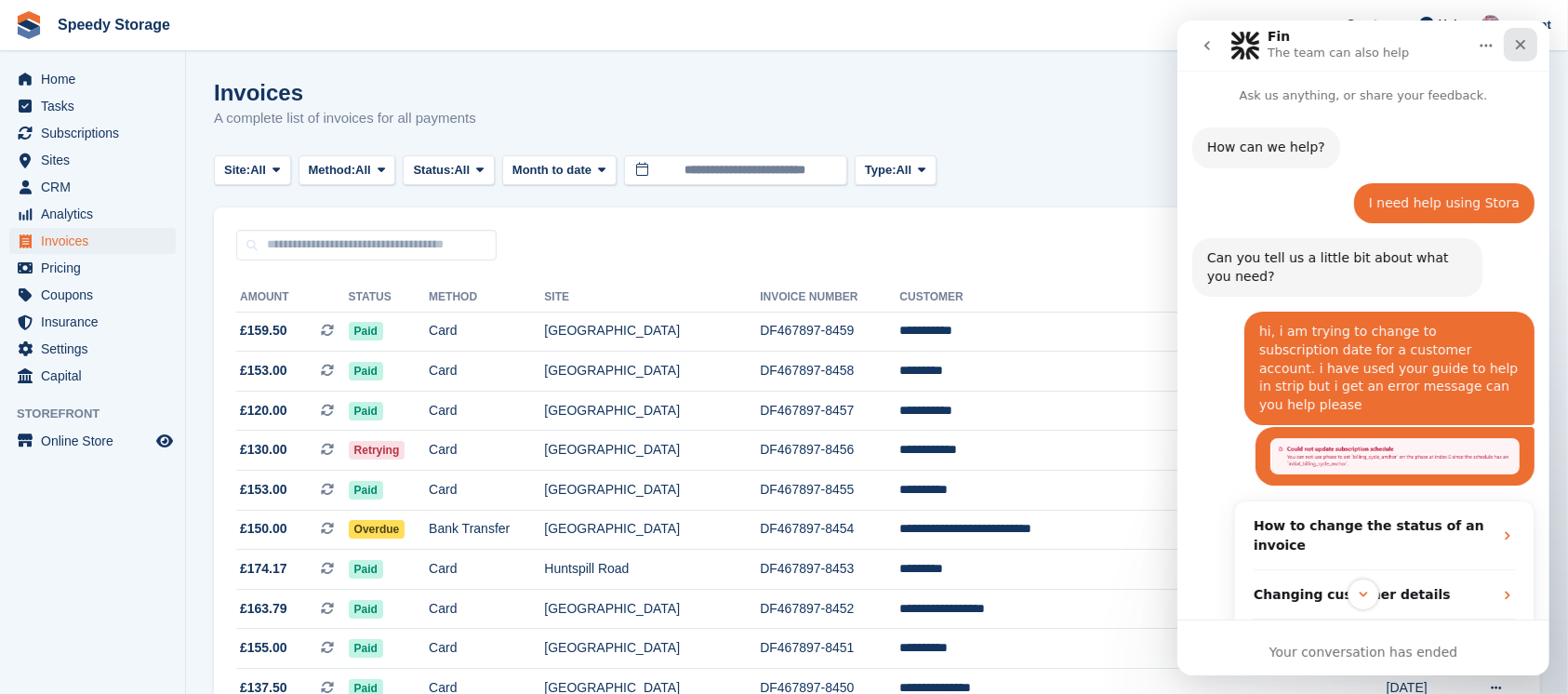
click at [1524, 38] on icon "Close" at bounding box center [1519, 44] width 15 height 15
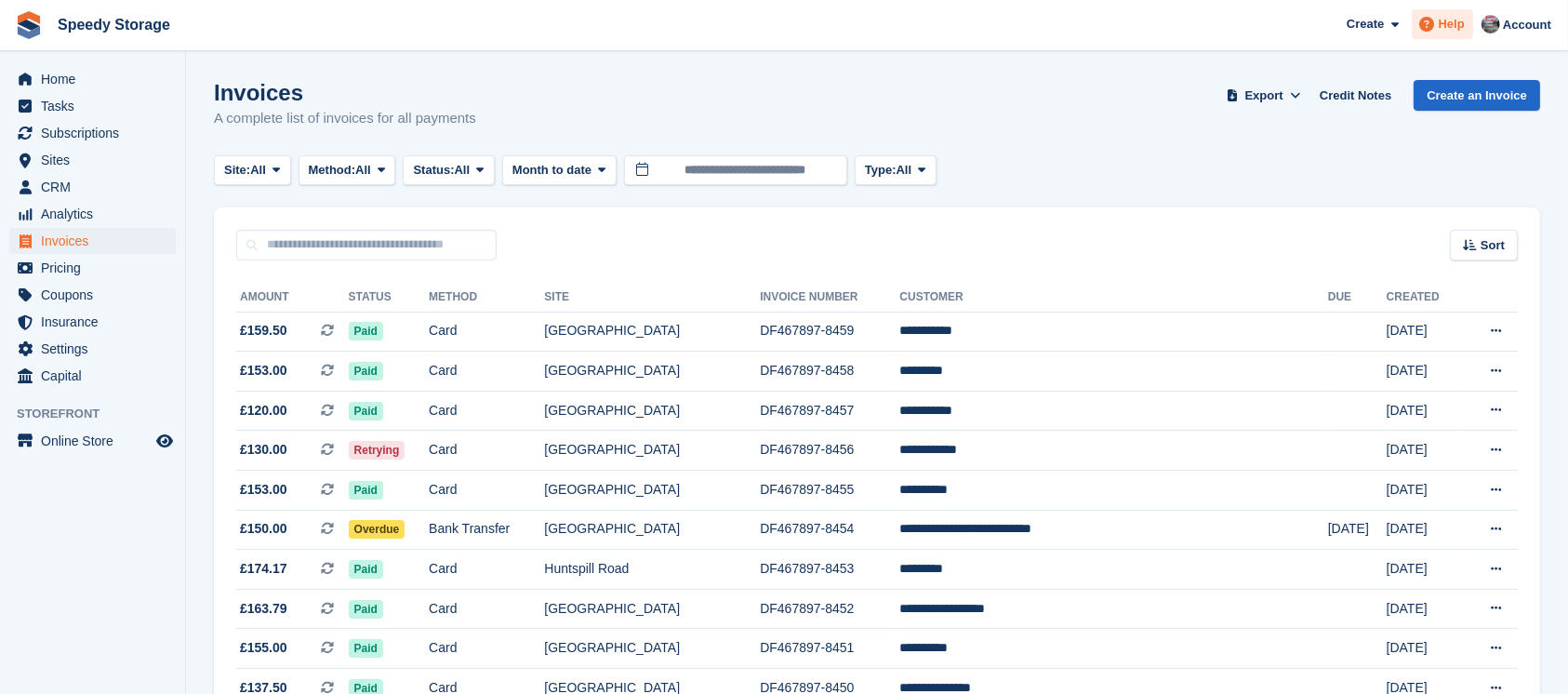
click at [1454, 35] on div "Help" at bounding box center [1442, 24] width 61 height 30
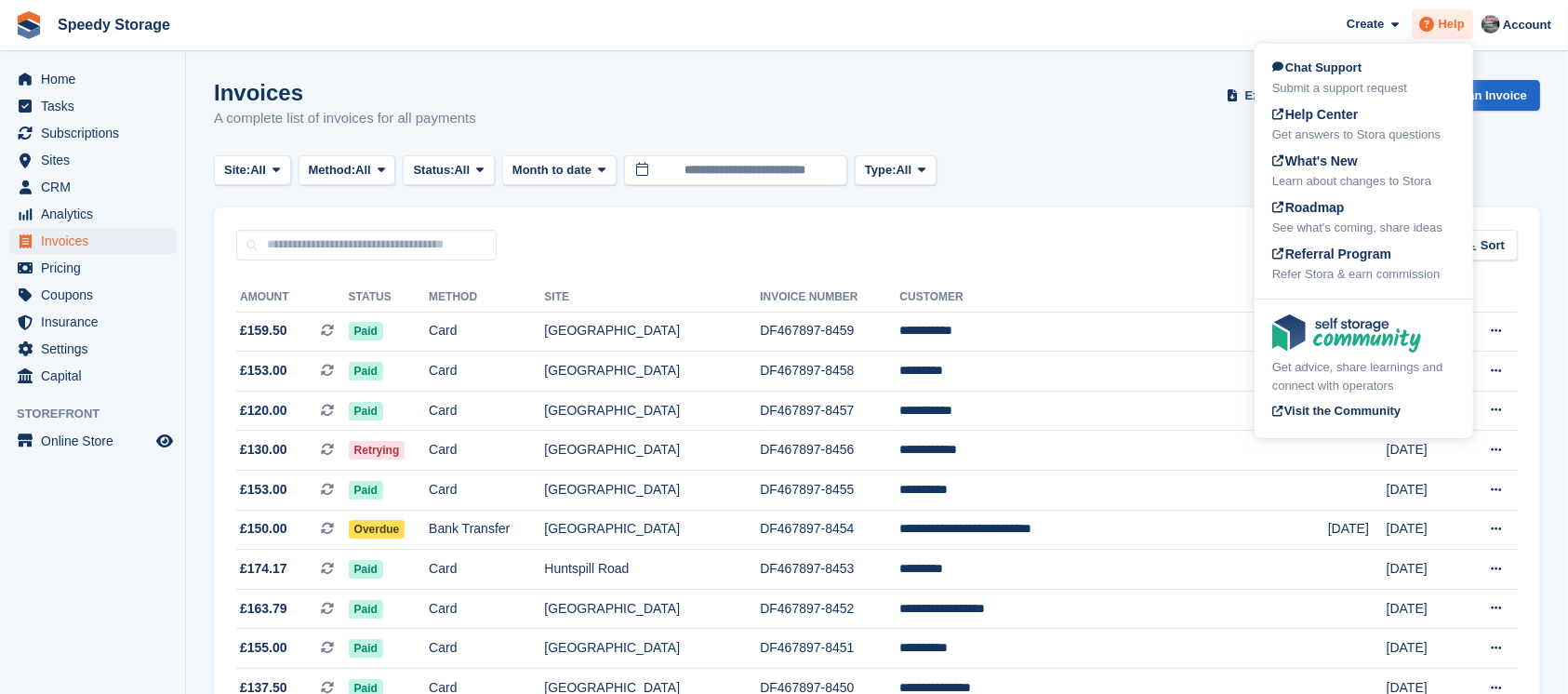
scroll to position [2758, 0]
click at [1331, 114] on span "Help Center" at bounding box center [1315, 114] width 87 height 15
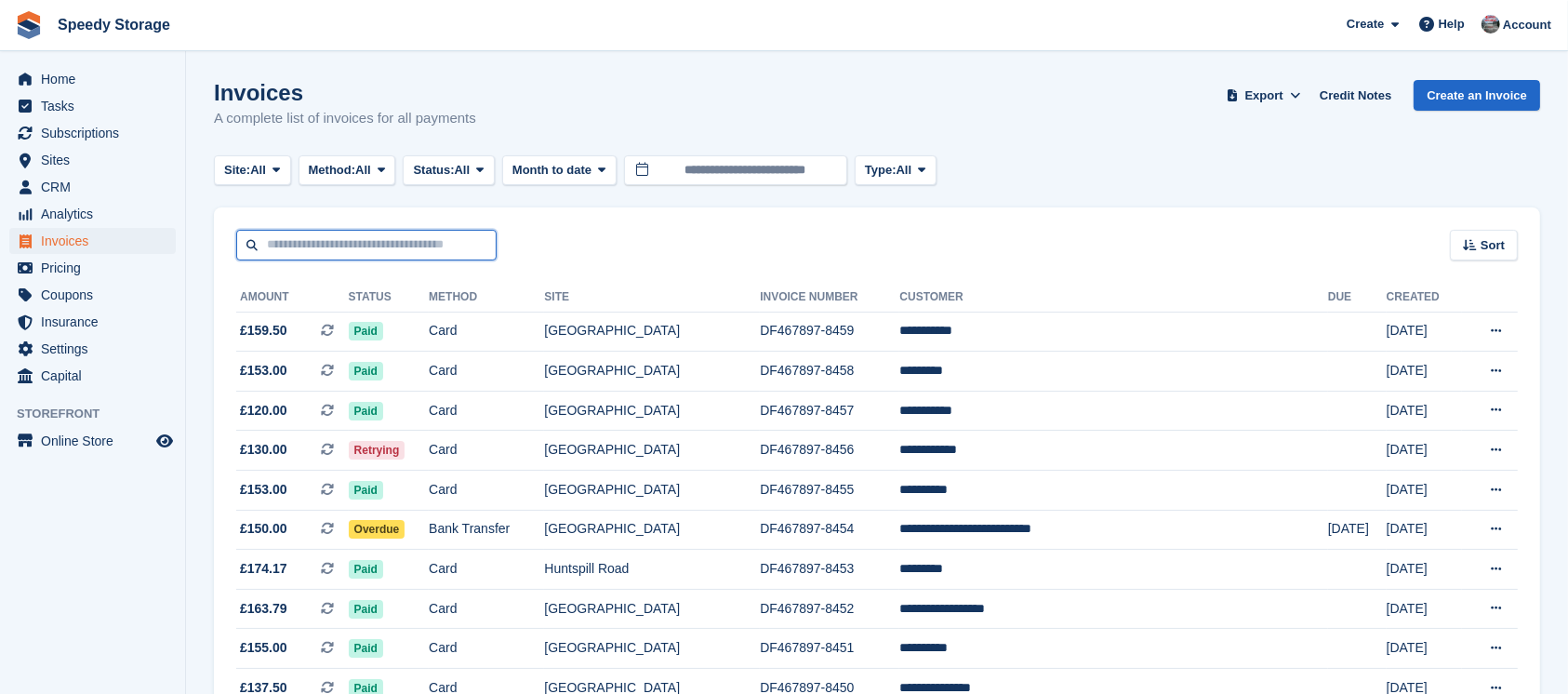
click at [355, 250] on input "text" at bounding box center [366, 244] width 261 height 31
type input "****"
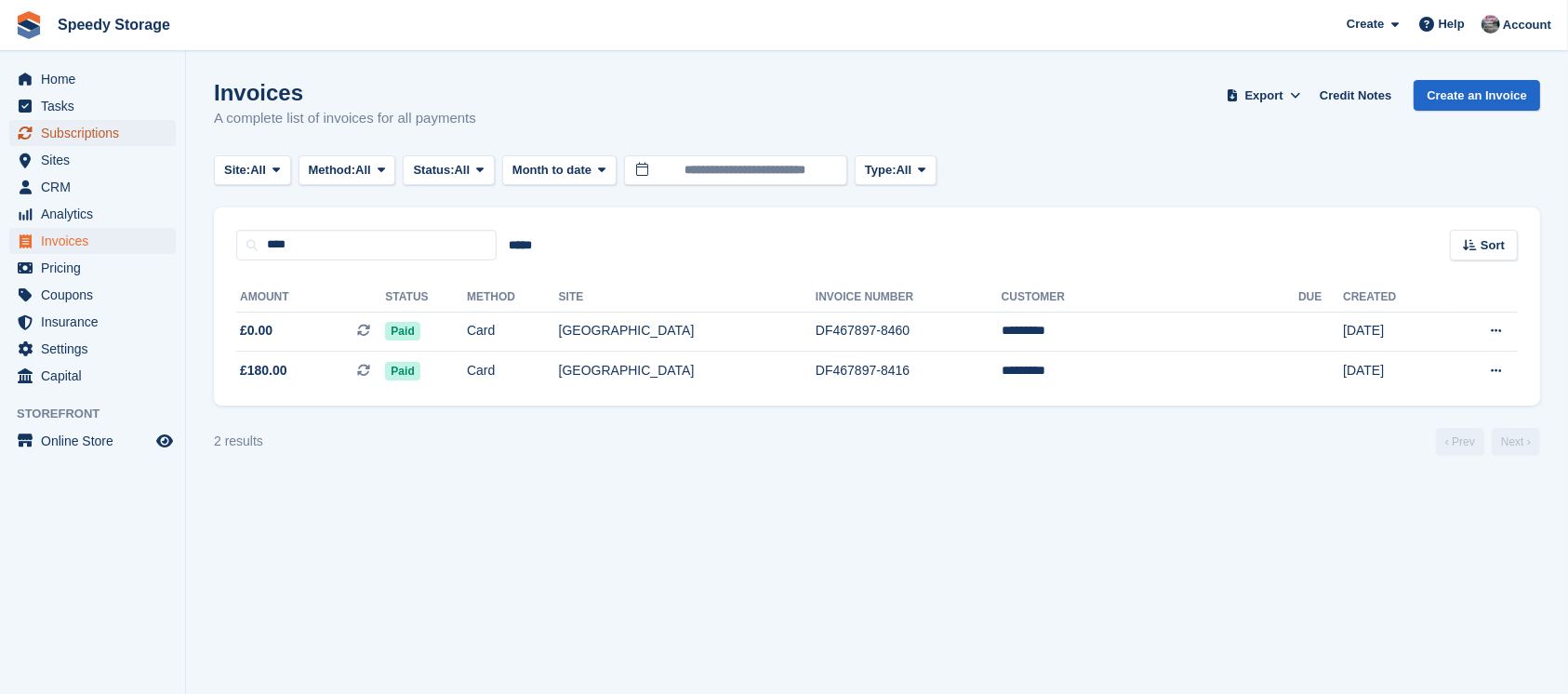
click at [82, 133] on span "Subscriptions" at bounding box center [96, 133] width 111 height 26
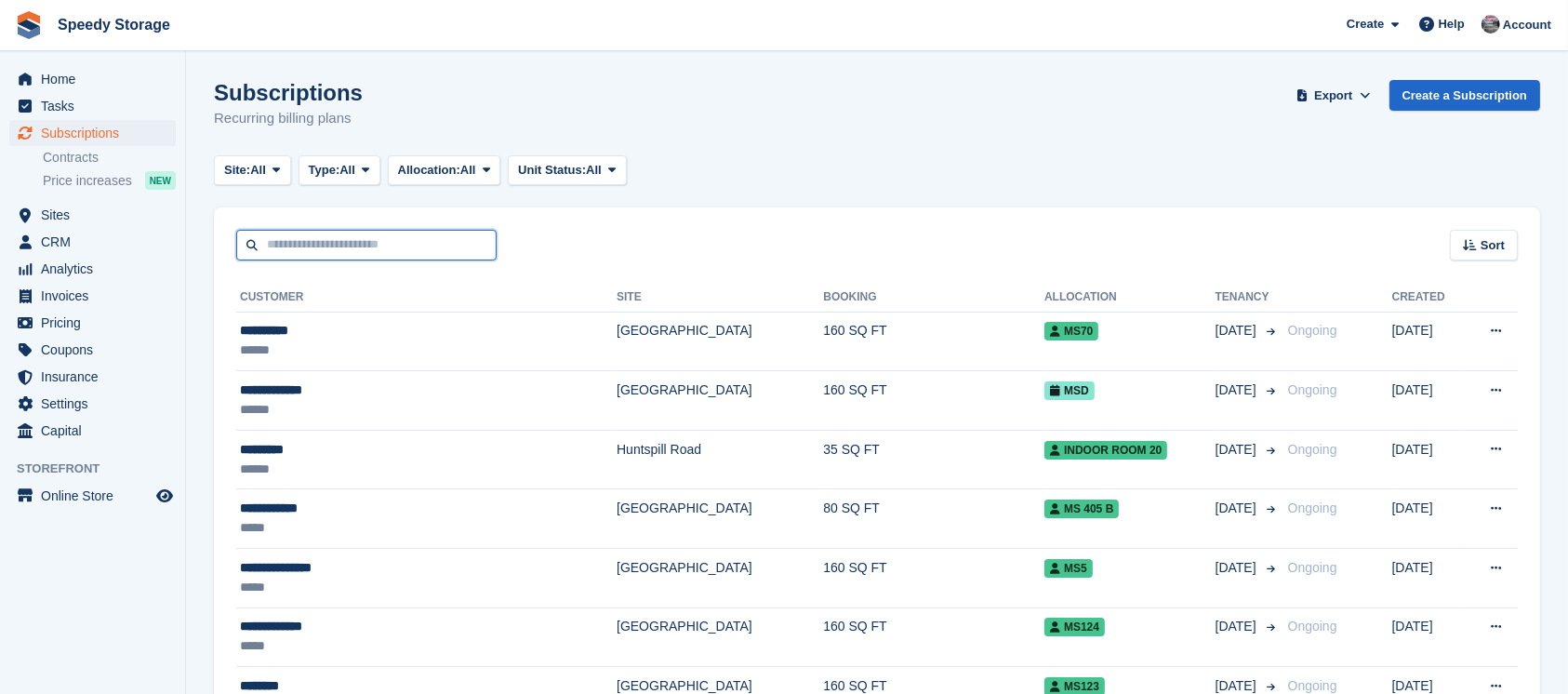
click at [302, 248] on input "text" at bounding box center [366, 244] width 261 height 31
type input "****"
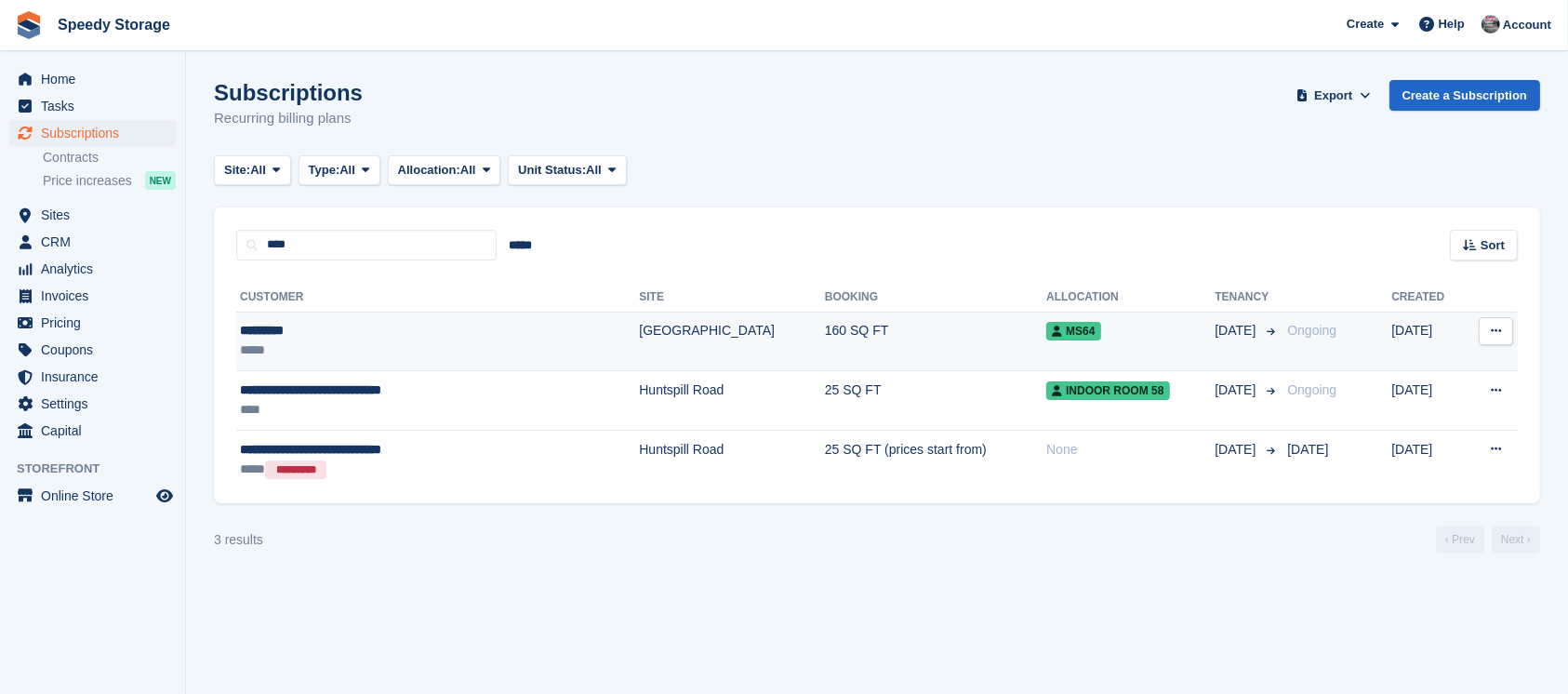
click at [289, 330] on div "*********" at bounding box center [385, 331] width 290 height 20
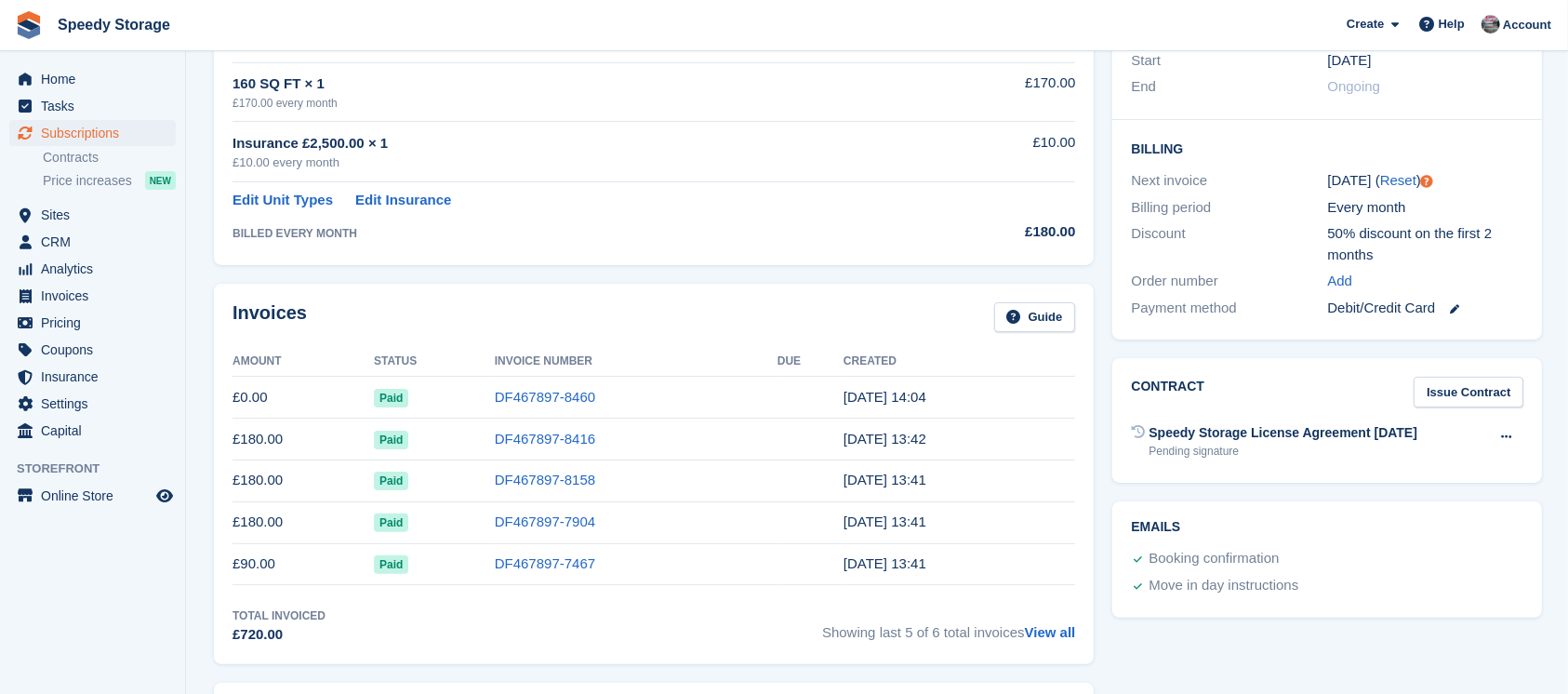
scroll to position [496, 0]
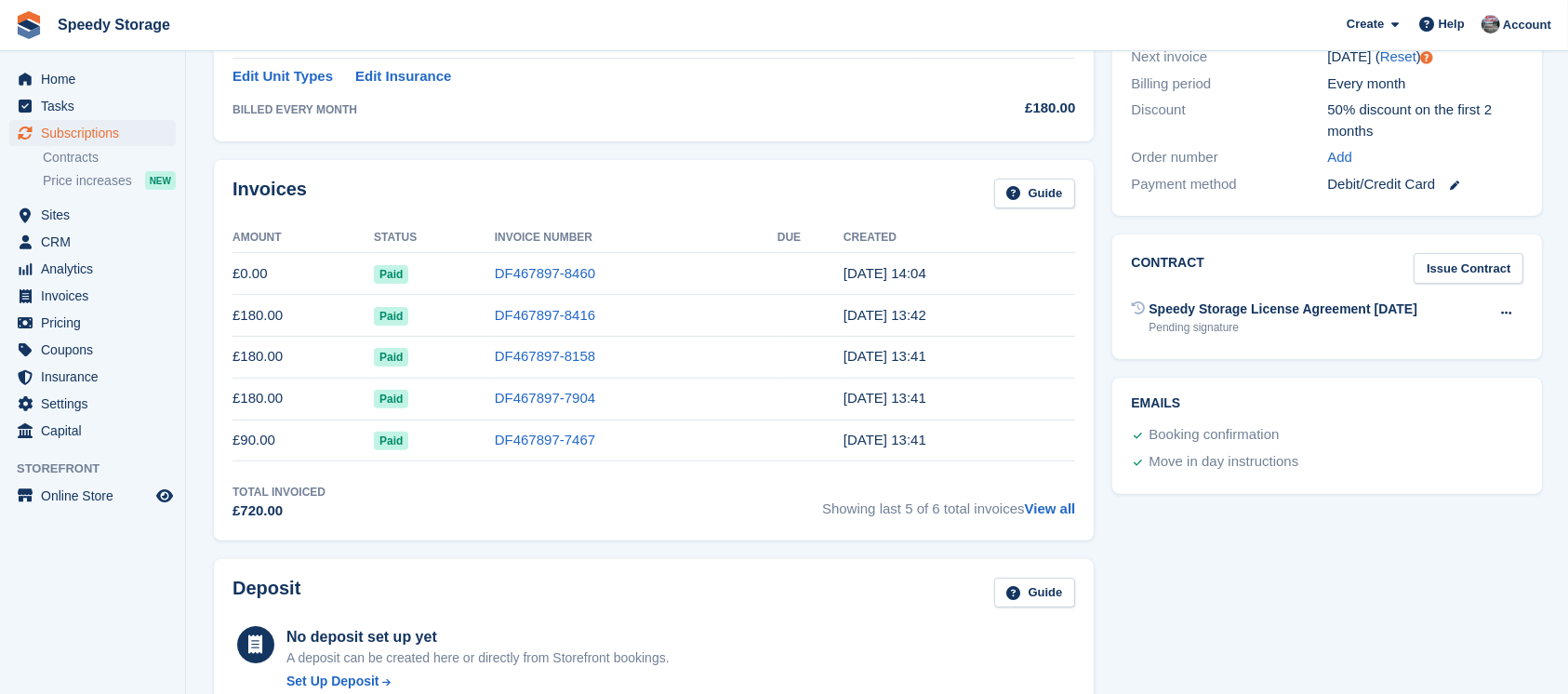
click at [647, 215] on div "Invoices Guide" at bounding box center [653, 199] width 842 height 42
click at [1052, 511] on link "View all" at bounding box center [1051, 509] width 51 height 16
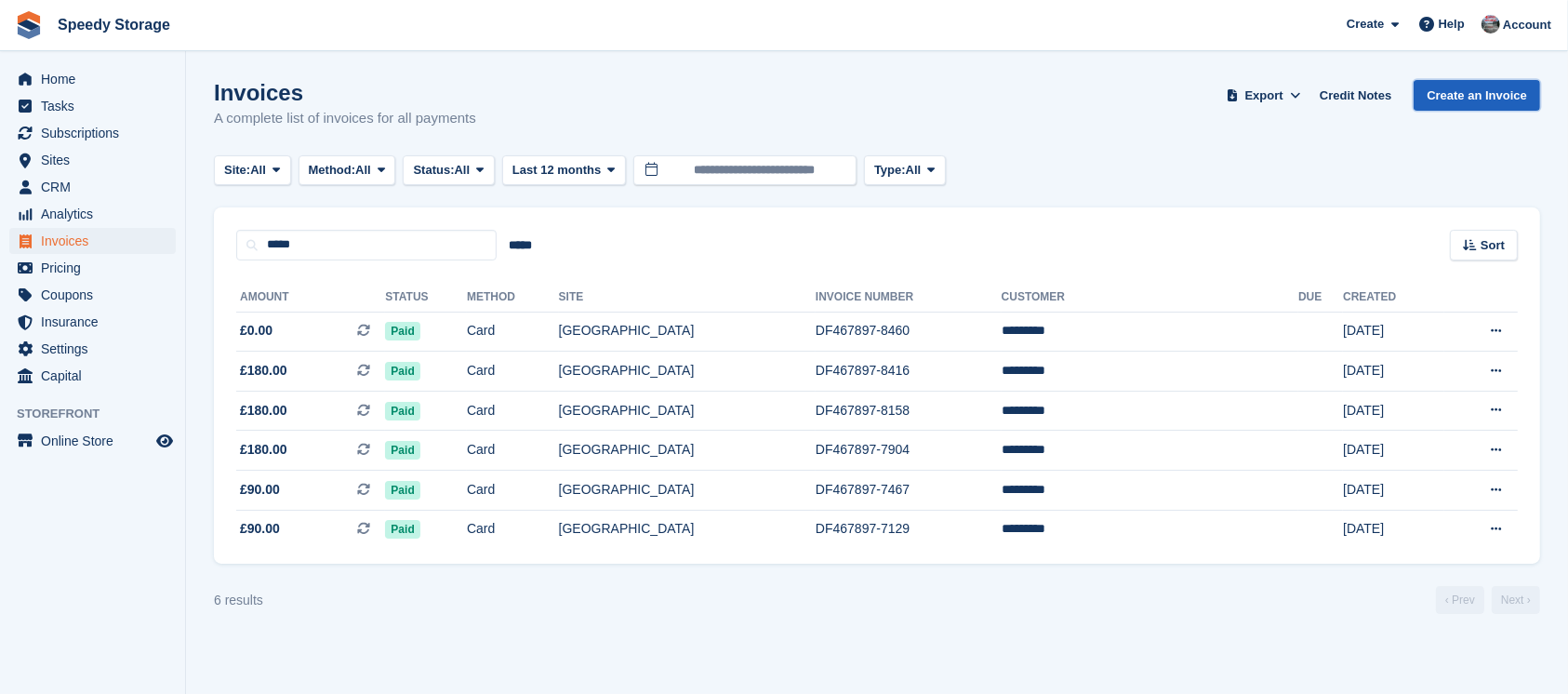
click at [1477, 94] on link "Create an Invoice" at bounding box center [1477, 95] width 127 height 31
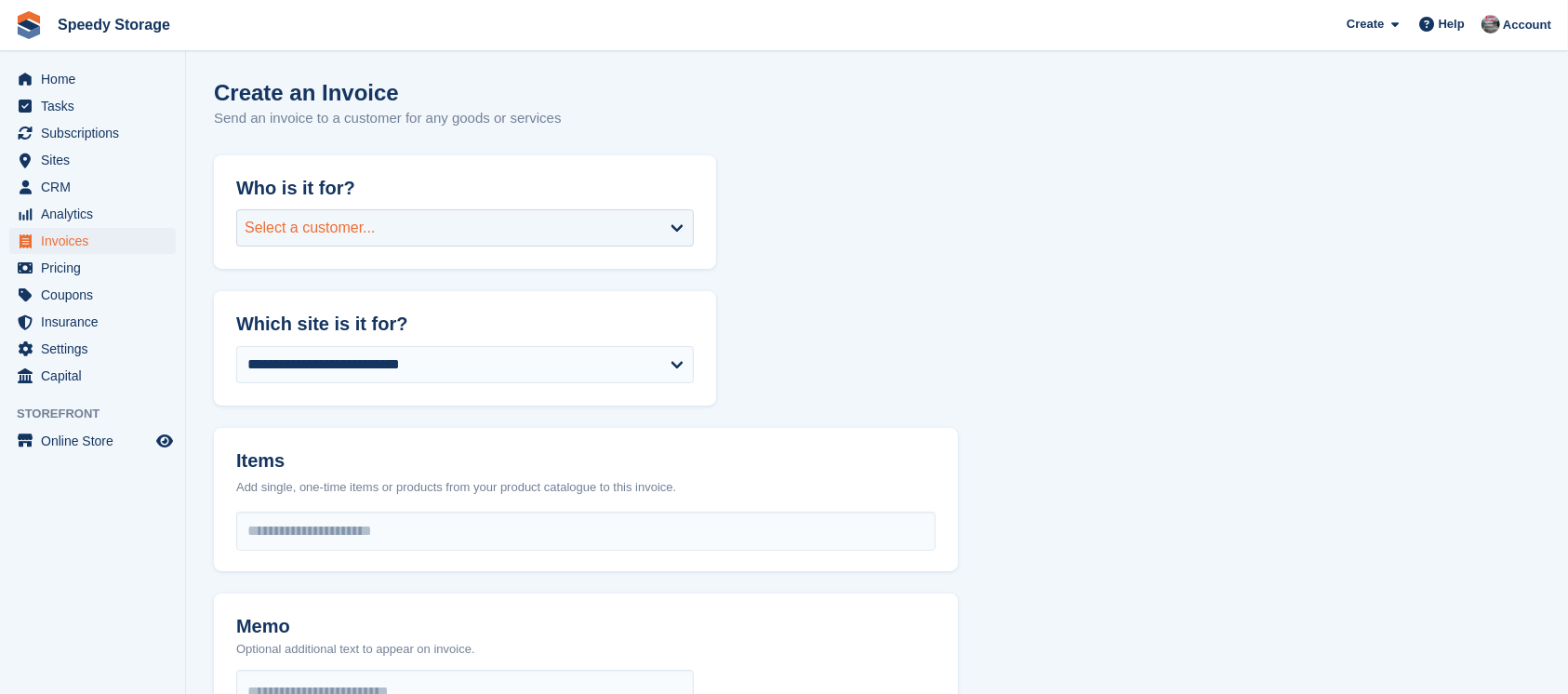
click at [328, 242] on div "Select a customer..." at bounding box center [464, 228] width 457 height 37
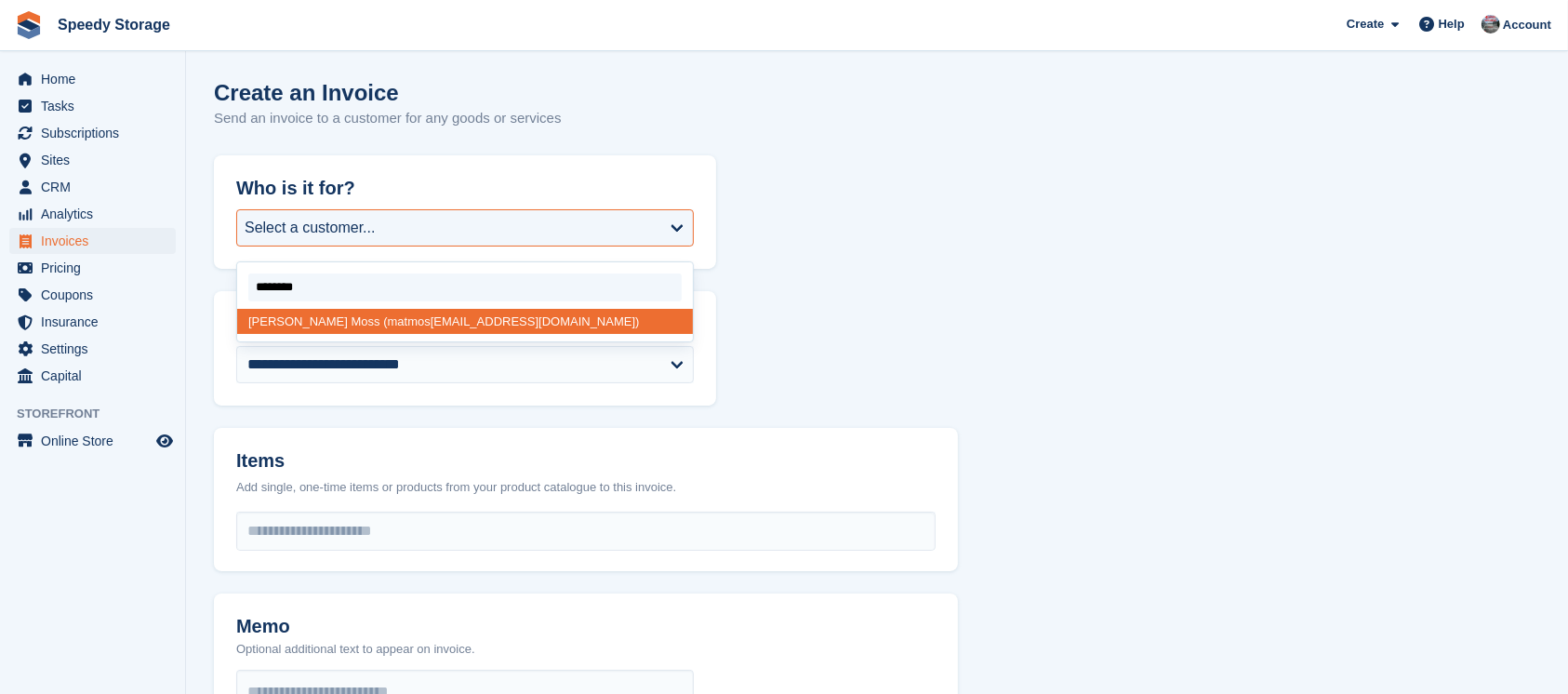
type input "*********"
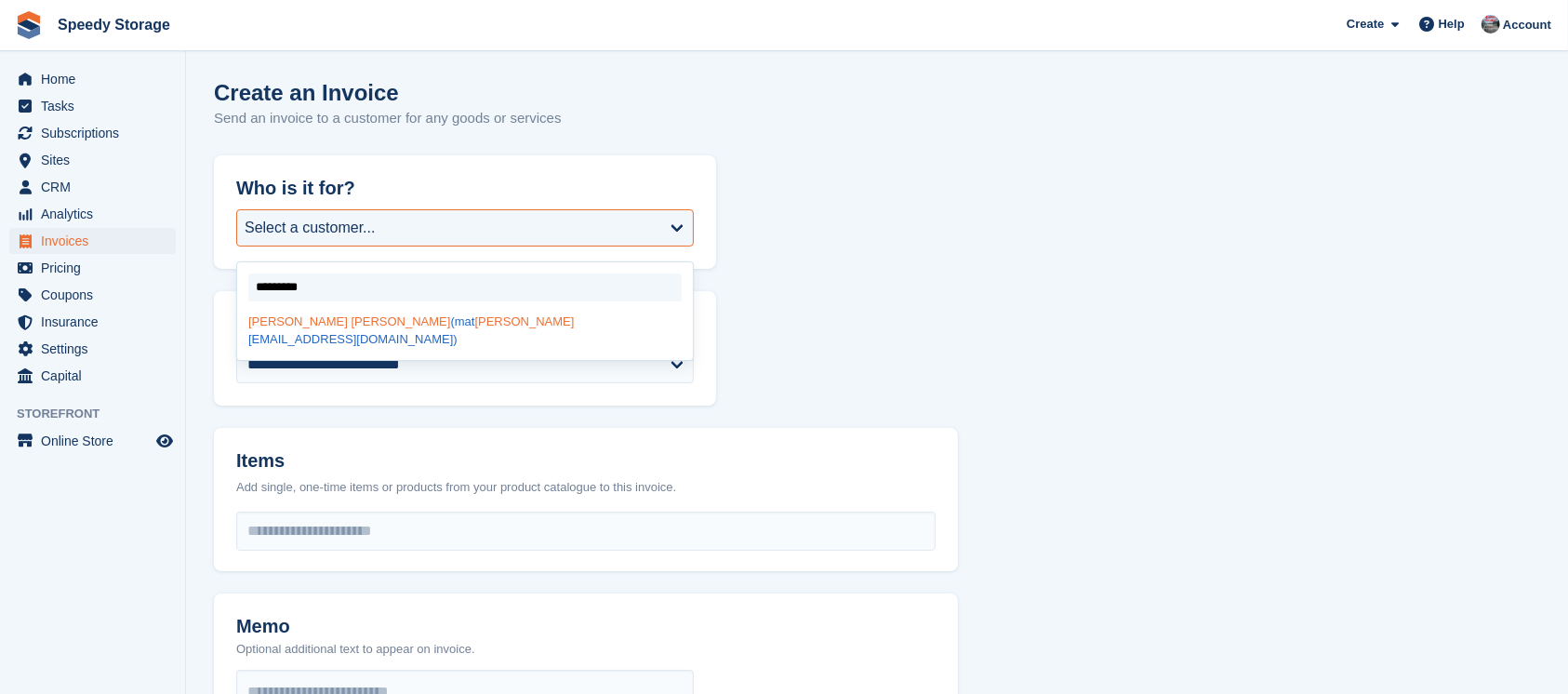
click at [332, 332] on div "Matt Moss (mat moss 94@icloud.com)" at bounding box center [464, 331] width 455 height 43
select select "******"
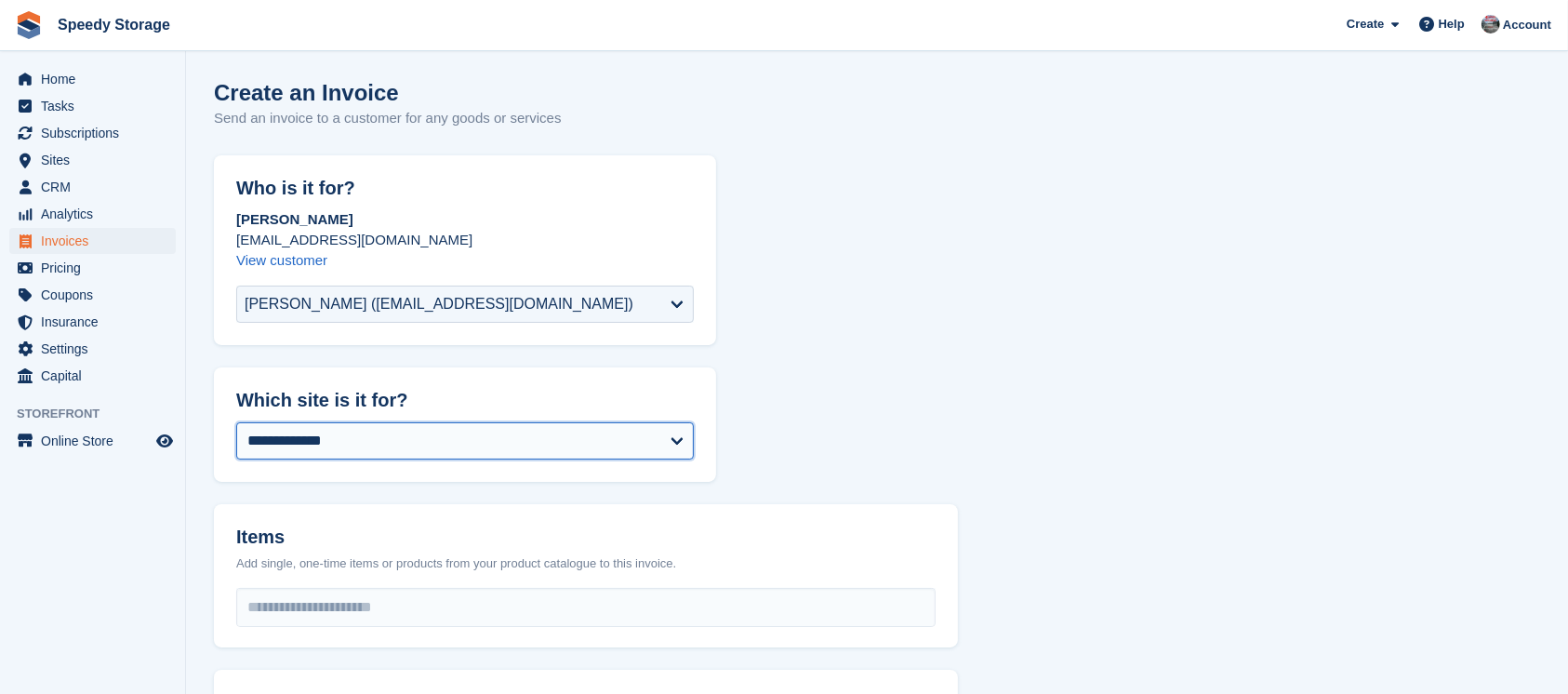
click at [294, 453] on select "**********" at bounding box center [464, 441] width 457 height 37
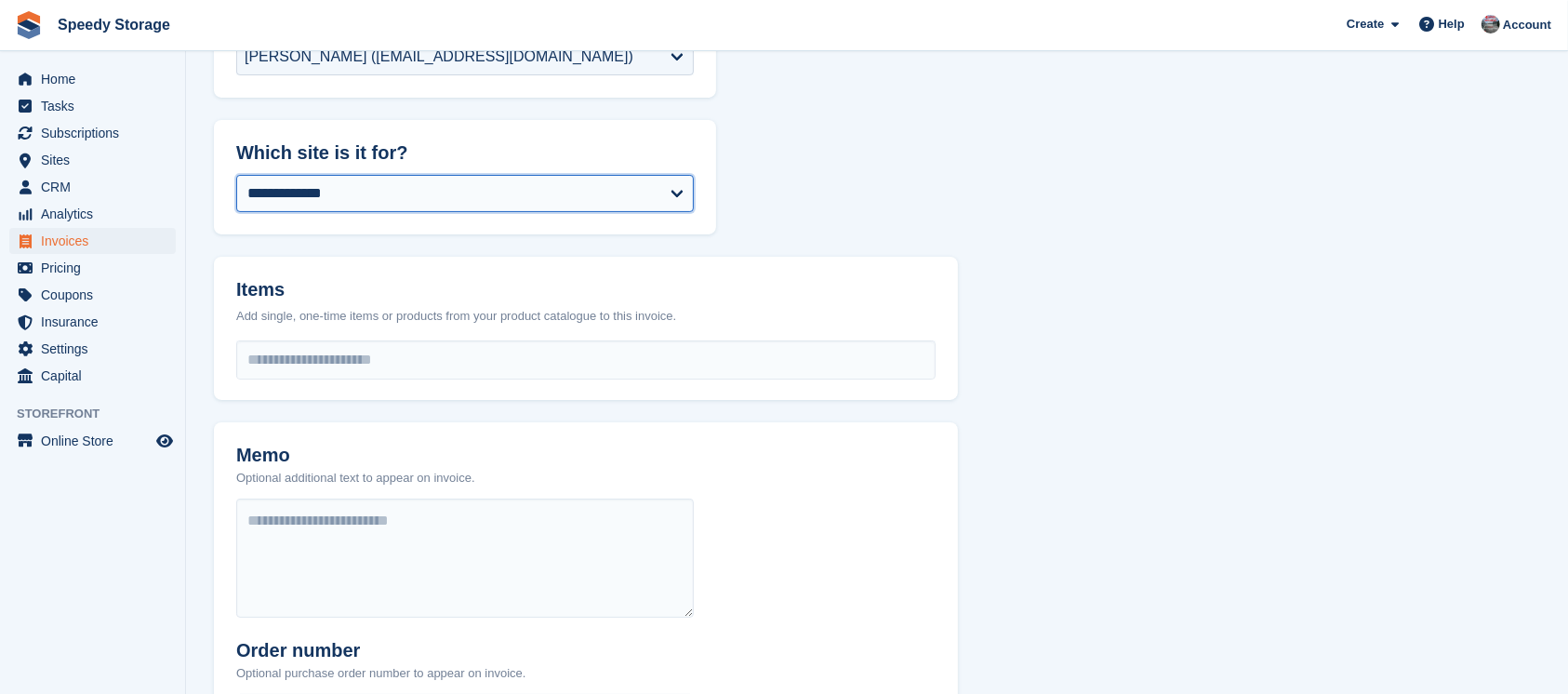
scroll to position [372, 0]
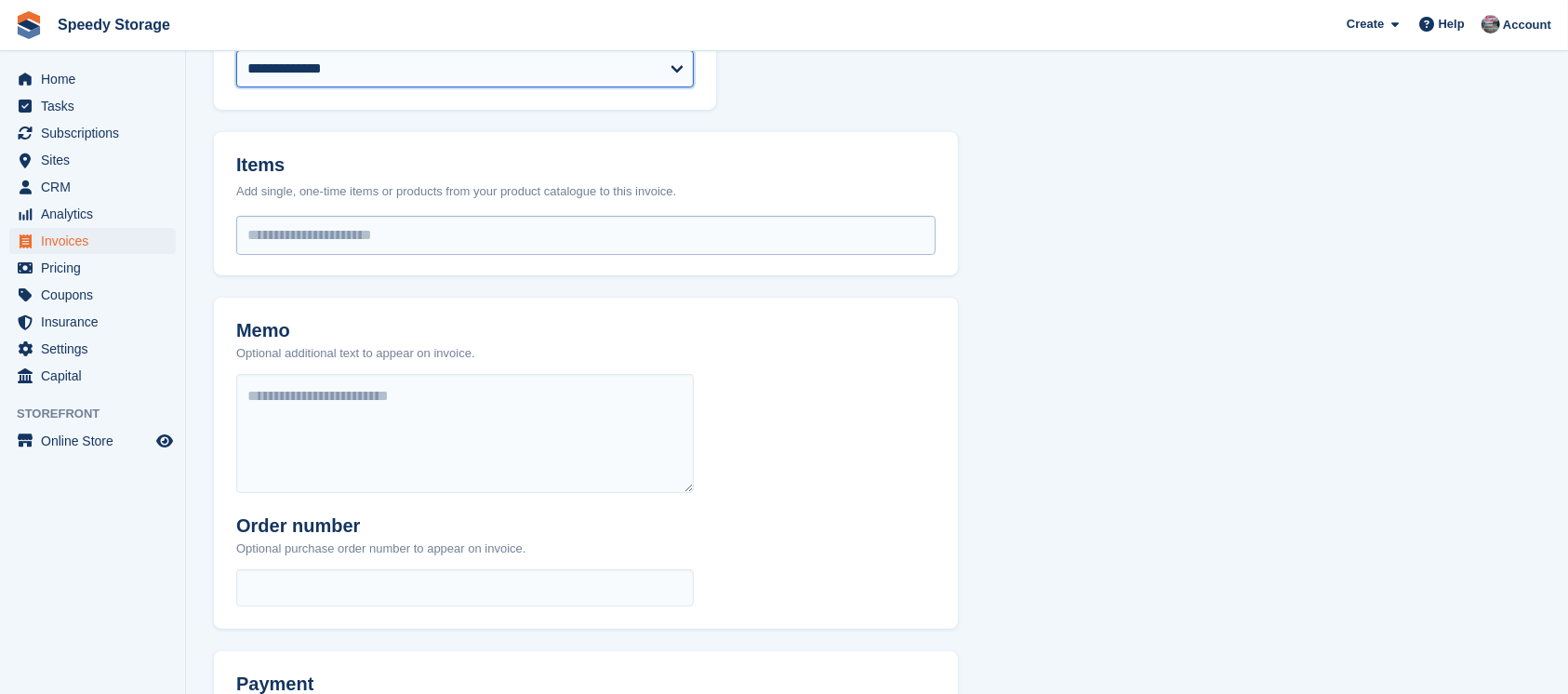
click at [290, 238] on input "select-one" at bounding box center [585, 235] width 697 height 37
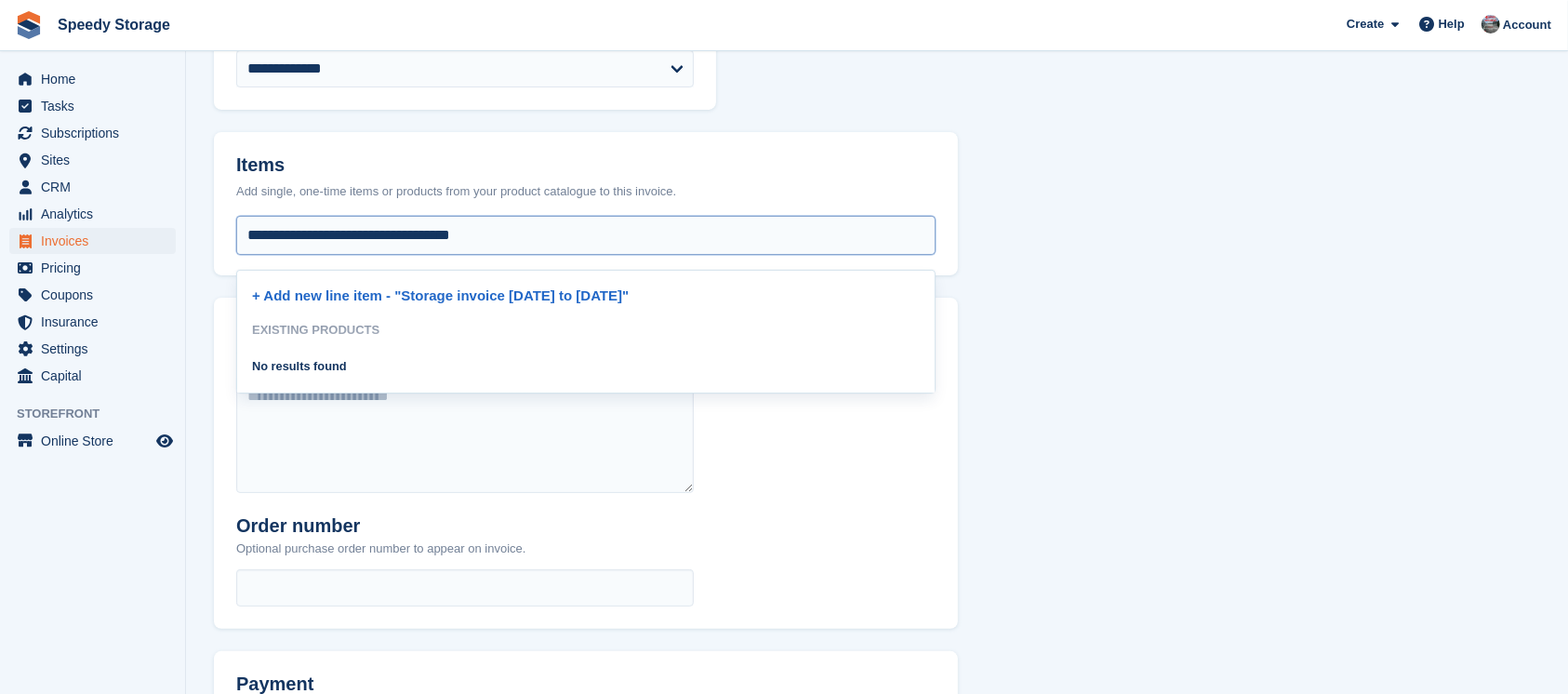
click at [245, 234] on input "select-one" at bounding box center [585, 235] width 697 height 37
click at [544, 232] on input "select-one" at bounding box center [585, 235] width 697 height 37
type input "**********"
click at [853, 495] on div "Memo Optional additional text to appear on invoice. Order number Optional purch…" at bounding box center [585, 463] width 744 height 332
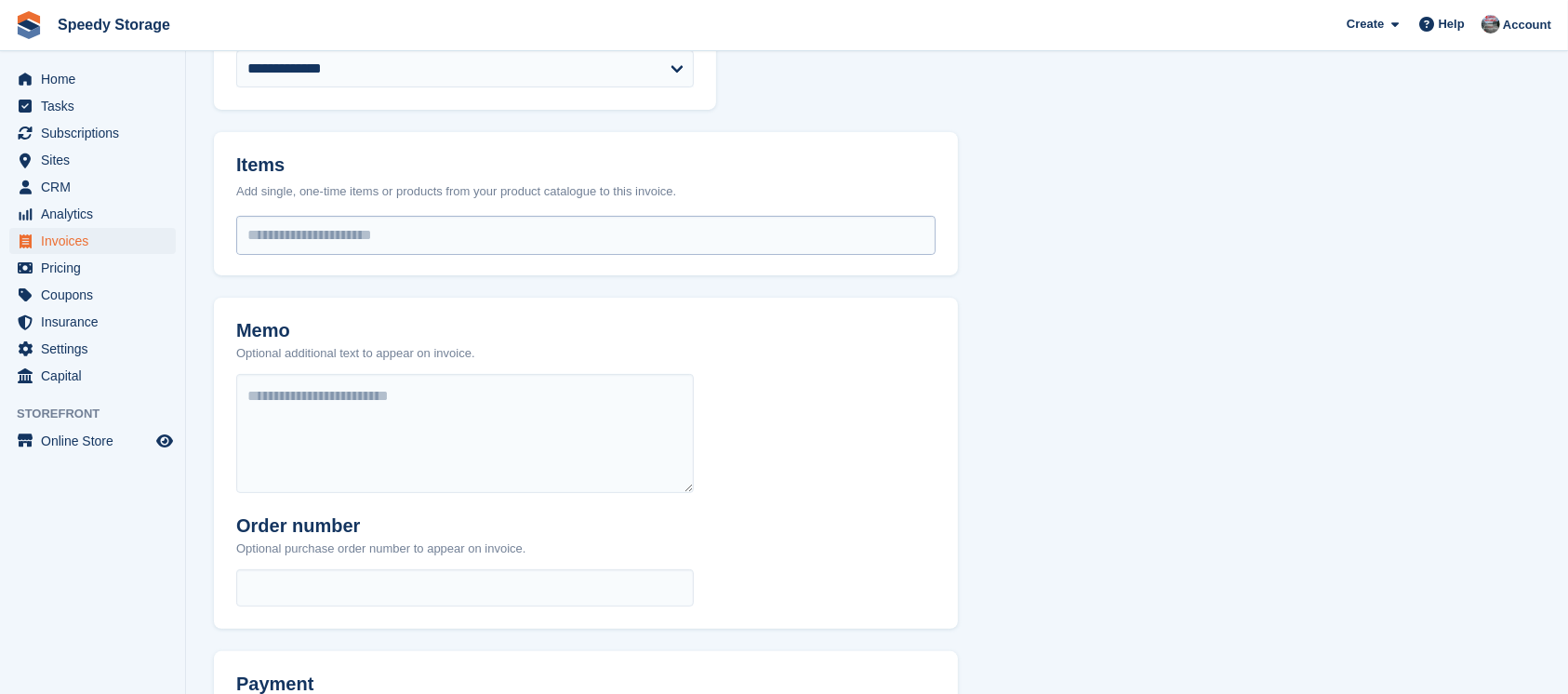
click at [399, 227] on input "select-one" at bounding box center [585, 235] width 697 height 37
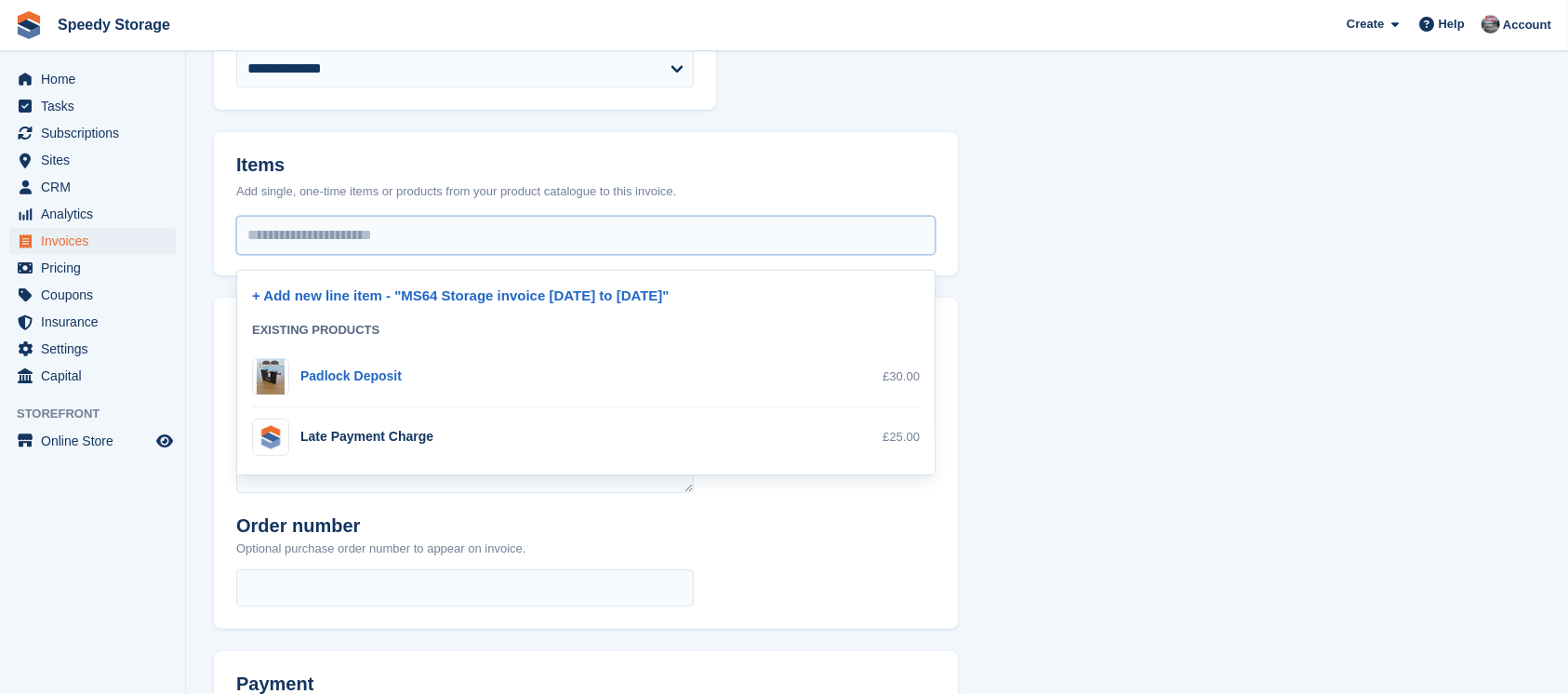
click at [535, 304] on div "+ Add new line item - "MS64 Storage invoice 4/09/25 to 11/09/25"" at bounding box center [585, 292] width 668 height 43
click at [547, 294] on link "+ Add new line item - "MS64 Storage invoice 4/09/25 to 11/09/25"" at bounding box center [460, 295] width 417 height 16
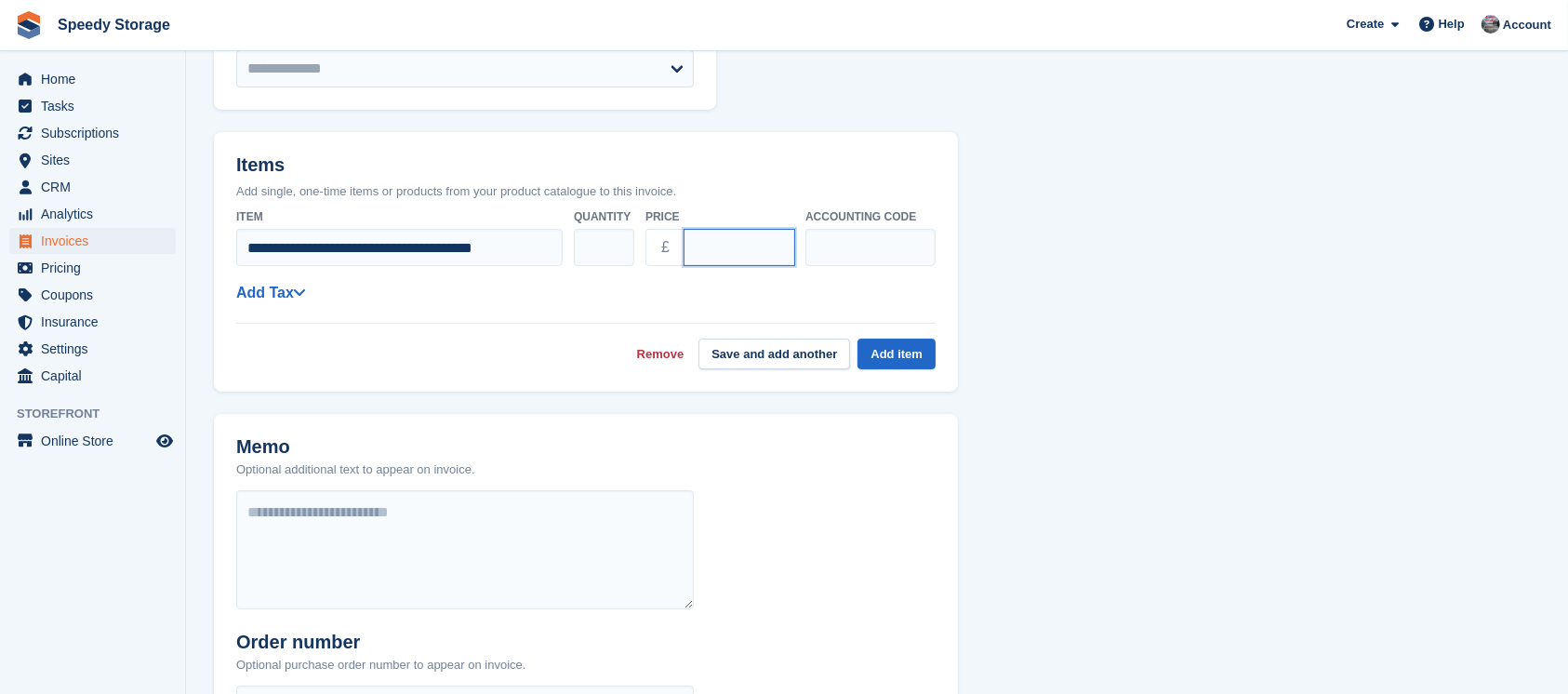
drag, startPoint x: 735, startPoint y: 236, endPoint x: 685, endPoint y: 240, distance: 50.2
click at [685, 240] on input "****" at bounding box center [739, 248] width 111 height 37
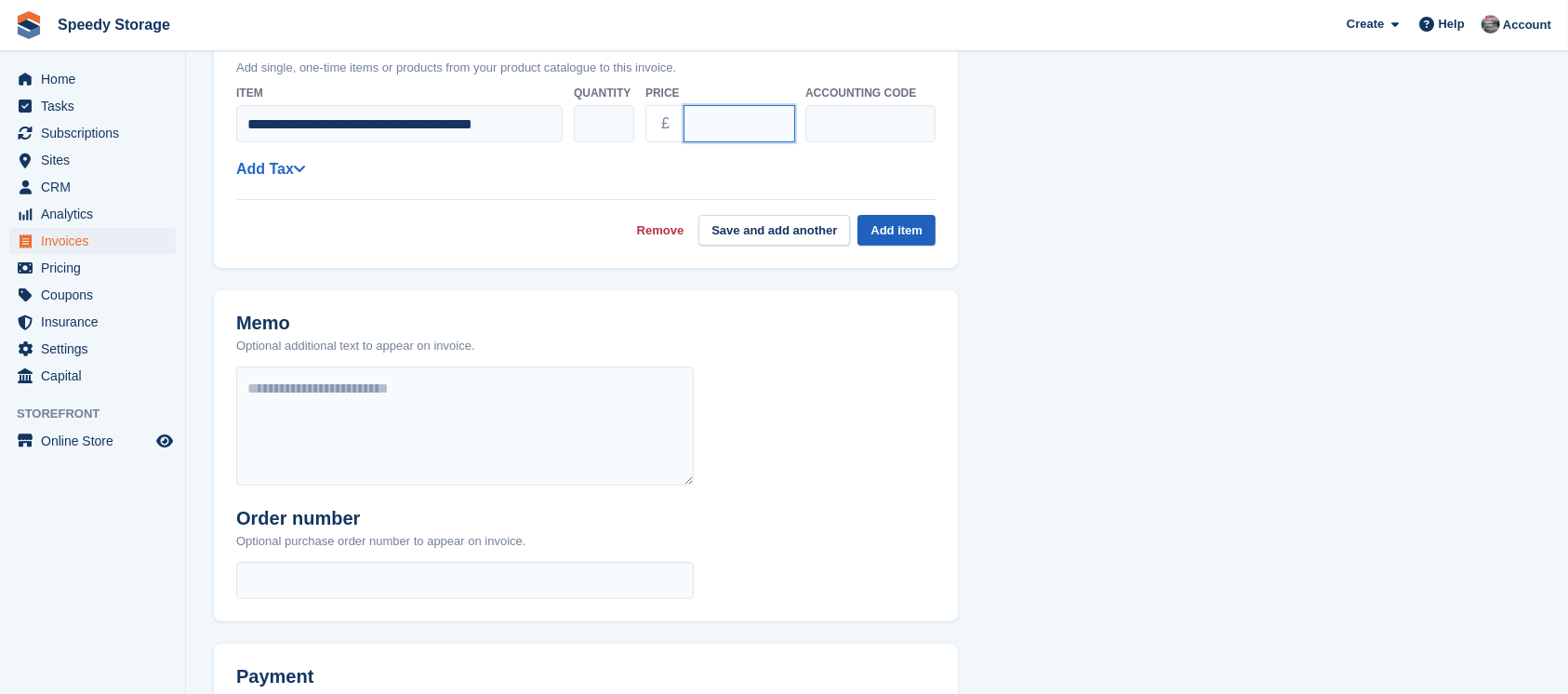
type input "*****"
click at [884, 238] on button "Add item" at bounding box center [896, 229] width 78 height 31
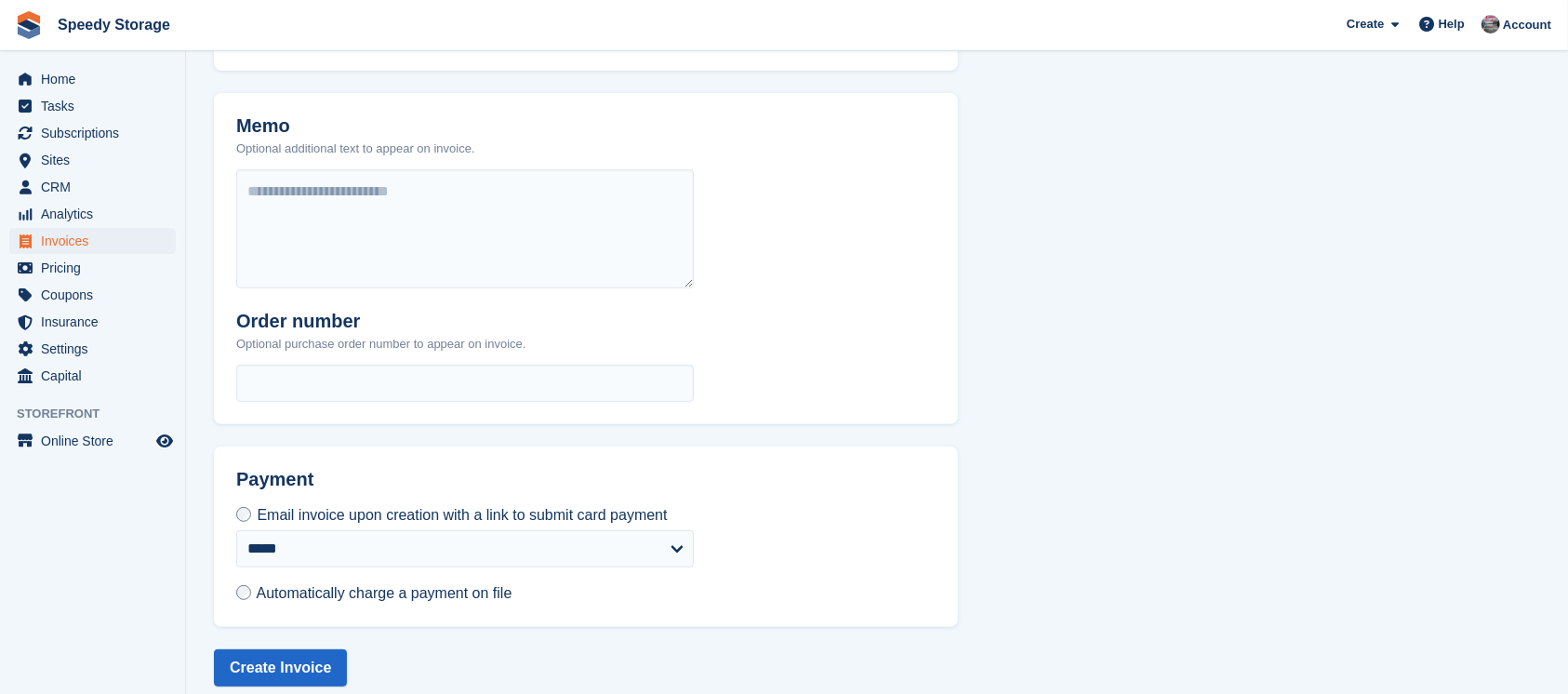
scroll to position [665, 0]
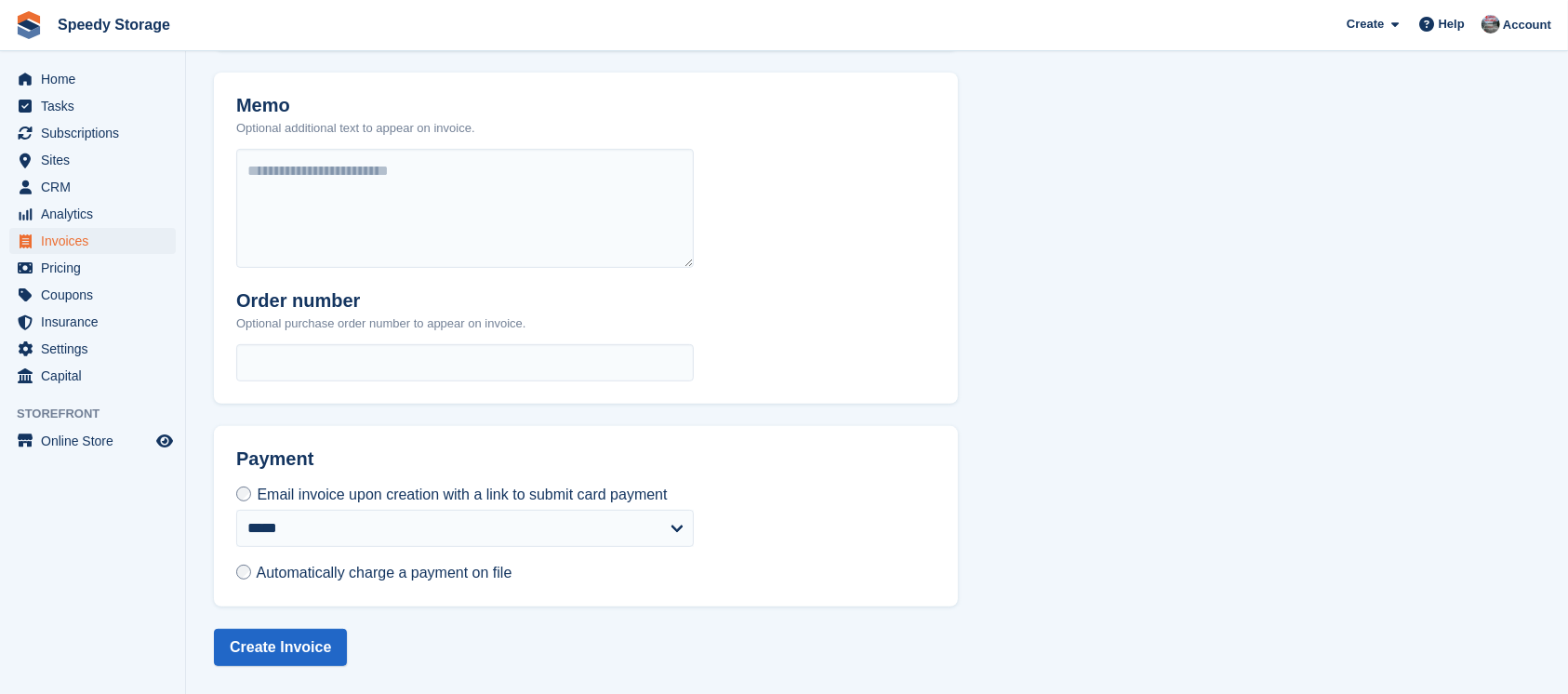
click at [328, 579] on span "Automatically charge a payment on file" at bounding box center [385, 573] width 256 height 16
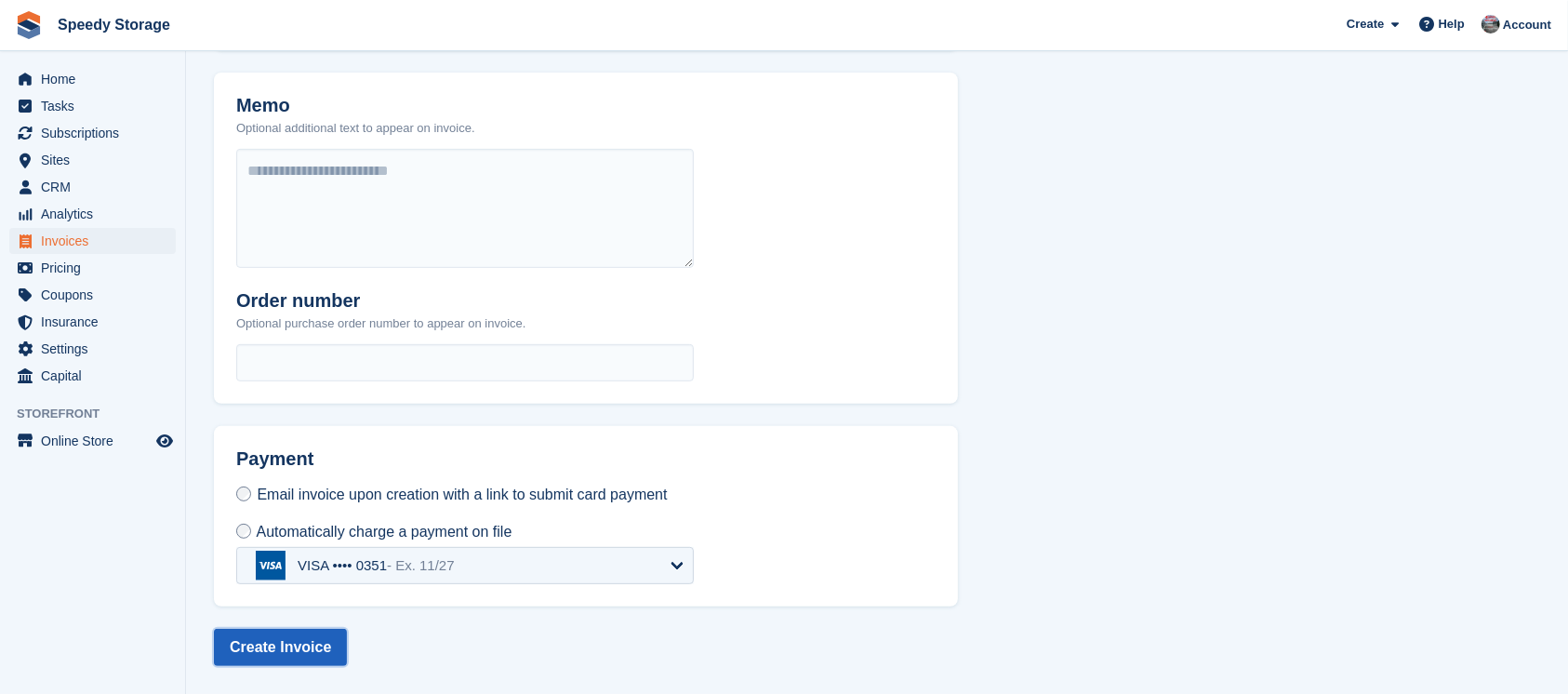
click at [297, 650] on button "Create Invoice" at bounding box center [279, 648] width 133 height 37
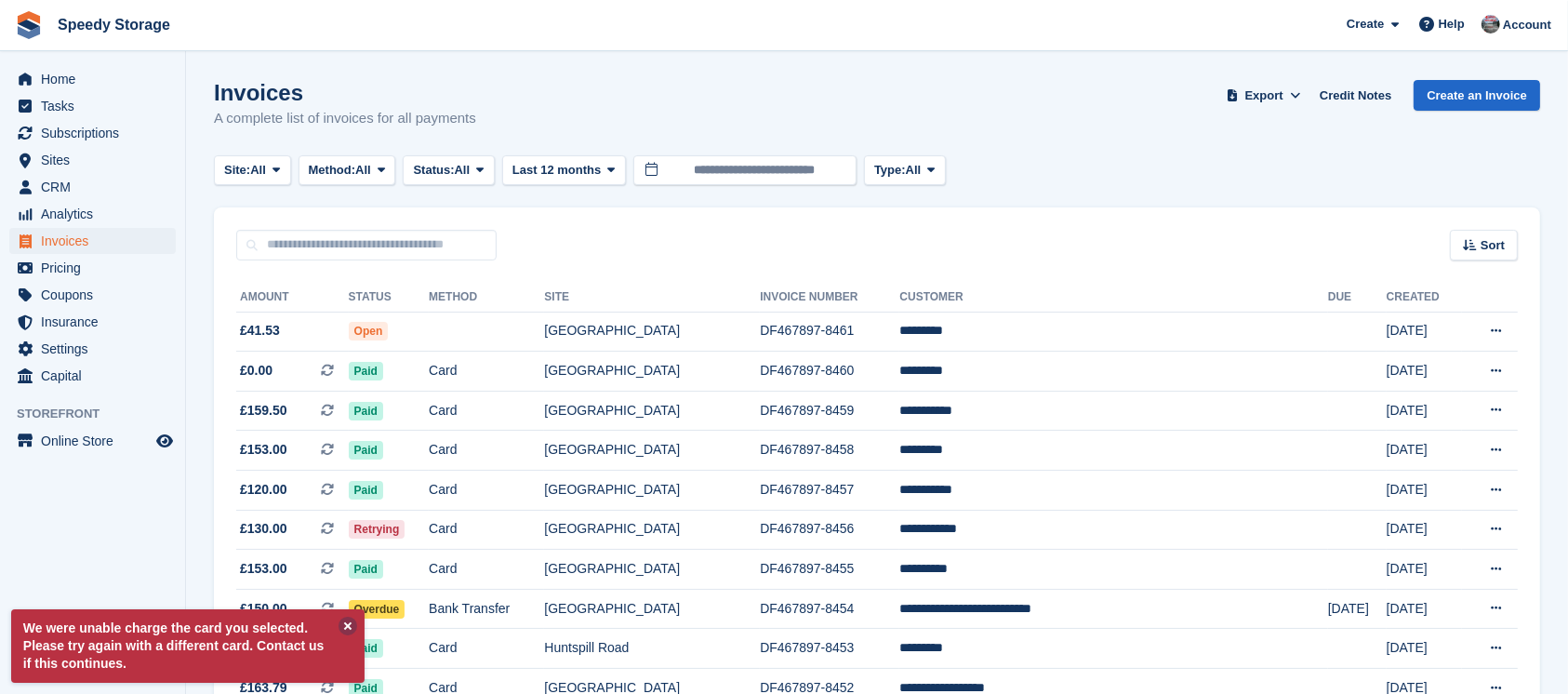
click at [344, 626] on button at bounding box center [347, 626] width 19 height 19
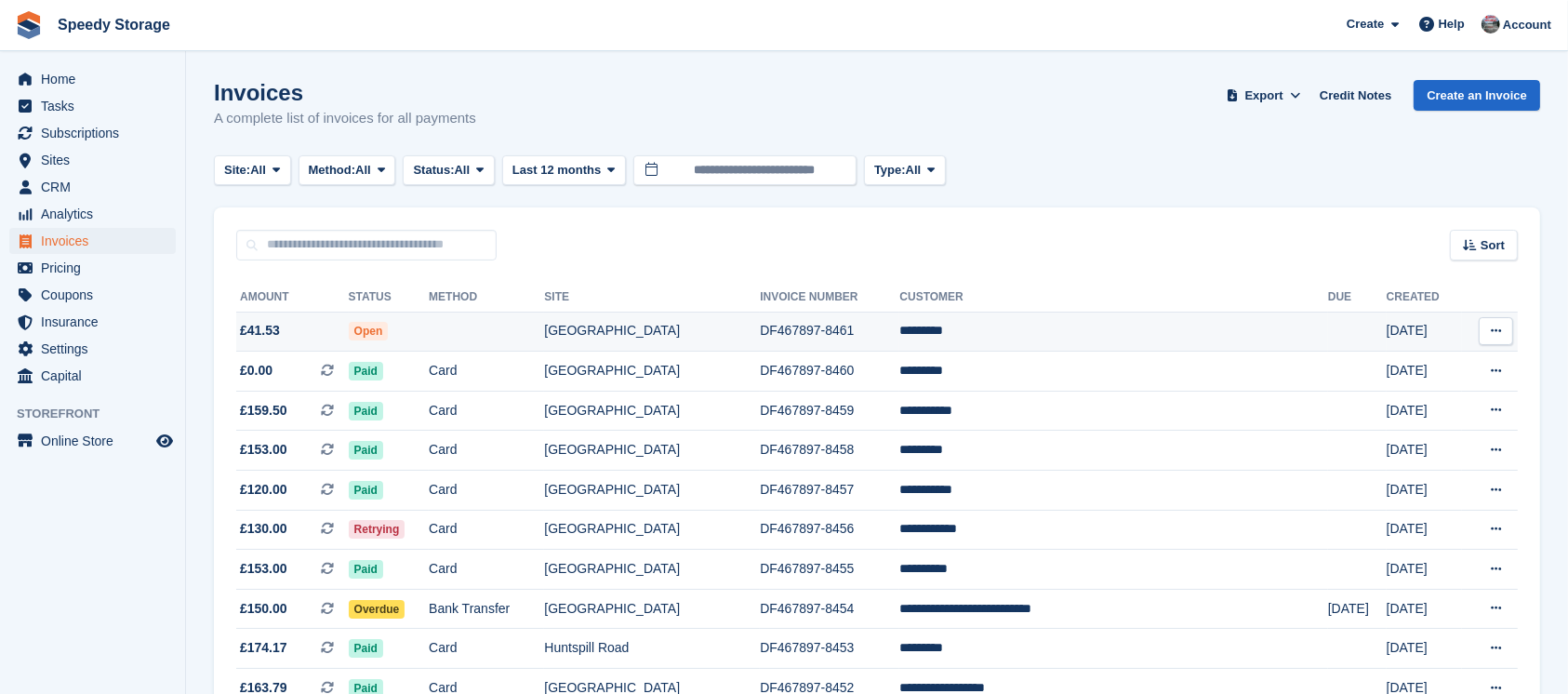
click at [387, 333] on span "Open" at bounding box center [368, 331] width 40 height 19
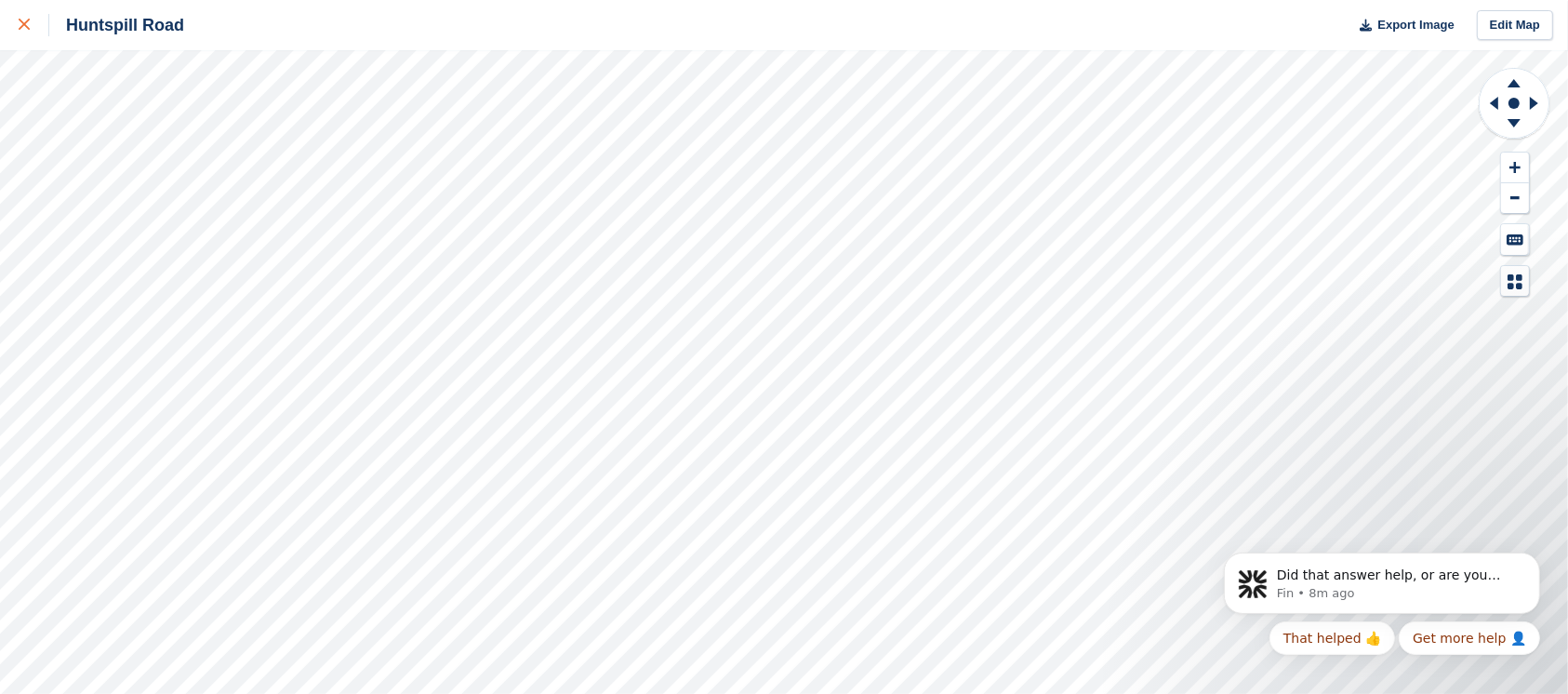
click at [32, 22] on div at bounding box center [33, 25] width 30 height 23
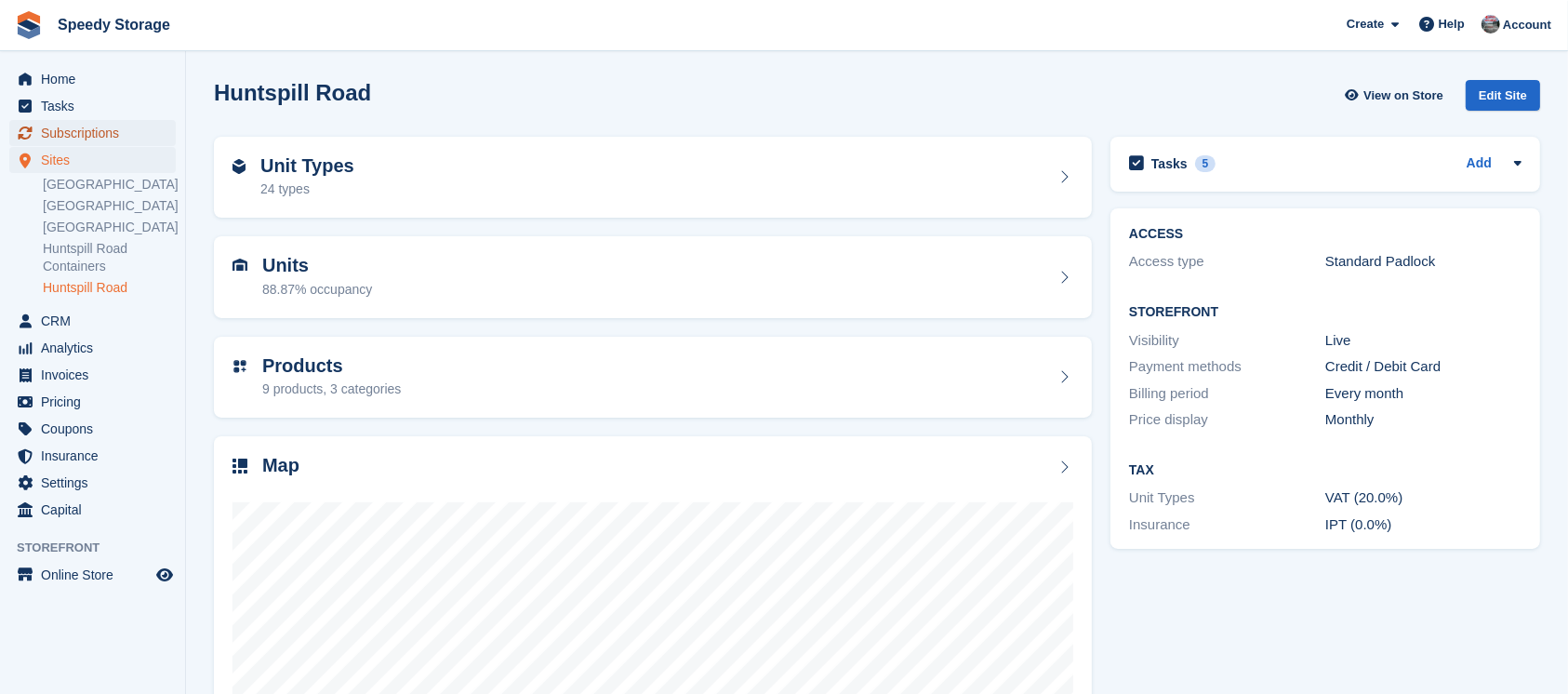
click at [77, 134] on span "Subscriptions" at bounding box center [96, 133] width 111 height 26
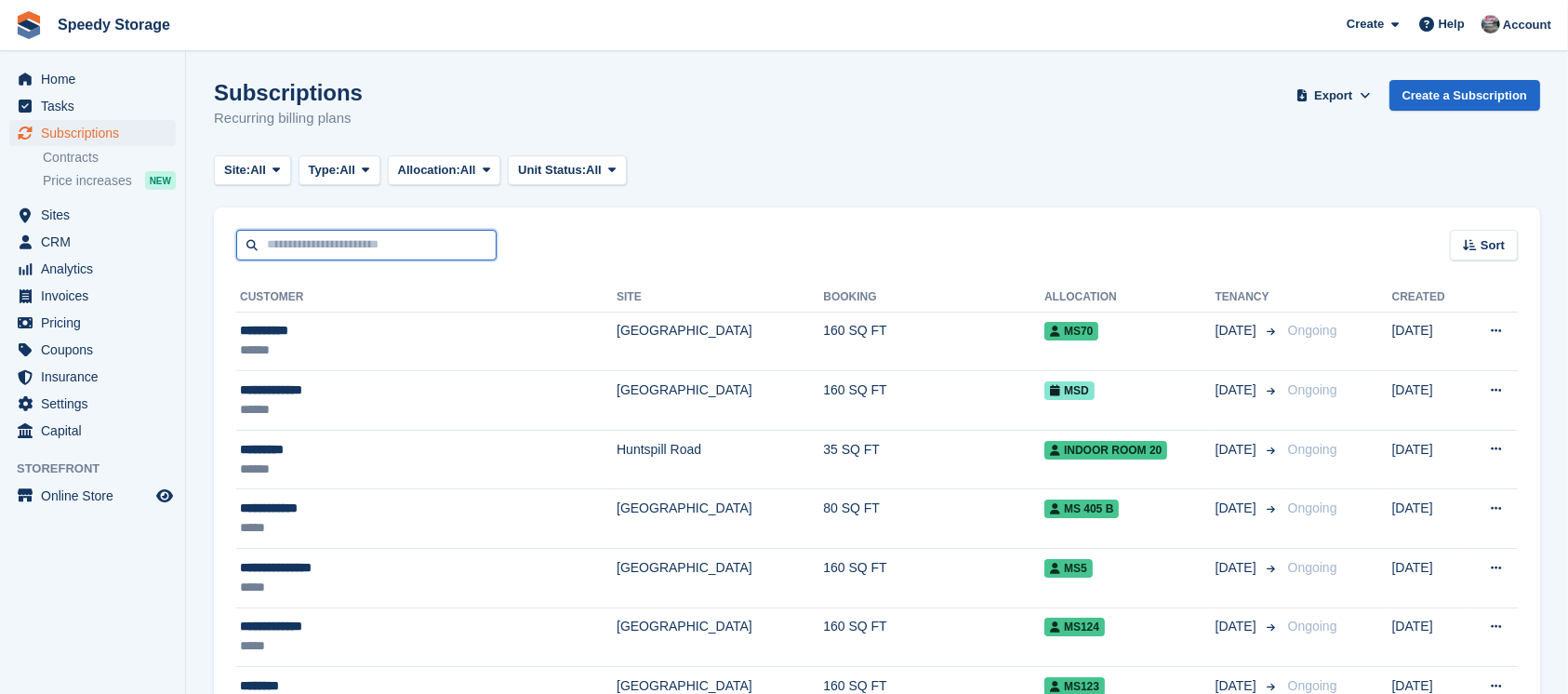
click at [344, 233] on input "text" at bounding box center [366, 244] width 261 height 31
type input "****"
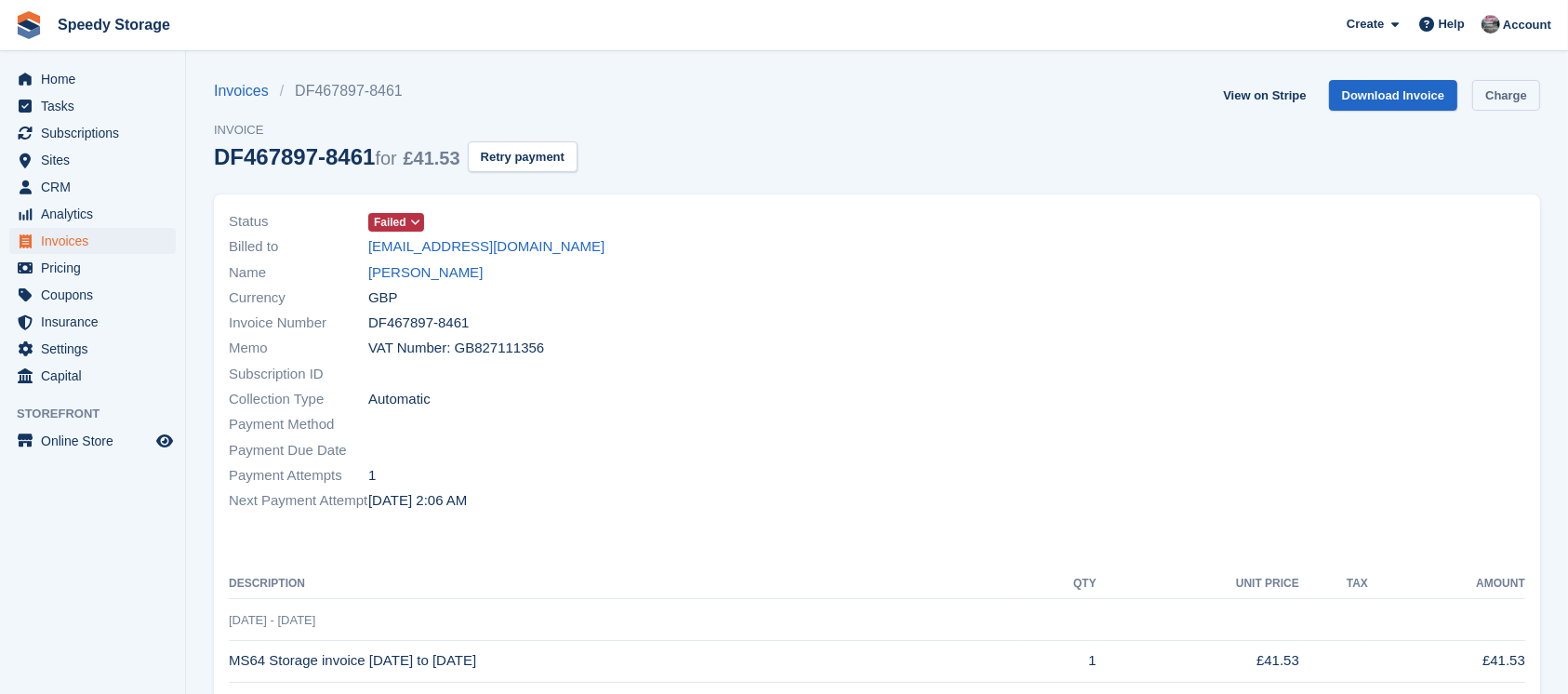
click at [1510, 95] on link "Charge" at bounding box center [1505, 95] width 68 height 31
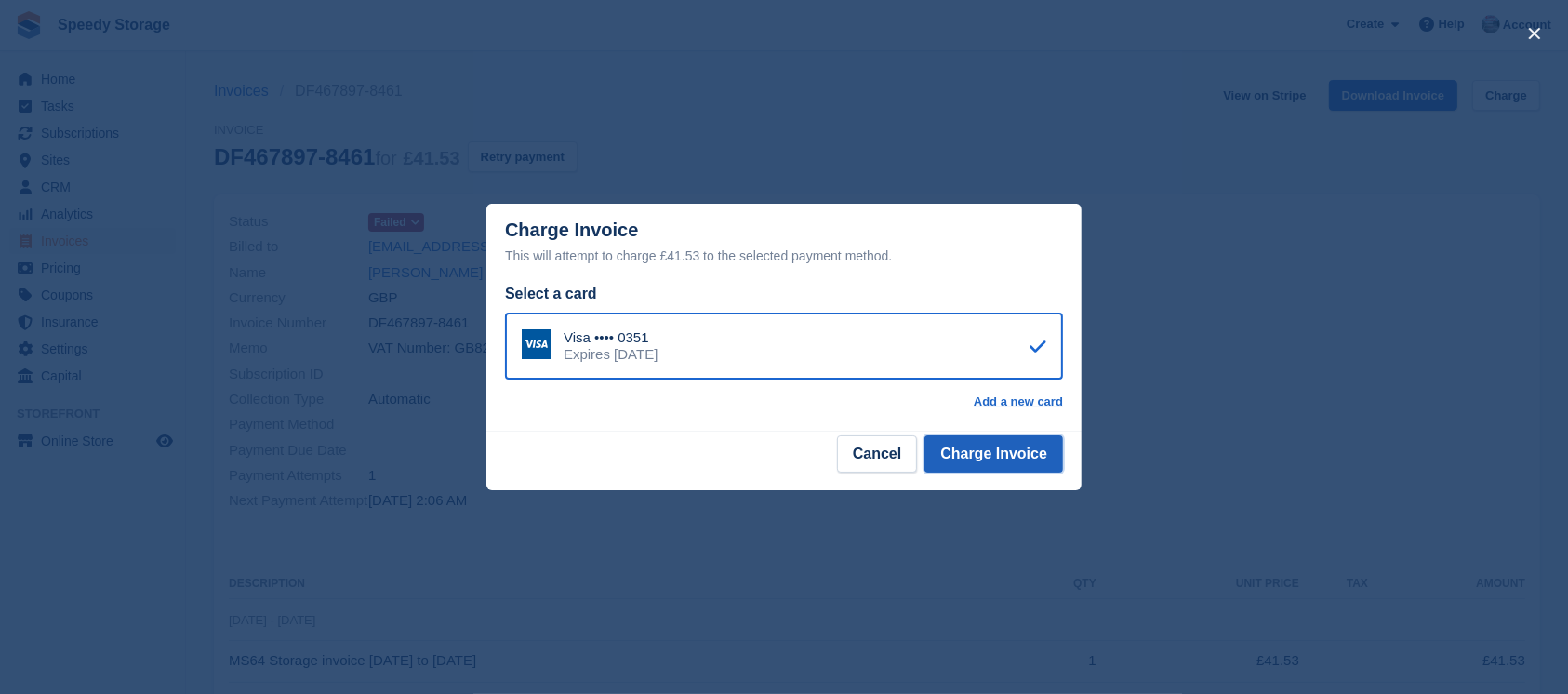
click at [1002, 461] on button "Charge Invoice" at bounding box center [994, 454] width 139 height 37
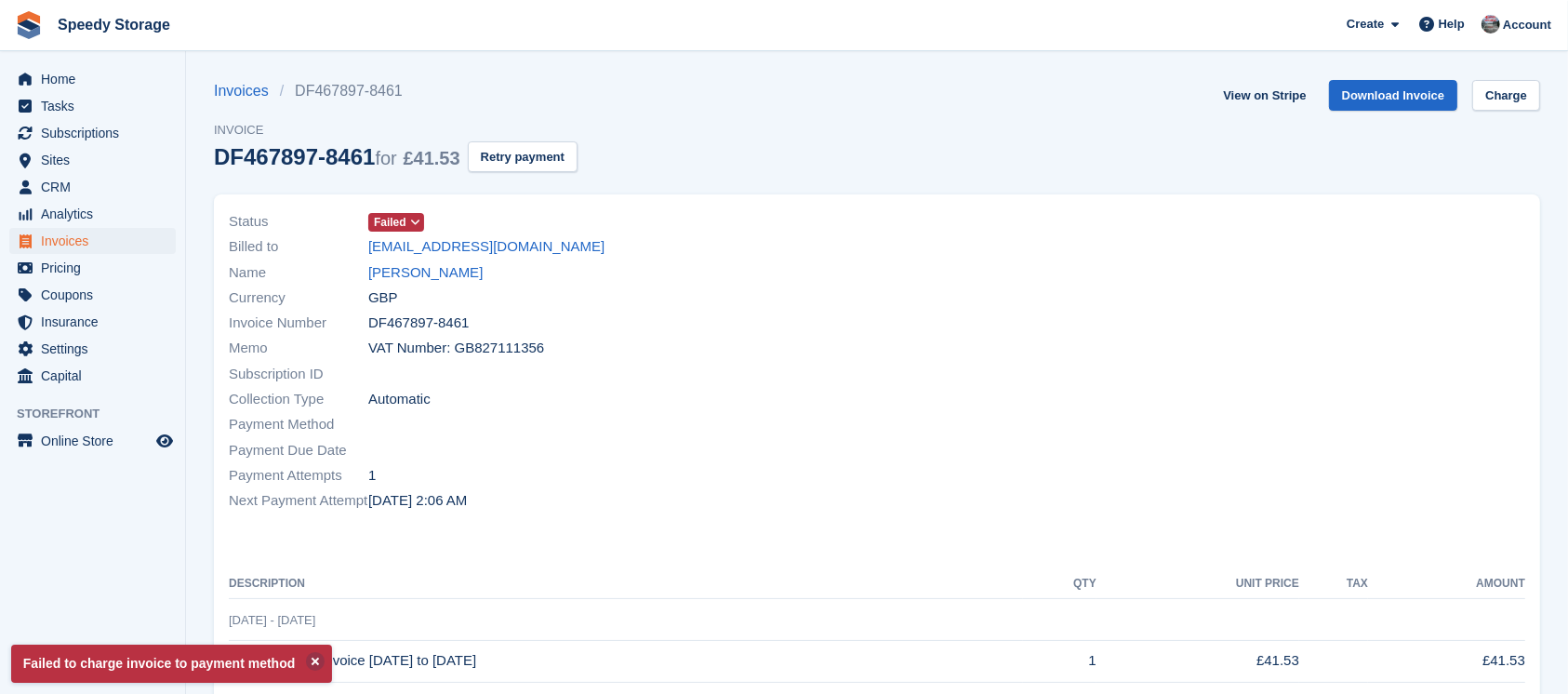
click at [410, 220] on icon at bounding box center [415, 221] width 10 height 11
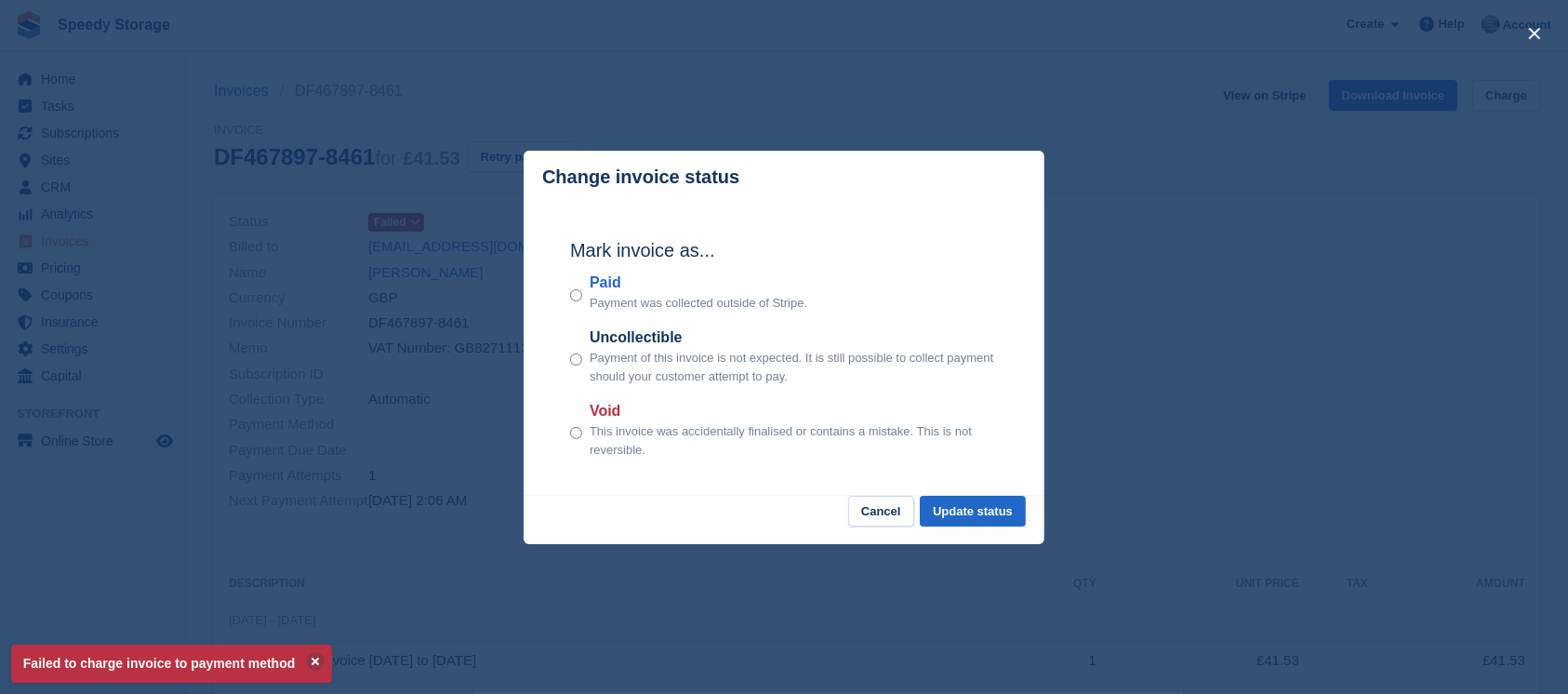
click at [399, 296] on div "close" at bounding box center [784, 347] width 1568 height 694
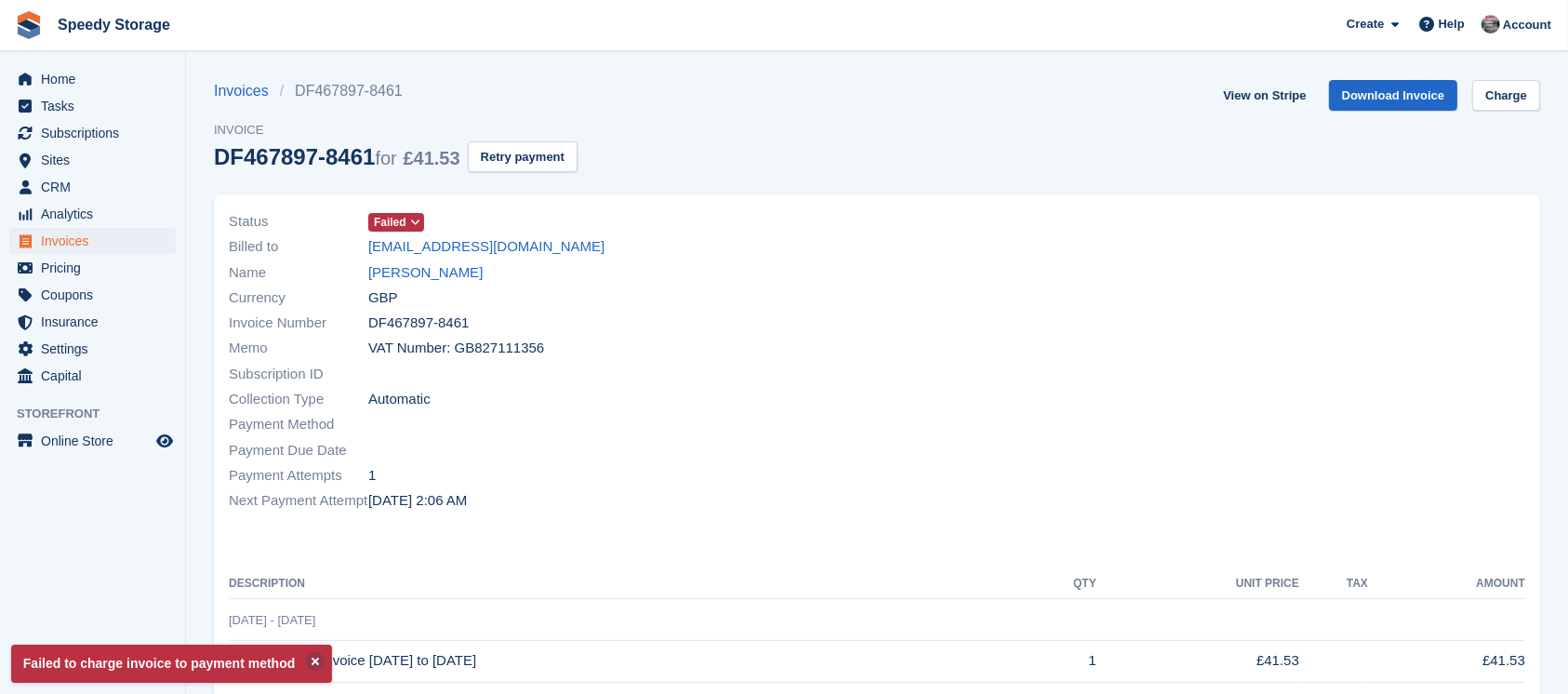
click at [848, 361] on div "Subscription ID" at bounding box center [548, 374] width 637 height 26
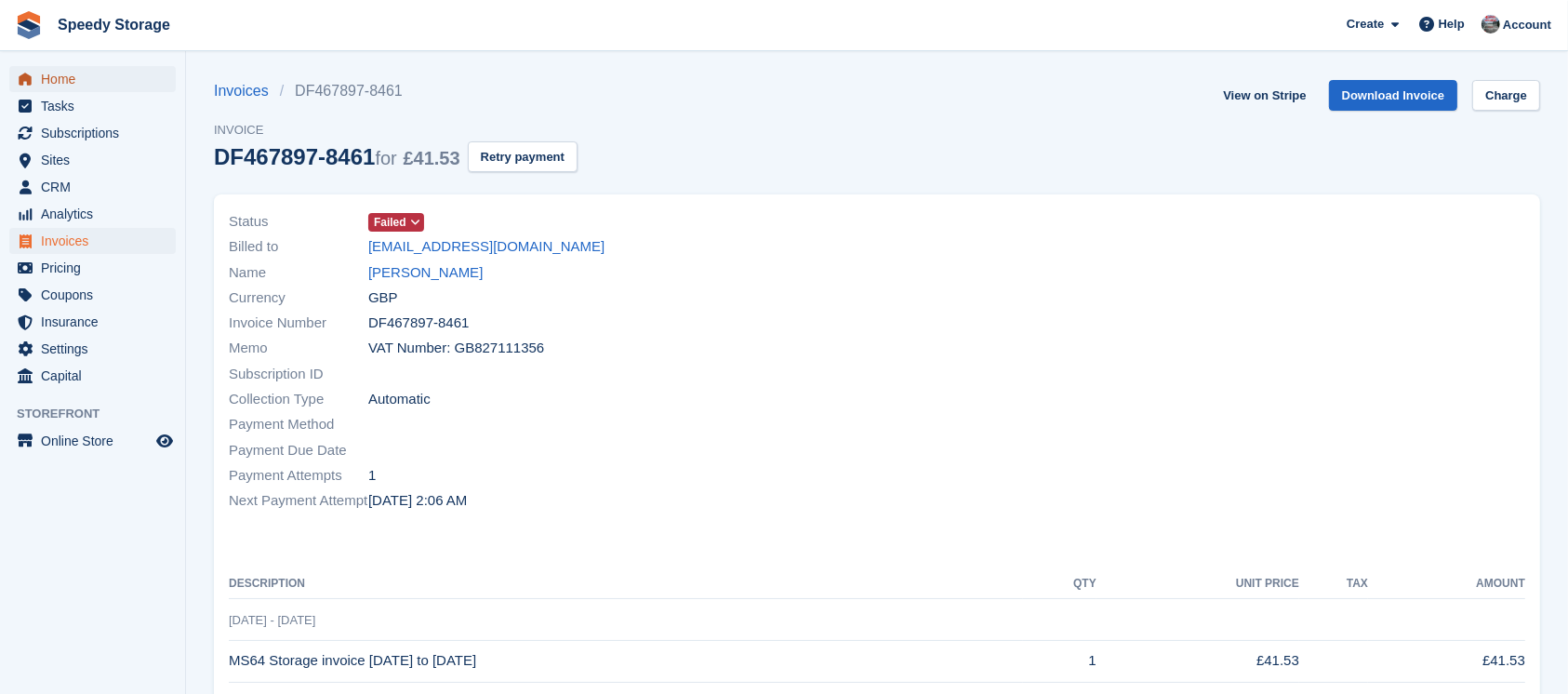
click at [68, 77] on span "Home" at bounding box center [96, 79] width 111 height 26
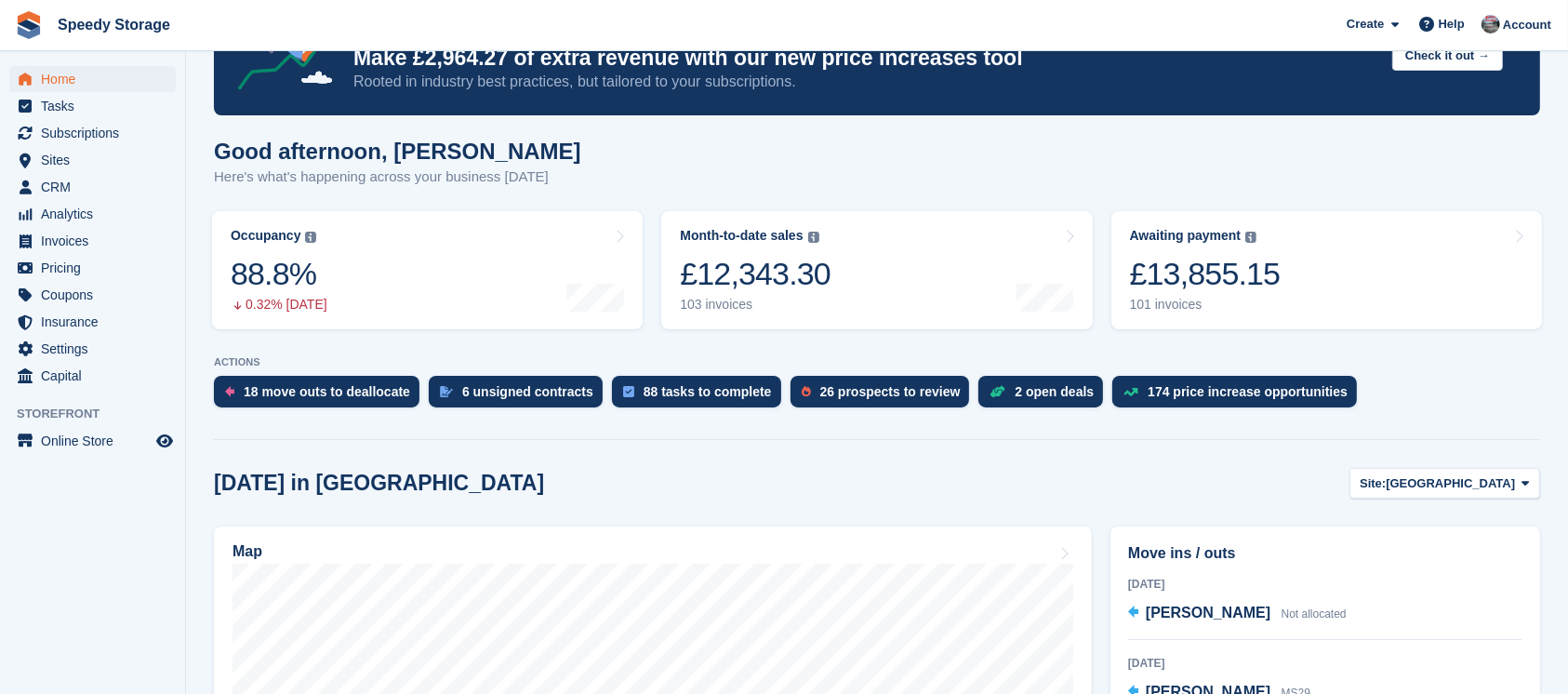
scroll to position [124, 0]
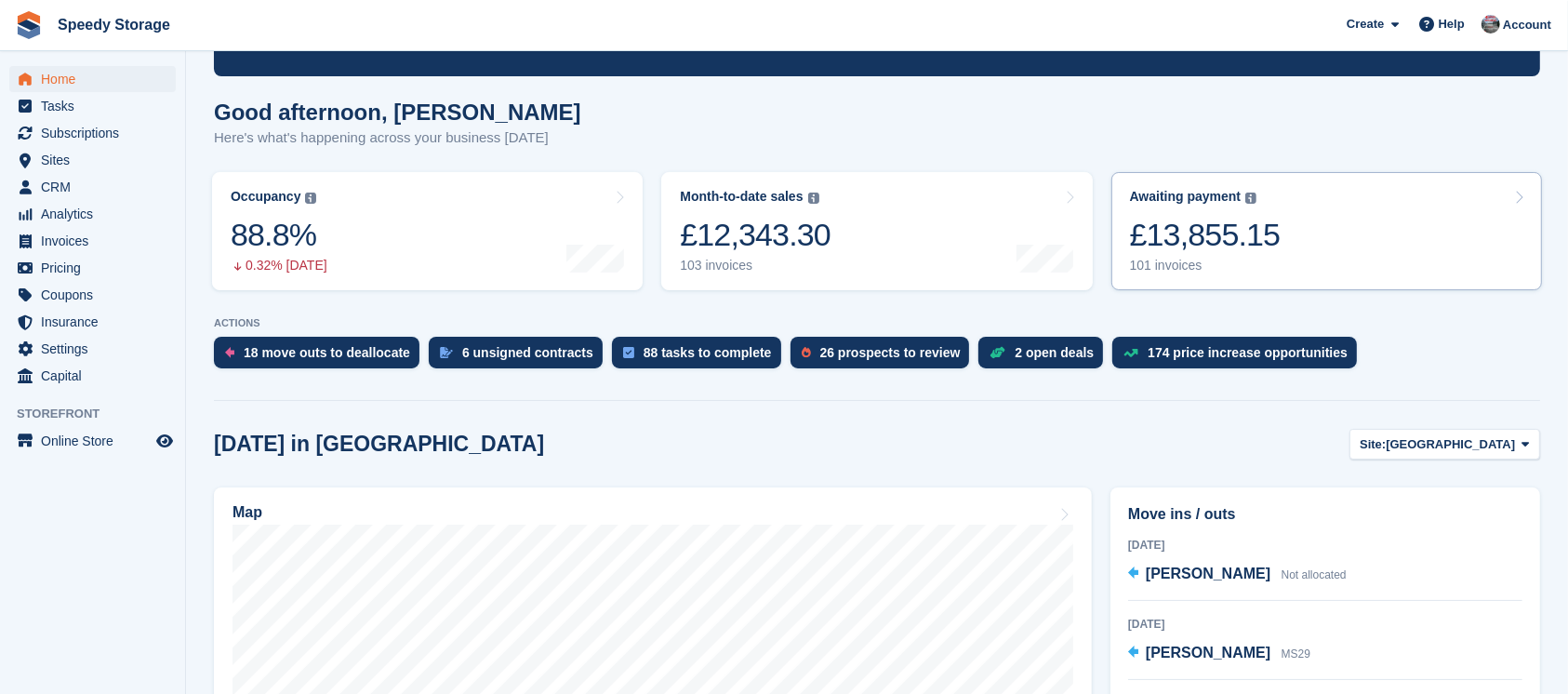
click at [1396, 227] on link "Awaiting payment The total outstanding balance on all open invoices. £13,855.15…" at bounding box center [1327, 231] width 431 height 118
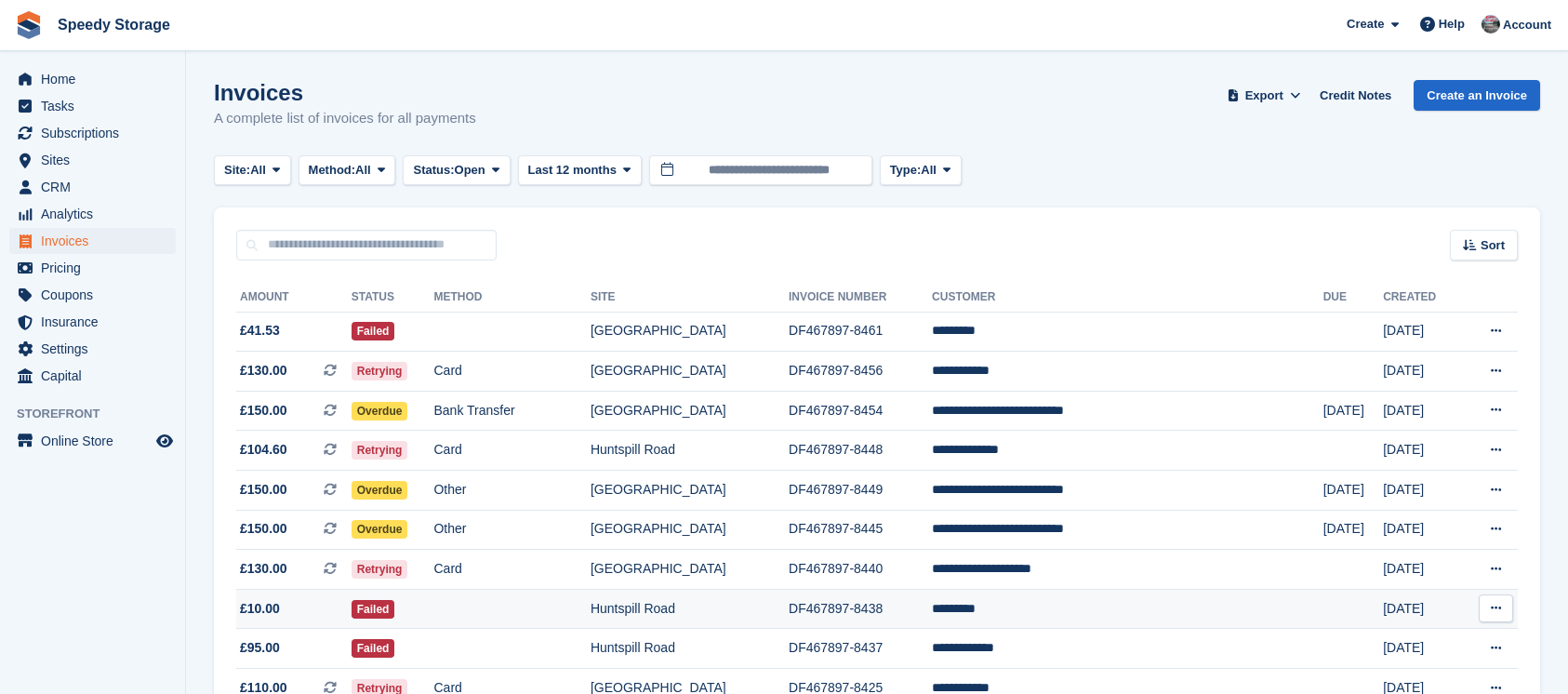
scroll to position [124, 0]
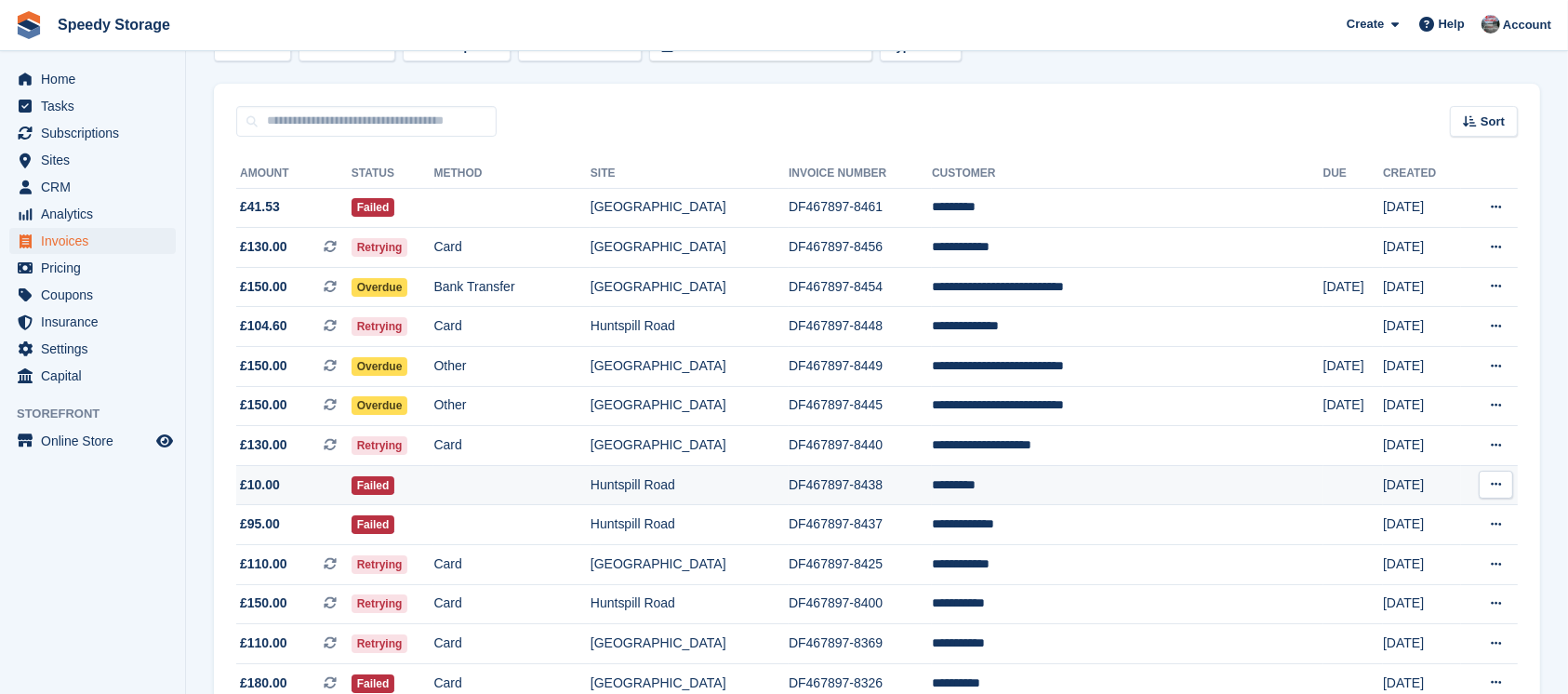
click at [493, 489] on td at bounding box center [512, 485] width 156 height 40
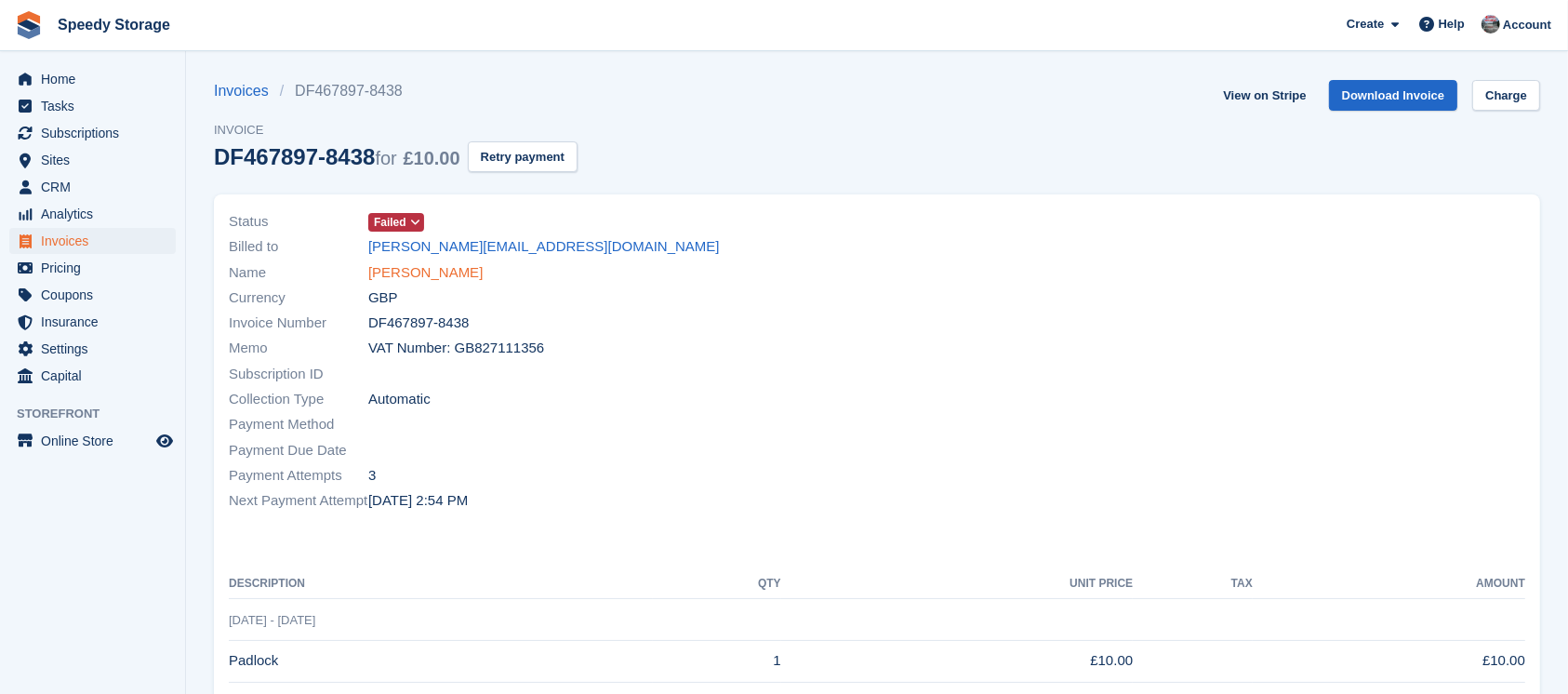
click at [426, 272] on link "[PERSON_NAME]" at bounding box center [425, 274] width 114 height 22
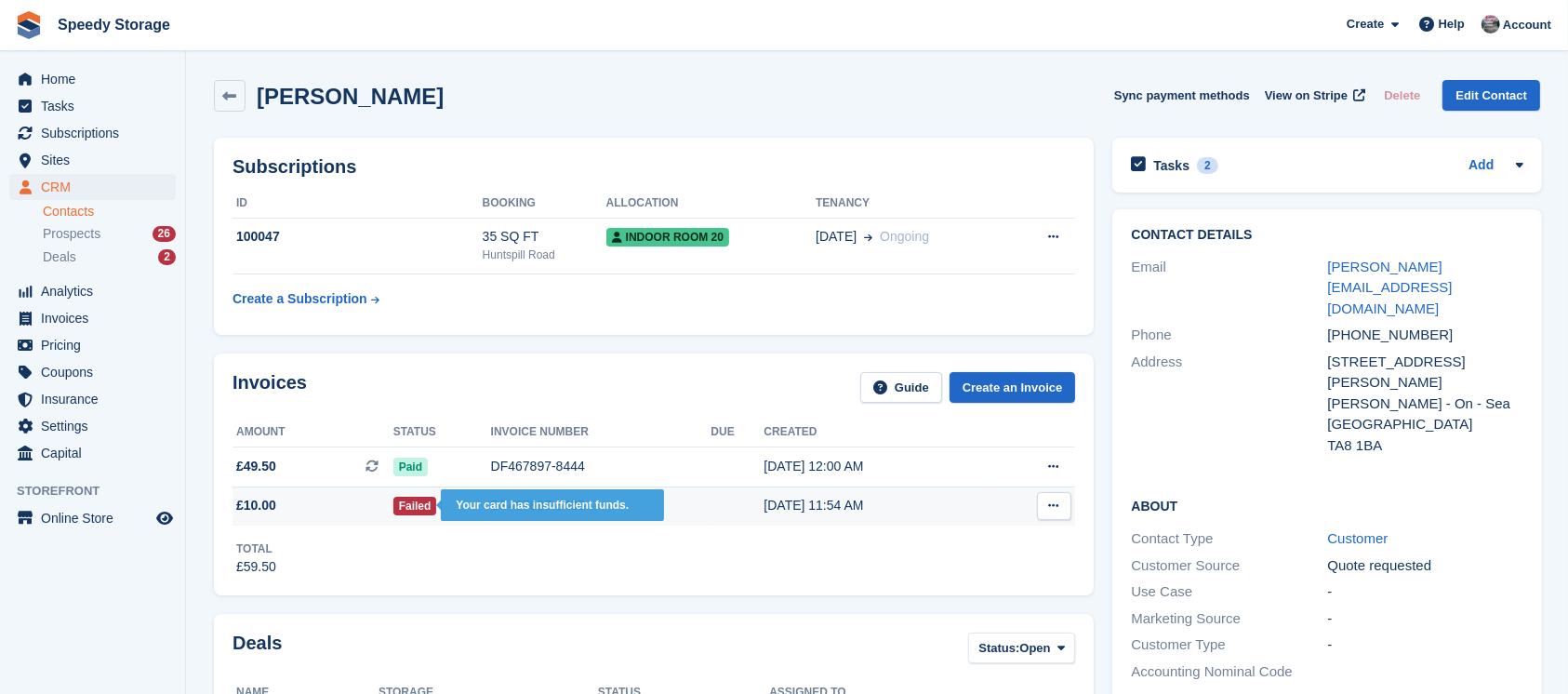
click at [413, 498] on span "Failed" at bounding box center [415, 506] width 43 height 19
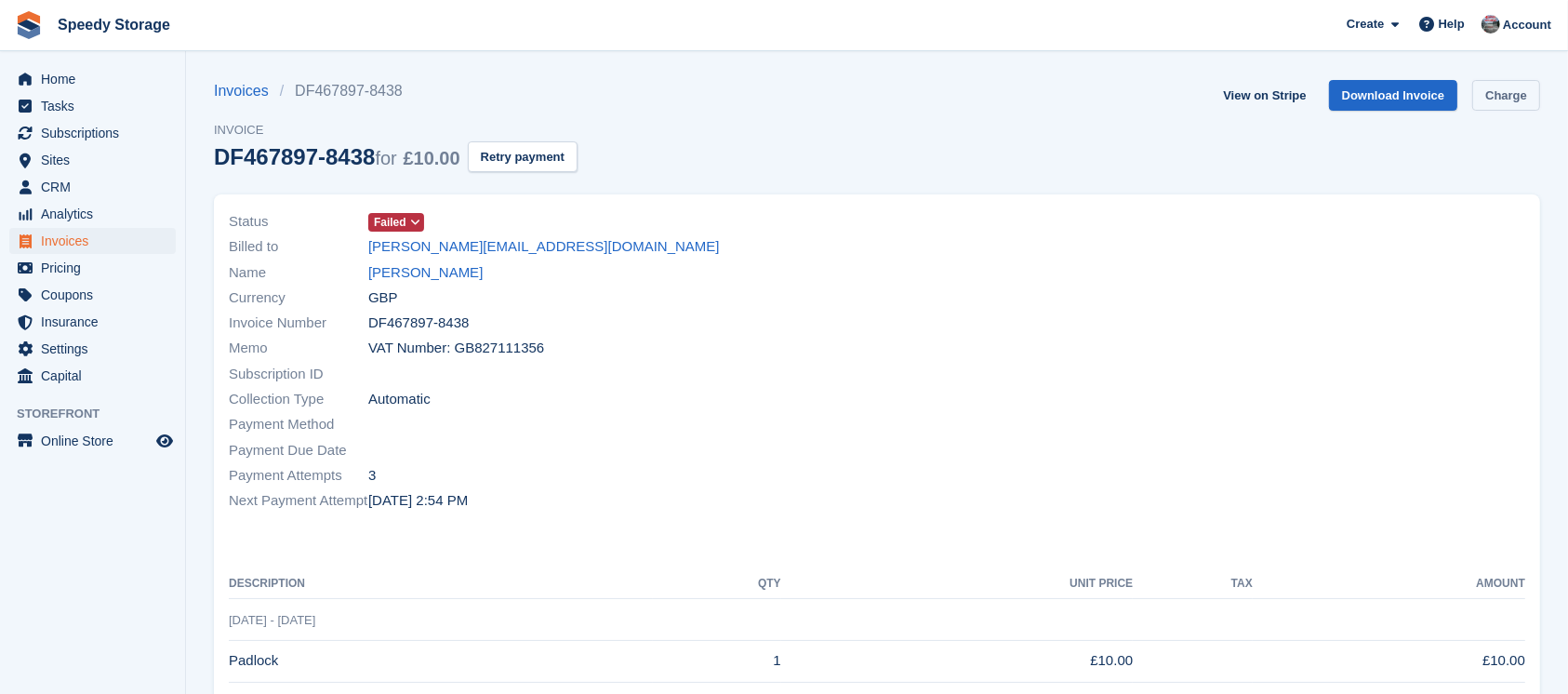
click at [1505, 93] on link "Charge" at bounding box center [1505, 95] width 68 height 31
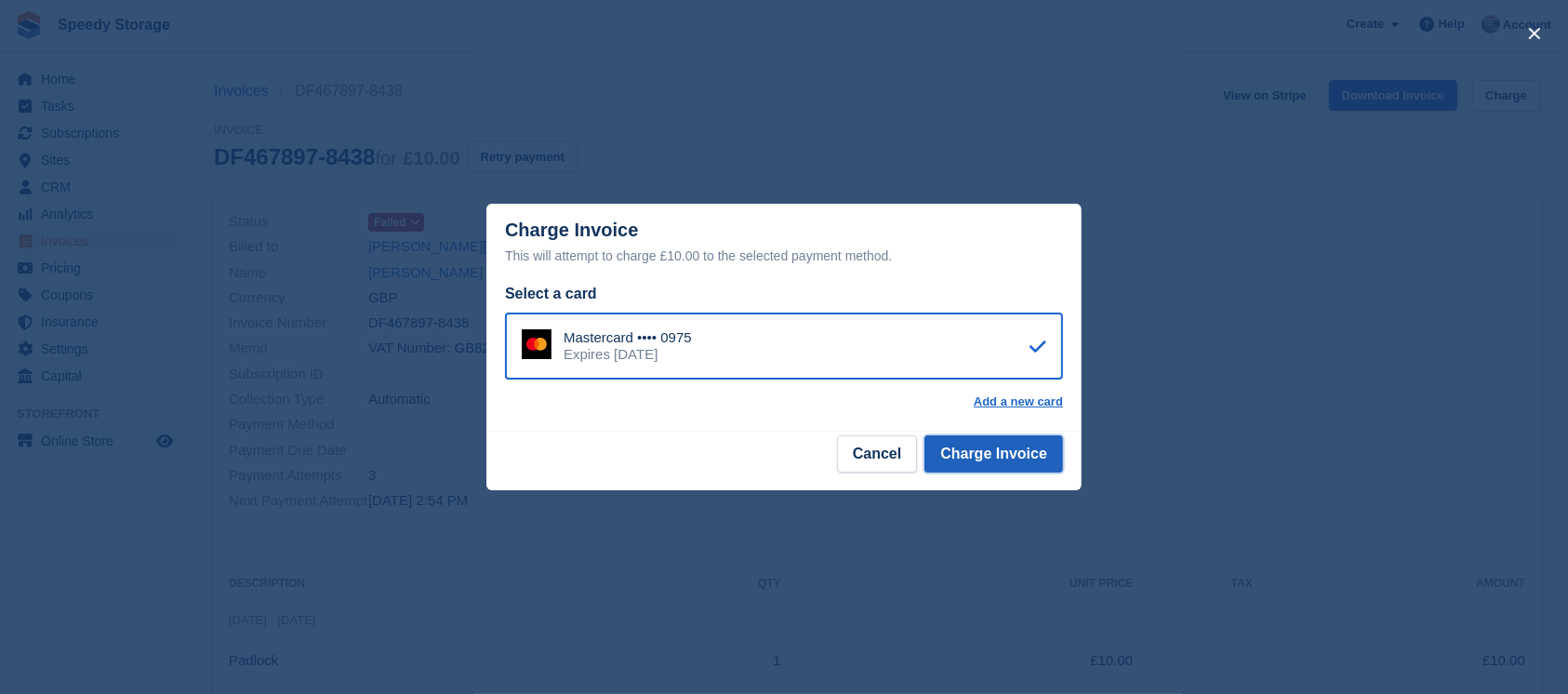
click at [996, 452] on button "Charge Invoice" at bounding box center [994, 454] width 139 height 37
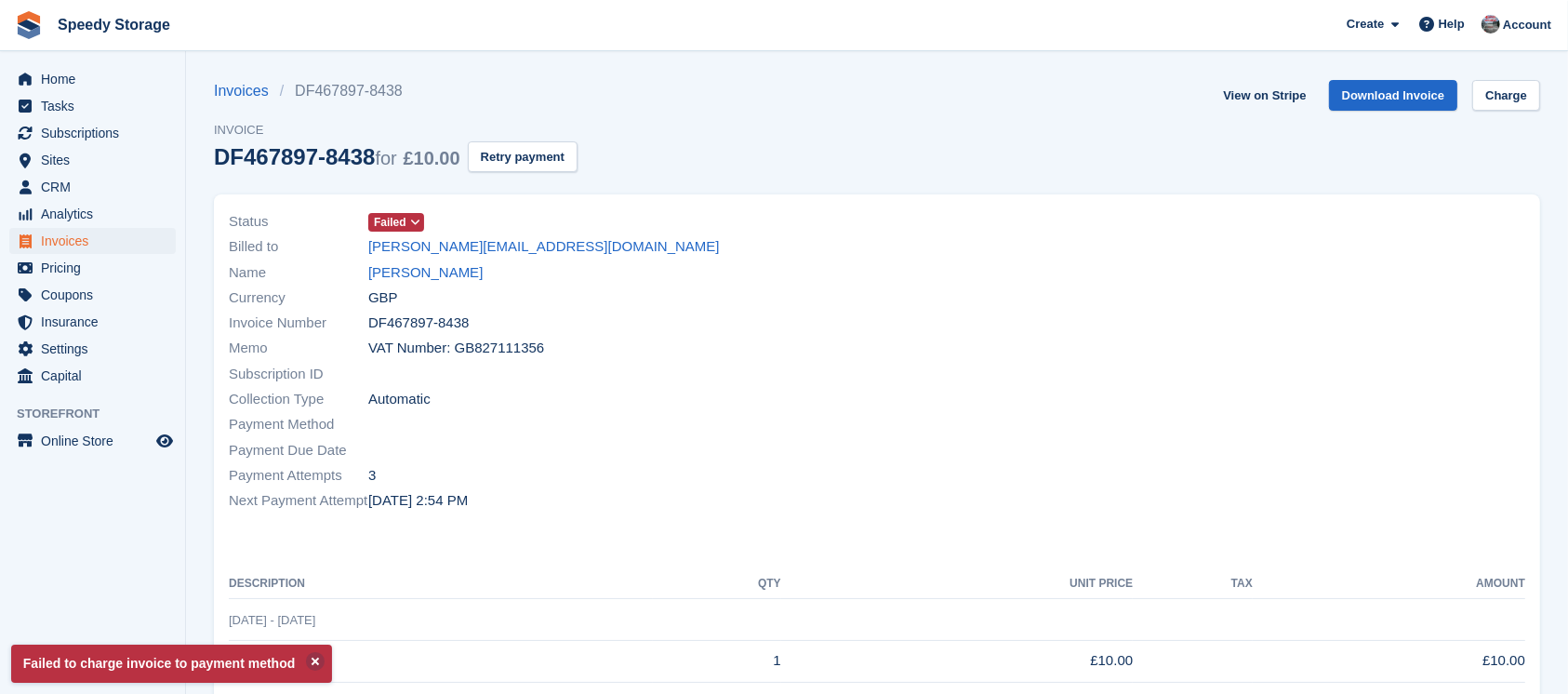
click at [279, 662] on p "Failed to charge invoice to payment method" at bounding box center [171, 663] width 321 height 38
click at [424, 273] on link "[PERSON_NAME]" at bounding box center [425, 274] width 114 height 22
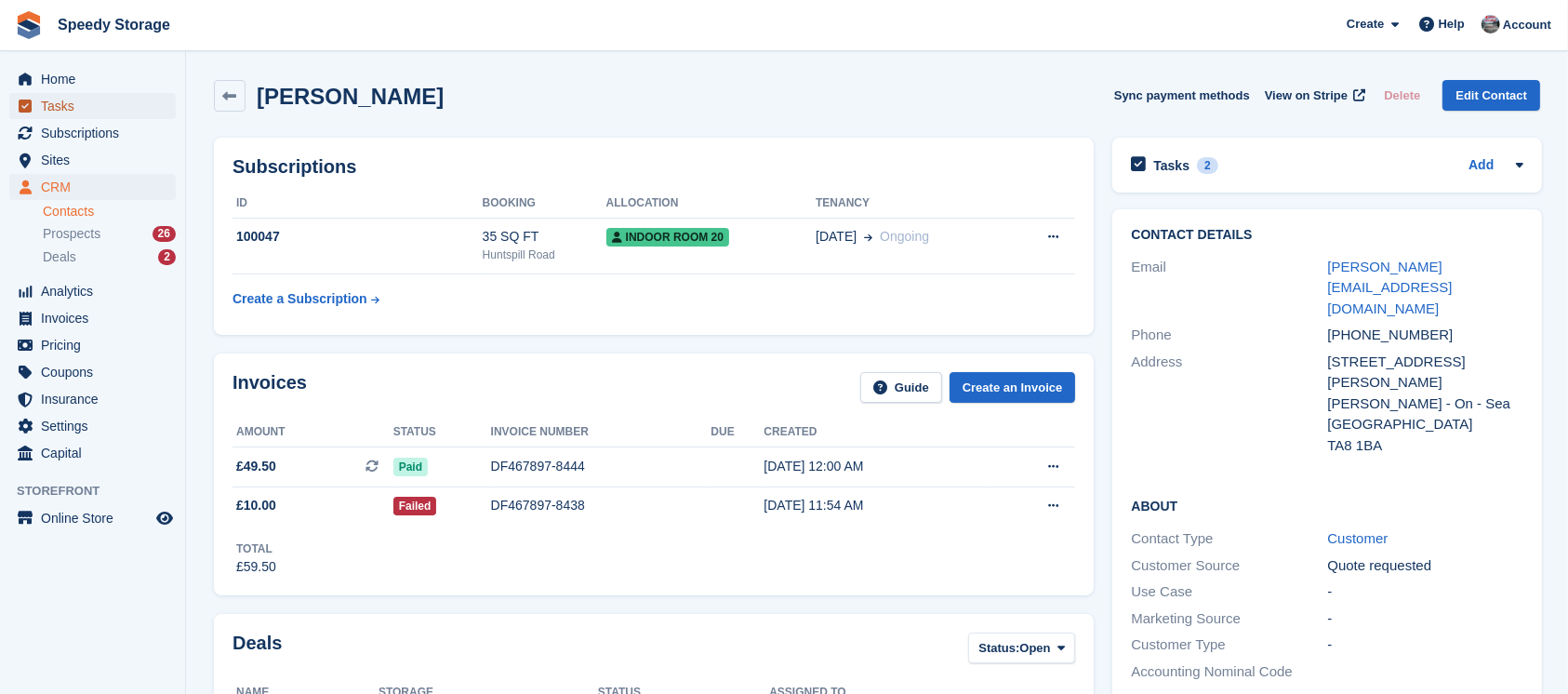
click at [59, 108] on span "Tasks" at bounding box center [96, 106] width 111 height 26
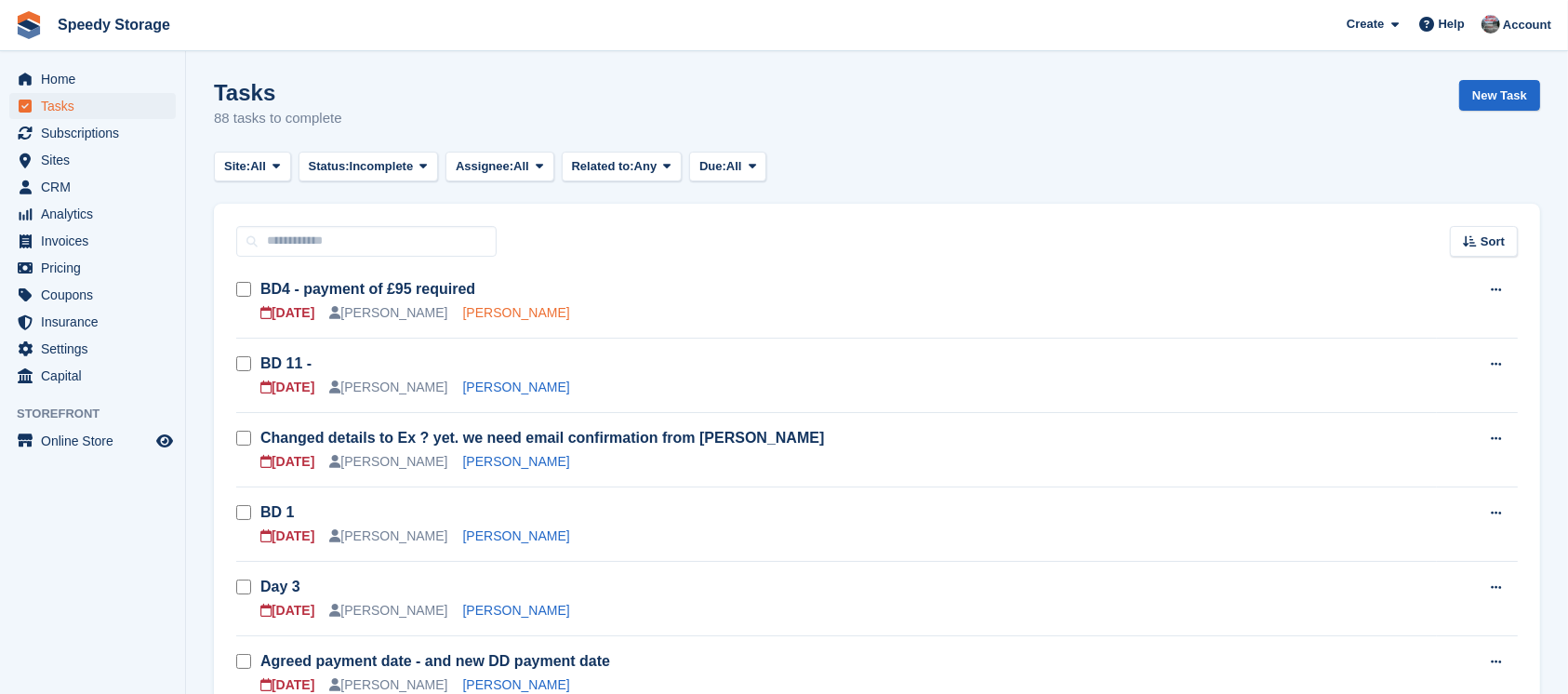
click at [474, 316] on link "[PERSON_NAME]" at bounding box center [516, 312] width 107 height 15
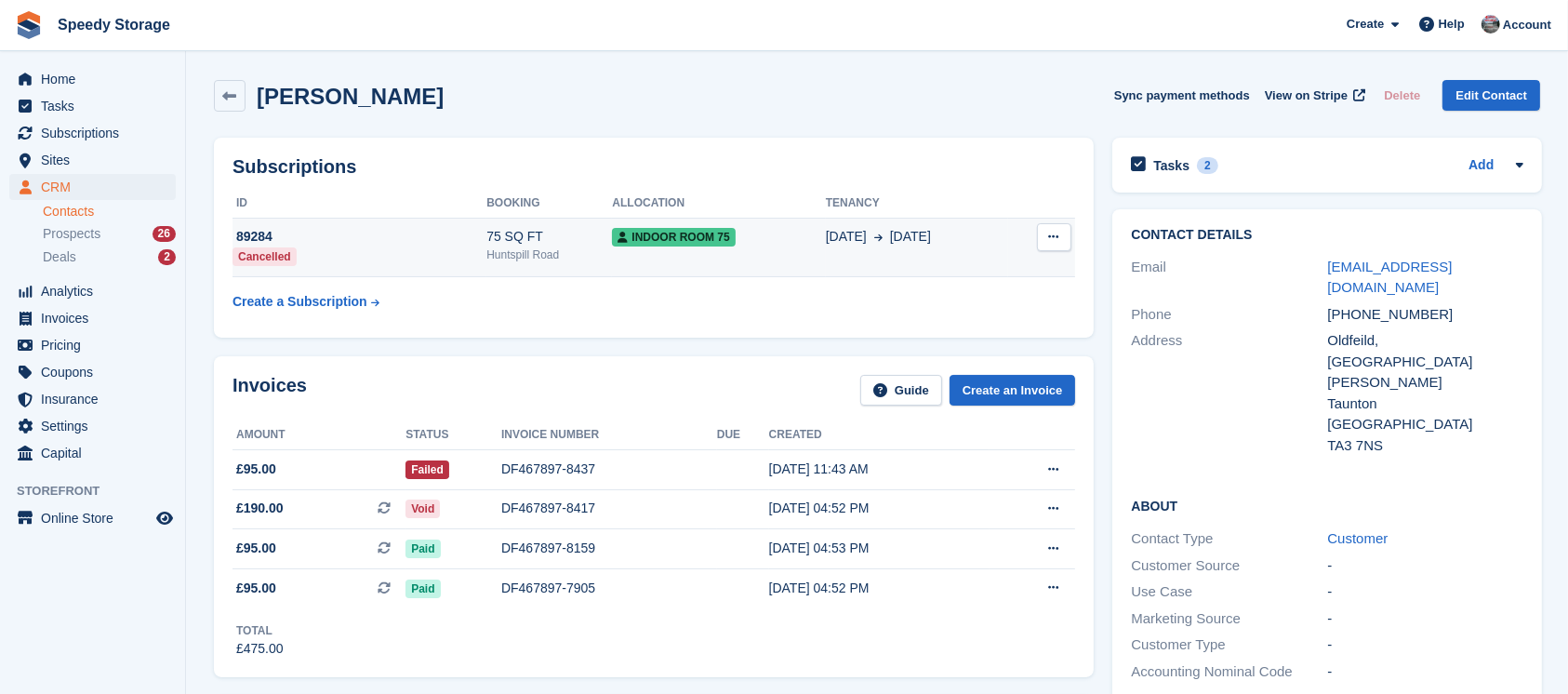
click at [1050, 241] on icon at bounding box center [1054, 236] width 10 height 12
click at [837, 268] on div "This subscription has already been cancelled." at bounding box center [803, 274] width 177 height 59
click at [789, 228] on div "Indoor Room 75" at bounding box center [718, 237] width 212 height 20
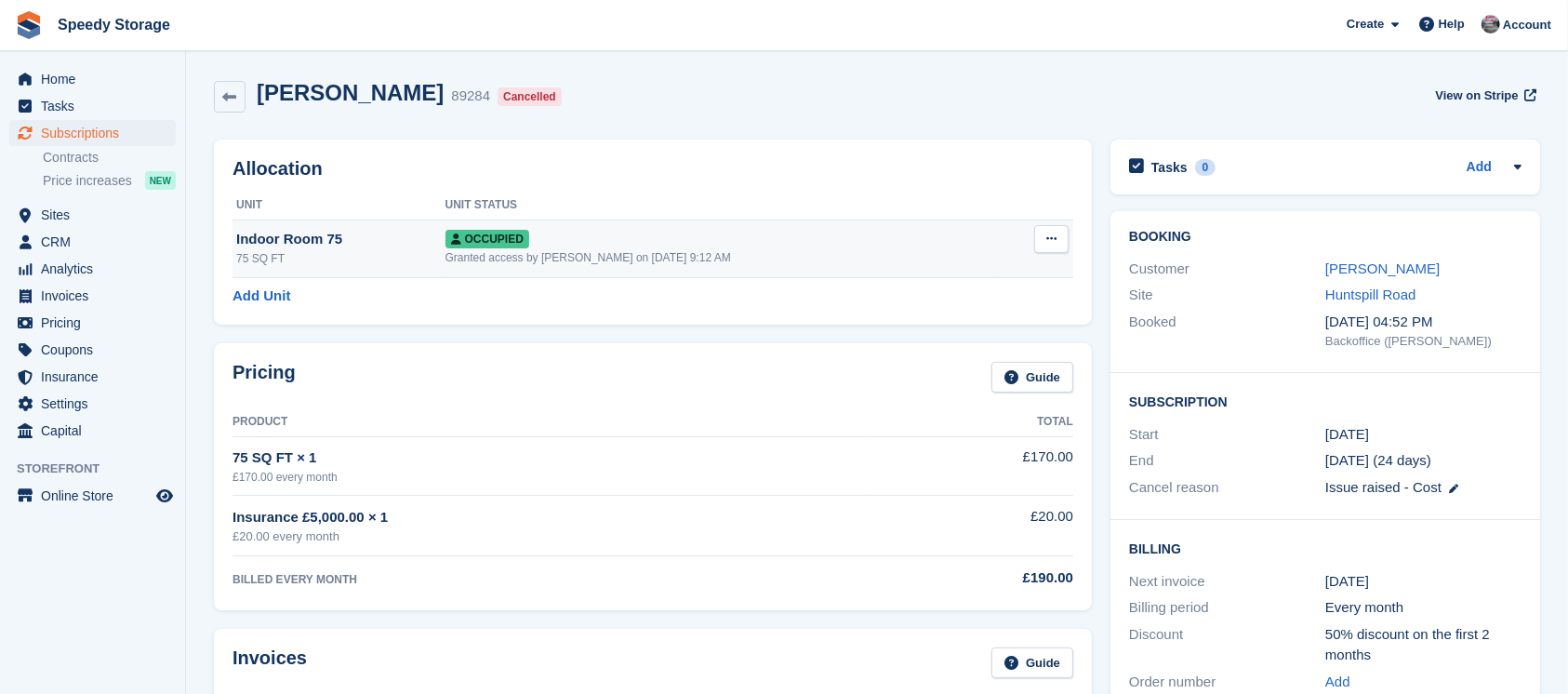
click at [1029, 231] on td "Overlock Repossess Deallocate" at bounding box center [1035, 248] width 76 height 58
click at [1049, 236] on icon at bounding box center [1051, 238] width 10 height 12
click at [965, 267] on p "Overlock" at bounding box center [979, 276] width 161 height 25
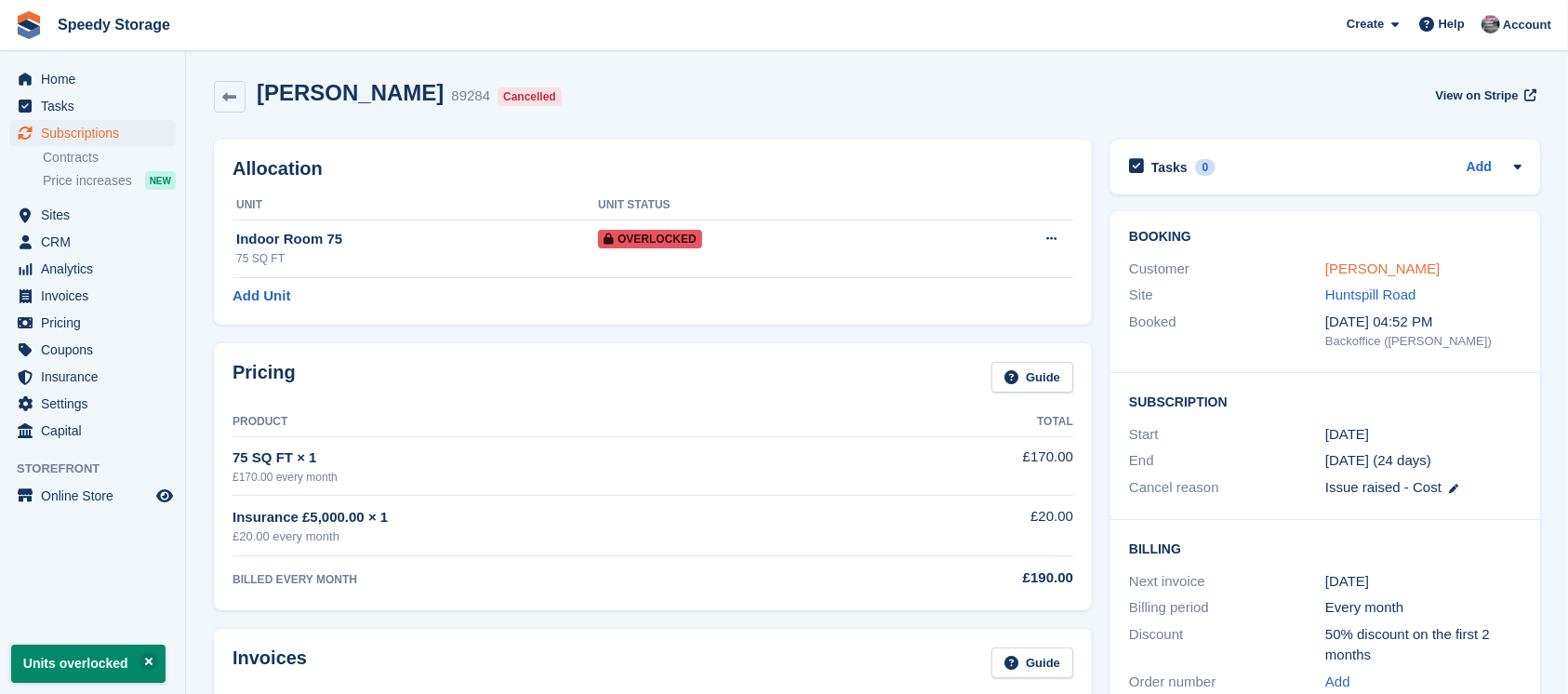
click at [1339, 263] on link "Mitch Peckham" at bounding box center [1382, 269] width 114 height 16
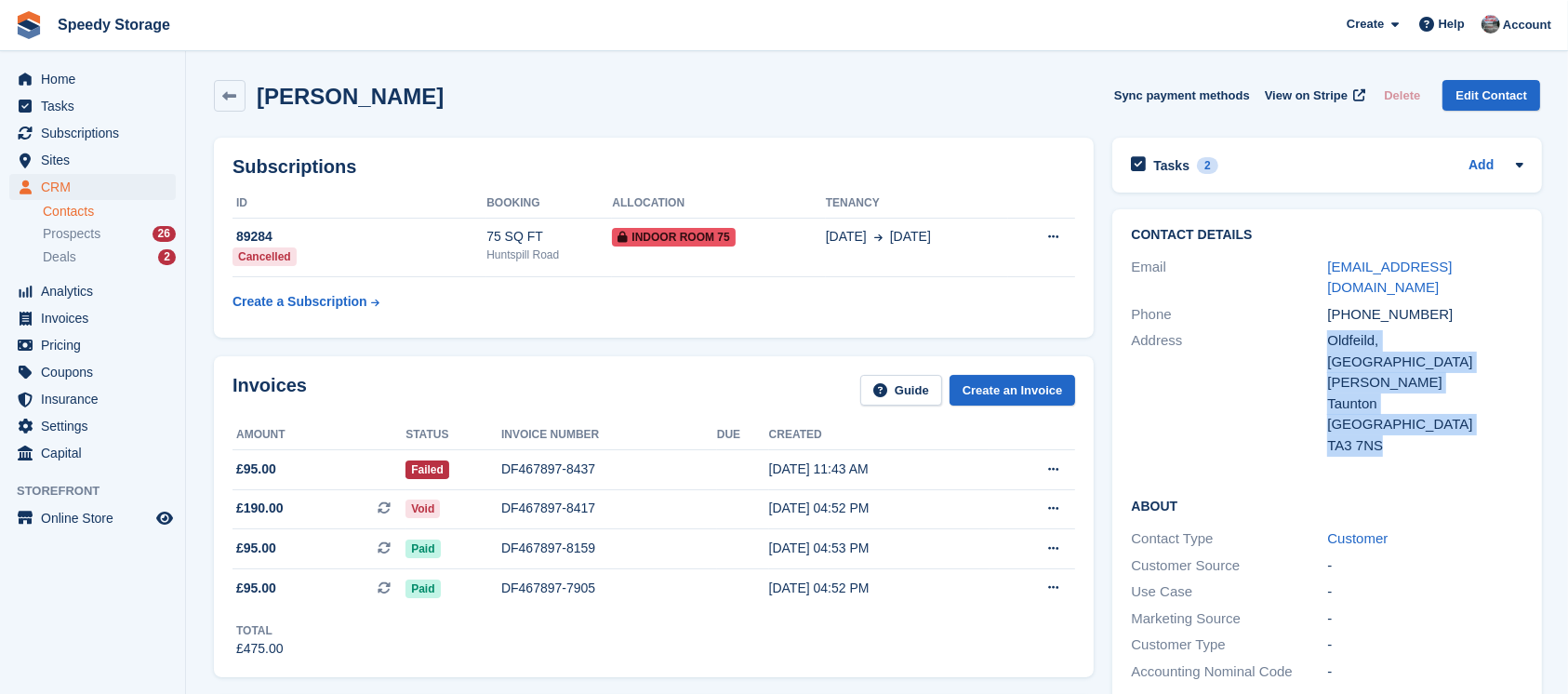
drag, startPoint x: 1324, startPoint y: 339, endPoint x: 1359, endPoint y: 378, distance: 52.4
click at [1420, 401] on div "Address Oldfeild, Dipford Road , Trull Taunton United Kingdom TA3 7NS" at bounding box center [1326, 393] width 392 height 131
copy div "Oldfeild, Dipford Road , Trull Taunton United Kingdom TA3 7NS"
click at [1360, 435] on div "TA3 7NS" at bounding box center [1424, 446] width 196 height 22
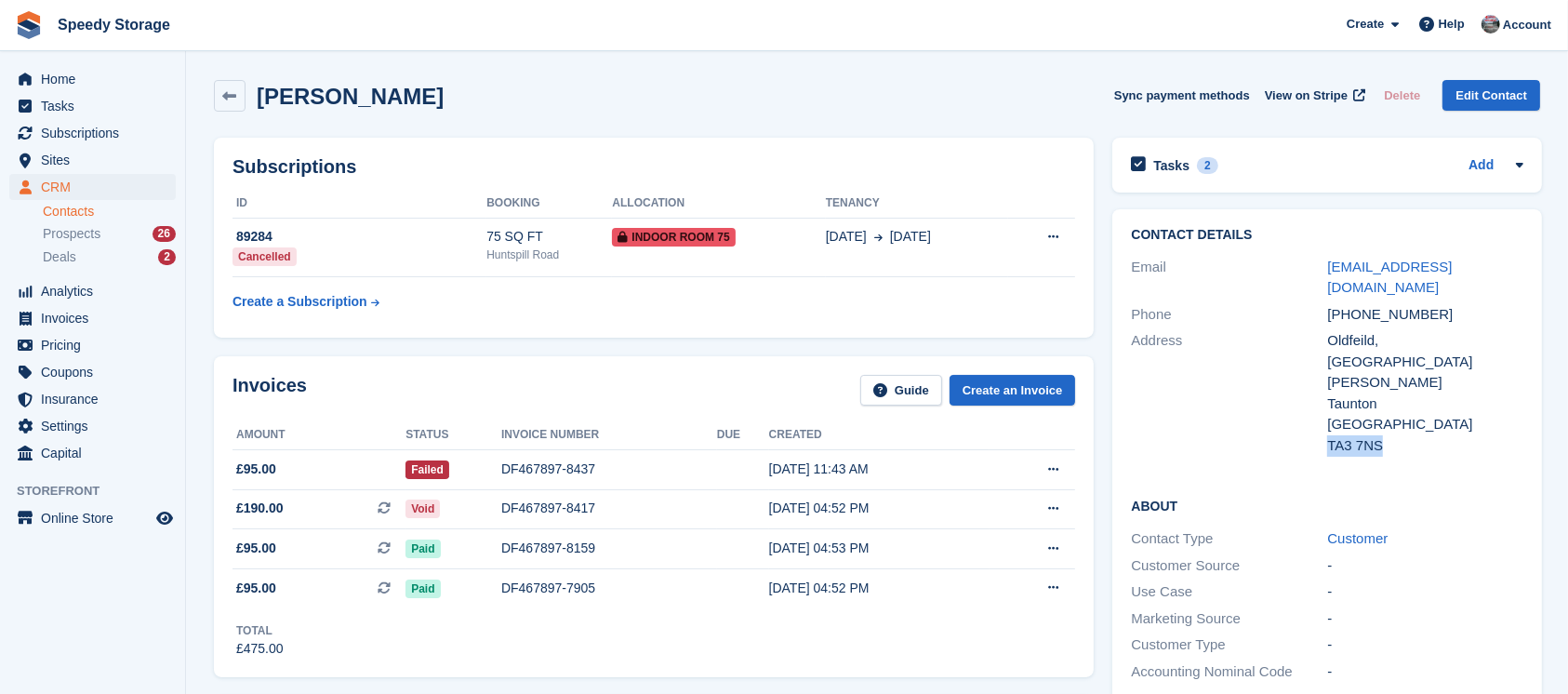
drag, startPoint x: 1378, startPoint y: 404, endPoint x: 1327, endPoint y: 406, distance: 51.0
click at [1327, 435] on div "TA3 7NS" at bounding box center [1424, 446] width 196 height 22
drag, startPoint x: 1325, startPoint y: 406, endPoint x: 1372, endPoint y: 413, distance: 47.5
click at [1376, 415] on div "Address Oldfeild, Dipford Road , Trull Taunton United Kingdom TA3 7NS" at bounding box center [1326, 393] width 392 height 131
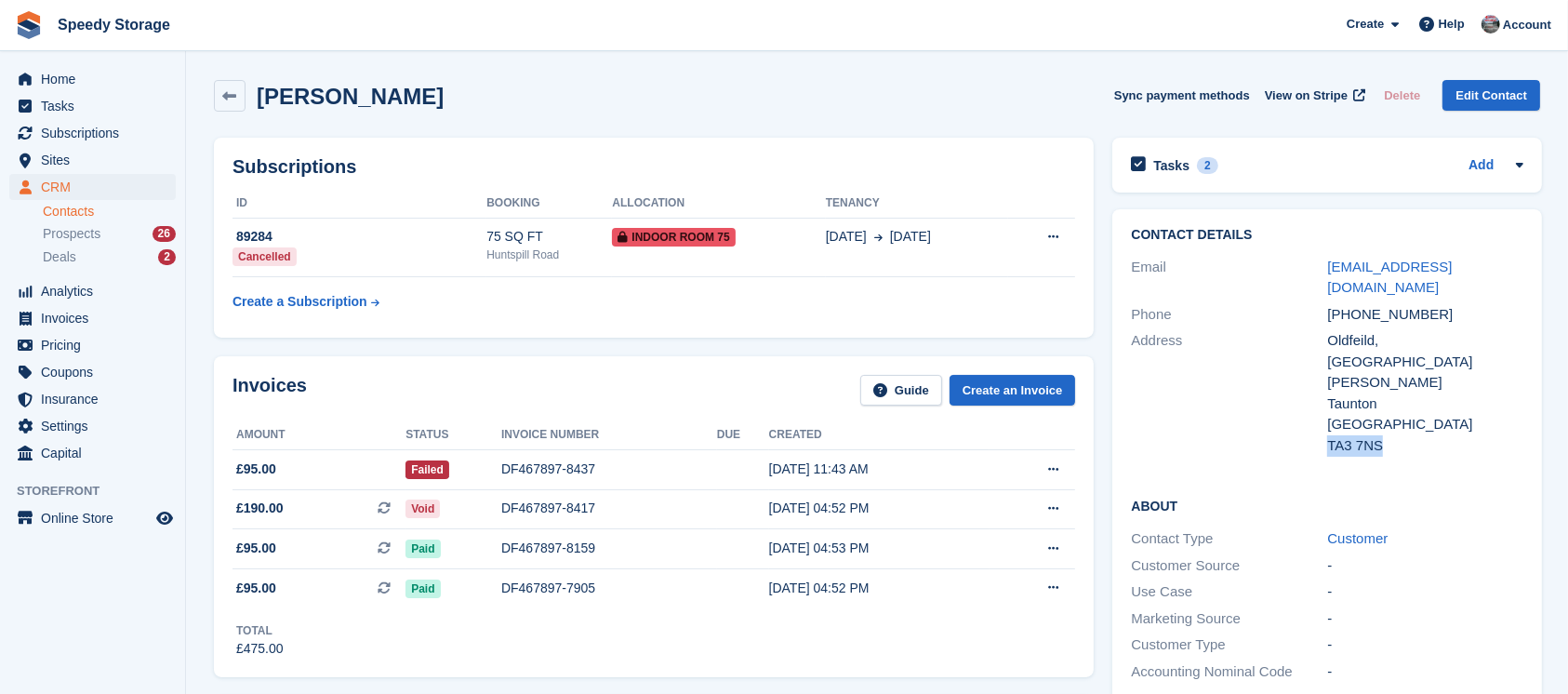
copy div "TA3 7NS"
click at [1419, 262] on link "[EMAIL_ADDRESS][DOMAIN_NAME]" at bounding box center [1389, 278] width 125 height 37
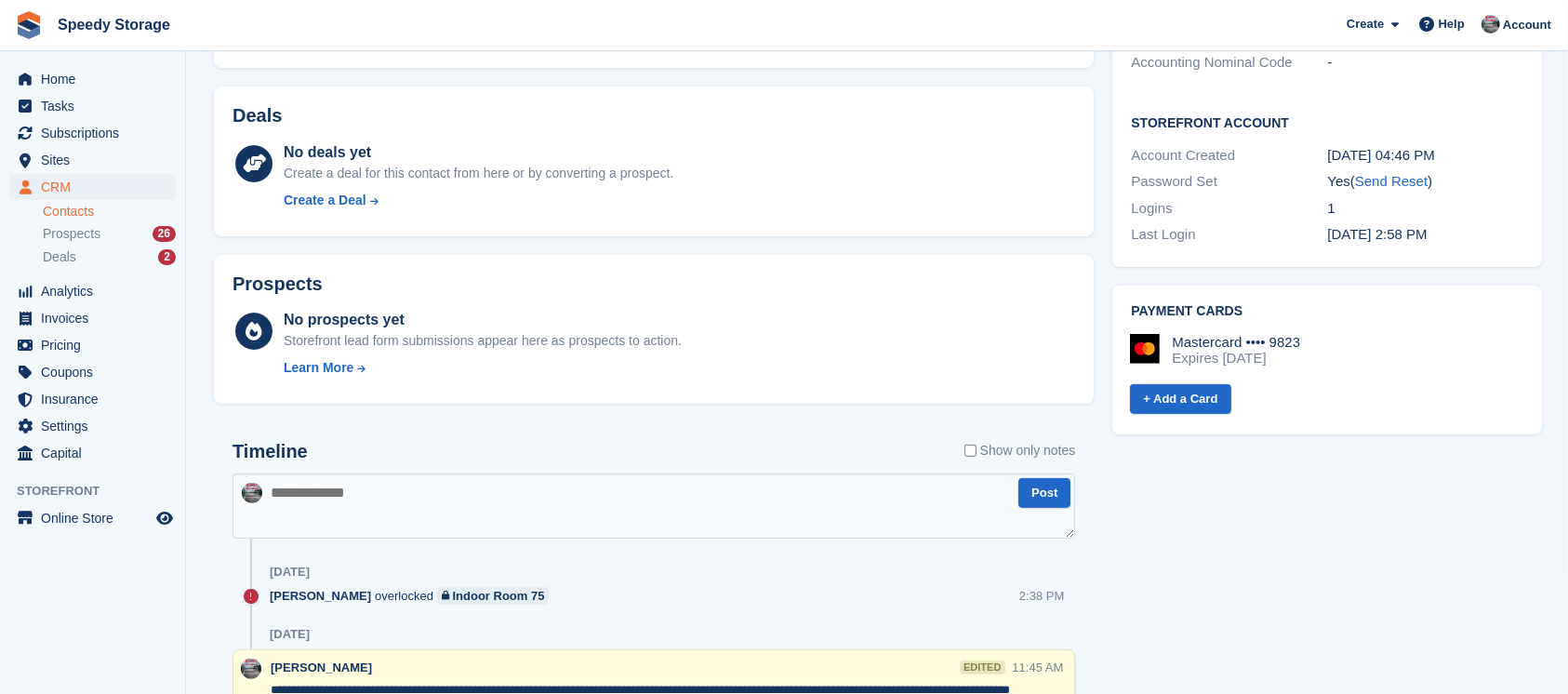
scroll to position [744, 0]
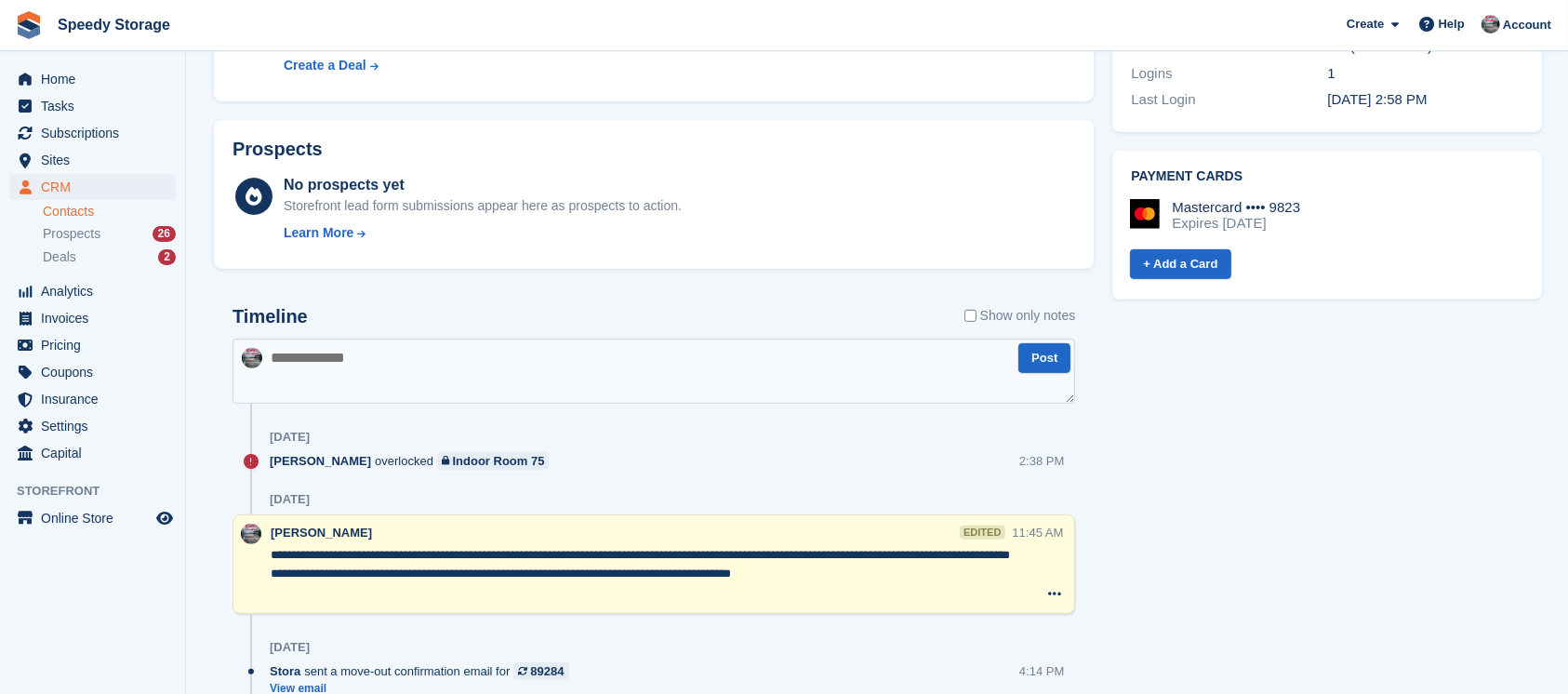
click at [323, 368] on textarea at bounding box center [653, 371] width 842 height 65
type textarea "*"
type textarea "**********"
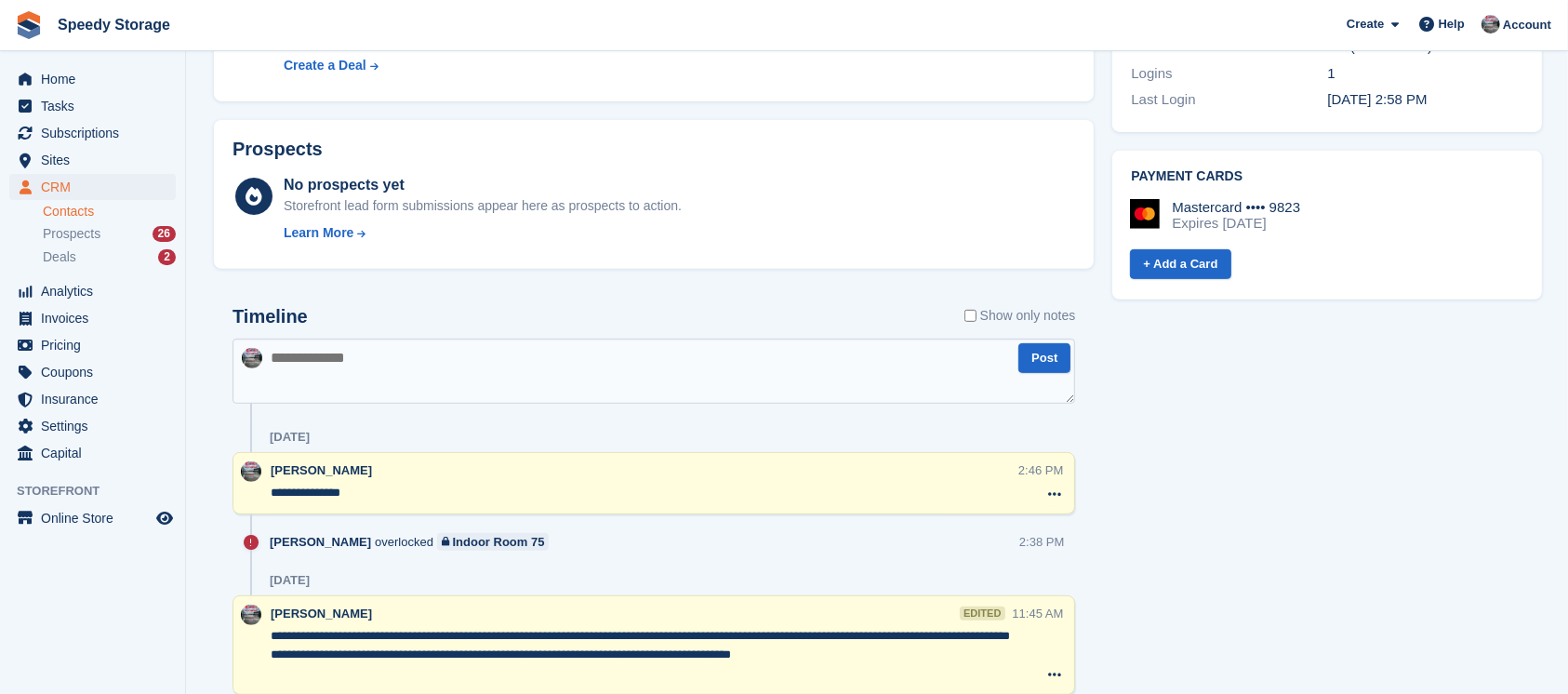
click at [371, 493] on textarea "**********" at bounding box center [644, 493] width 748 height 19
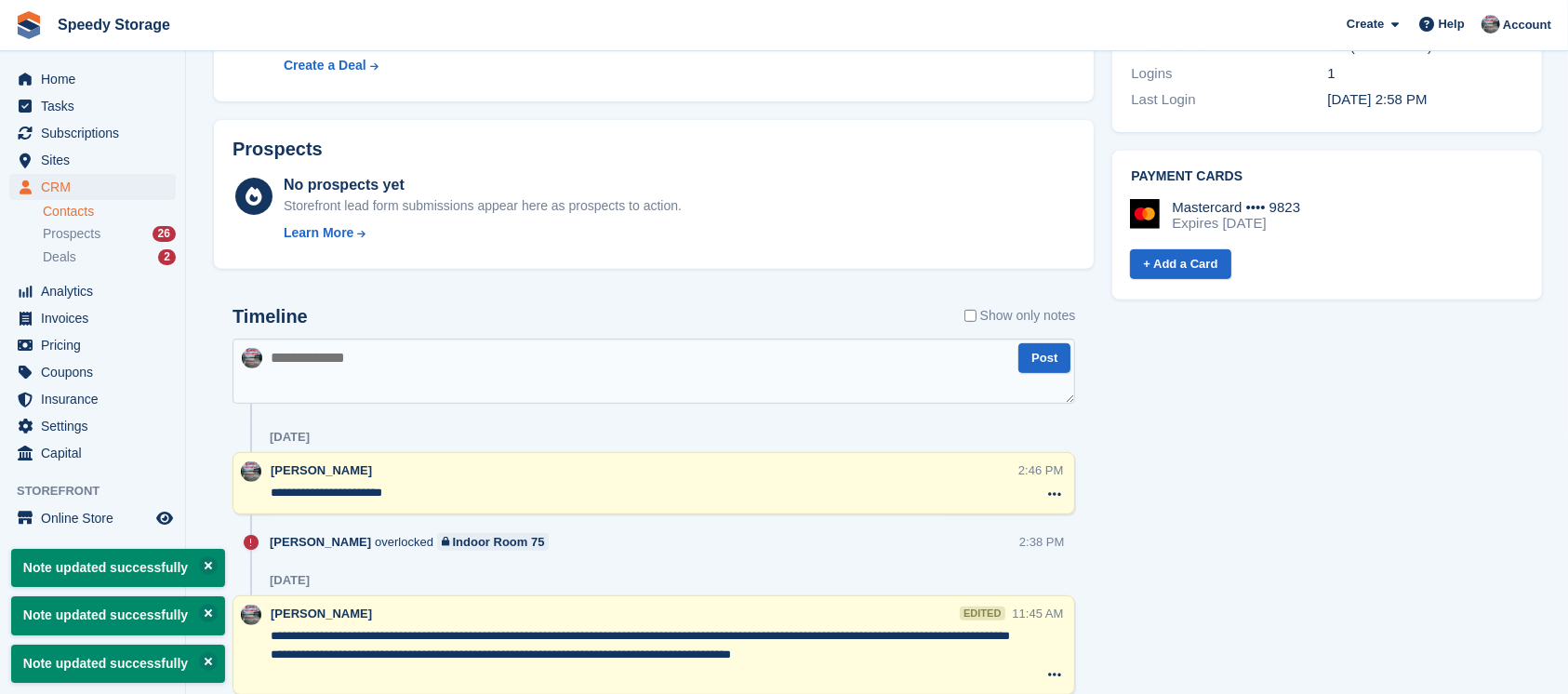
type textarea "**********"
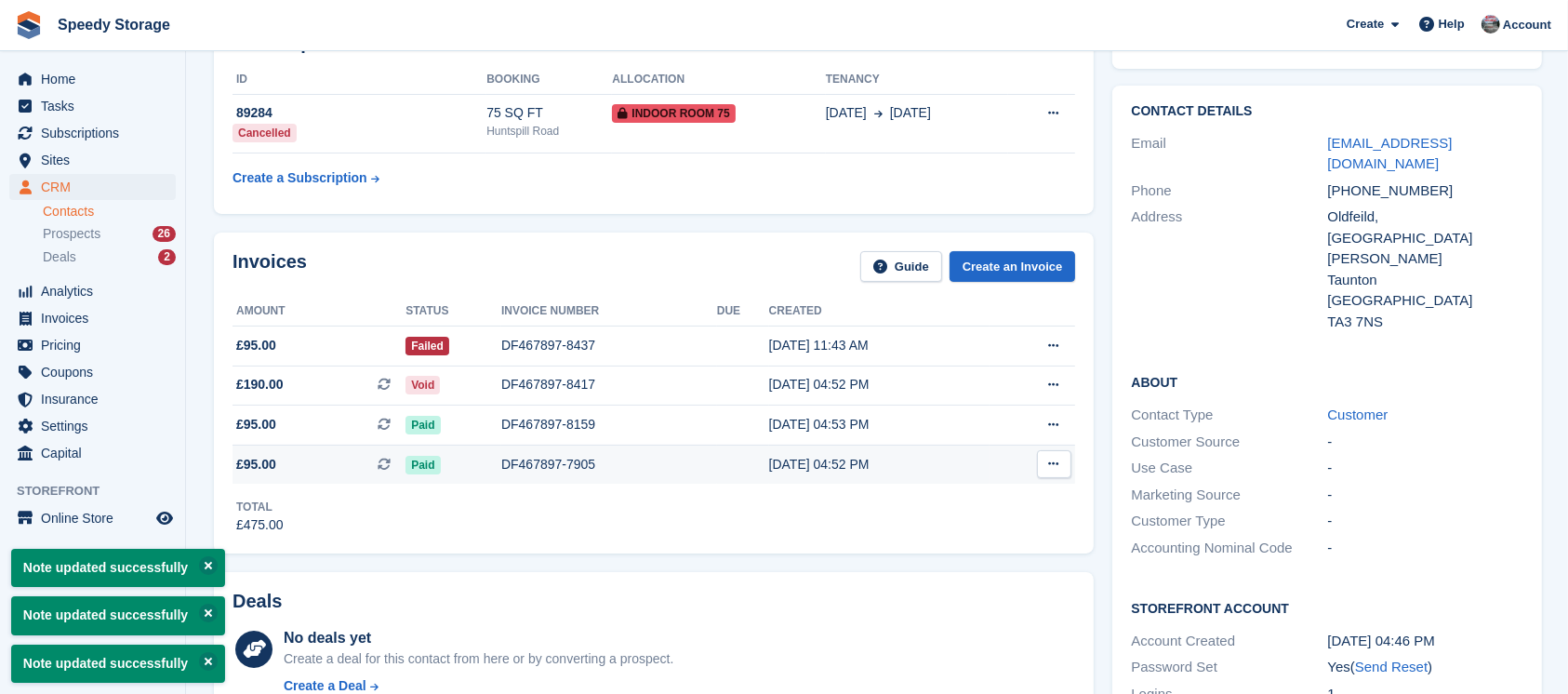
scroll to position [0, 0]
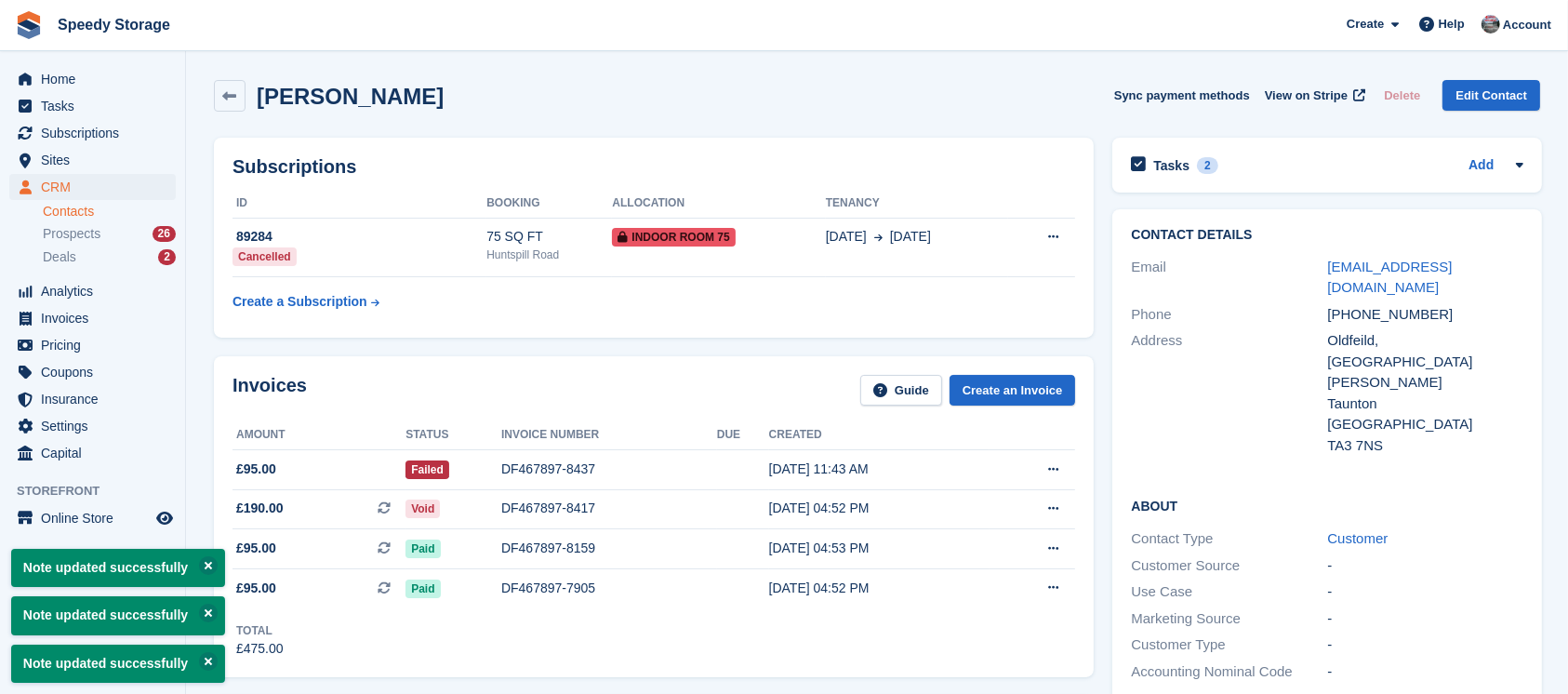
click at [772, 93] on div "Mitch Peckham Sync payment methods View on Stripe Delete Edit Contact" at bounding box center [876, 95] width 1326 height 32
